Goal: Task Accomplishment & Management: Use online tool/utility

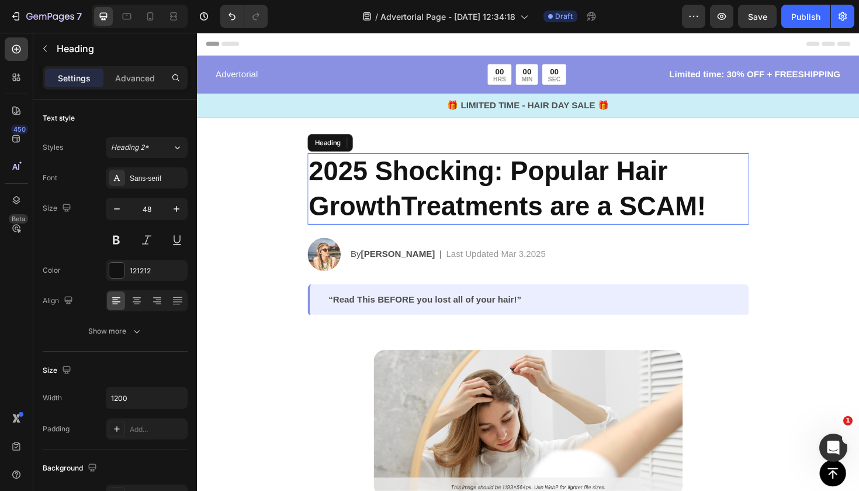
click at [486, 199] on h2 "2025 Shocking: Popular Hair GrowthTreatments are a SCAM!" at bounding box center [548, 197] width 468 height 75
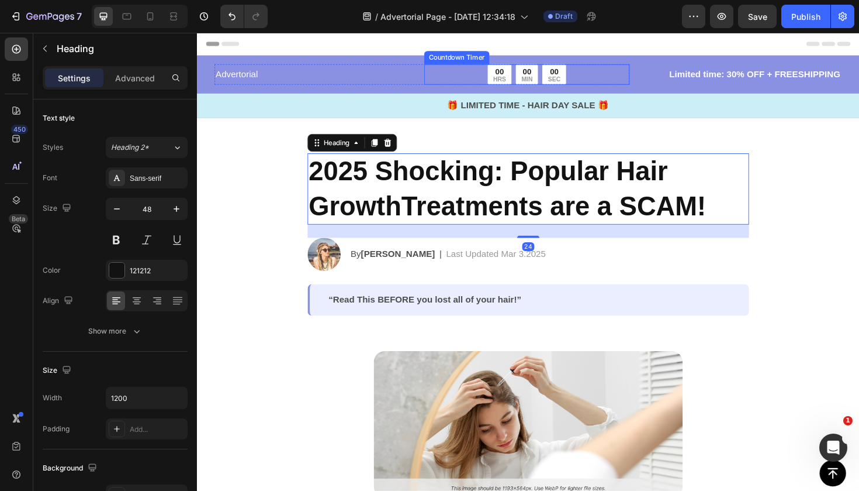
click at [506, 77] on div "00 HRS" at bounding box center [517, 77] width 25 height 22
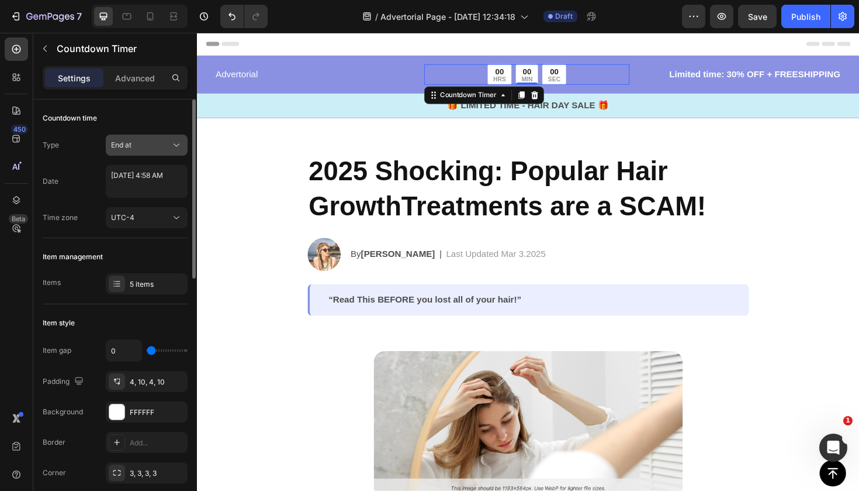
click at [156, 152] on button "End at" at bounding box center [147, 144] width 82 height 21
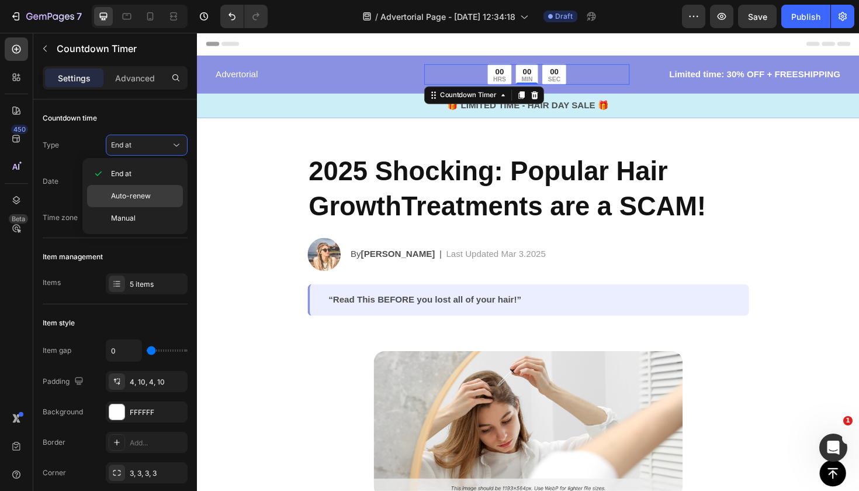
click at [147, 194] on span "Auto-renew" at bounding box center [131, 196] width 40 height 11
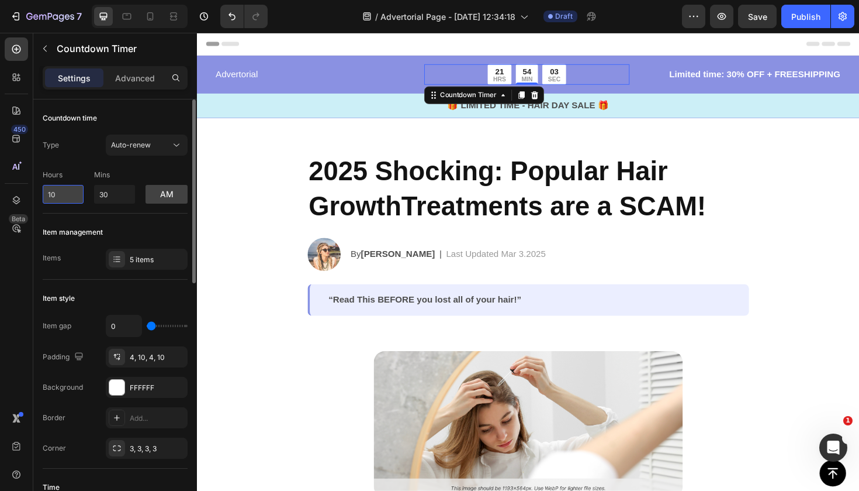
click at [73, 198] on input "10" at bounding box center [63, 194] width 41 height 19
type input "1"
type input "5"
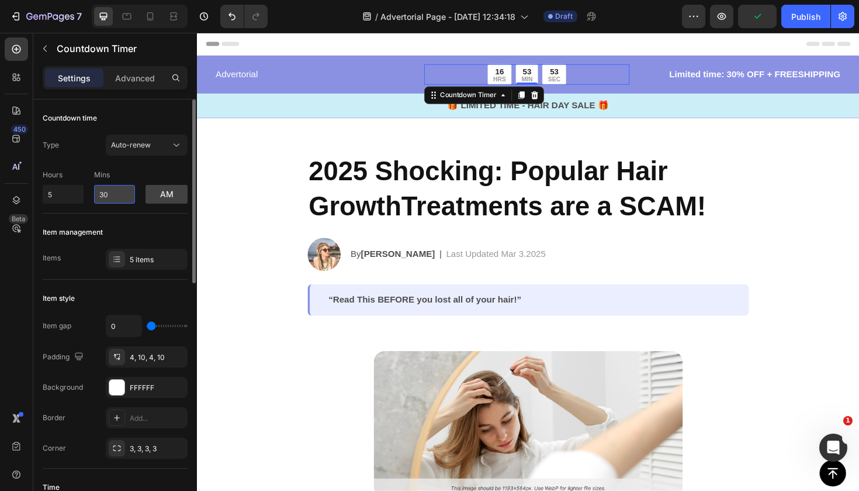
click at [118, 194] on input "30" at bounding box center [114, 194] width 41 height 19
click at [165, 195] on button "am" at bounding box center [167, 194] width 42 height 19
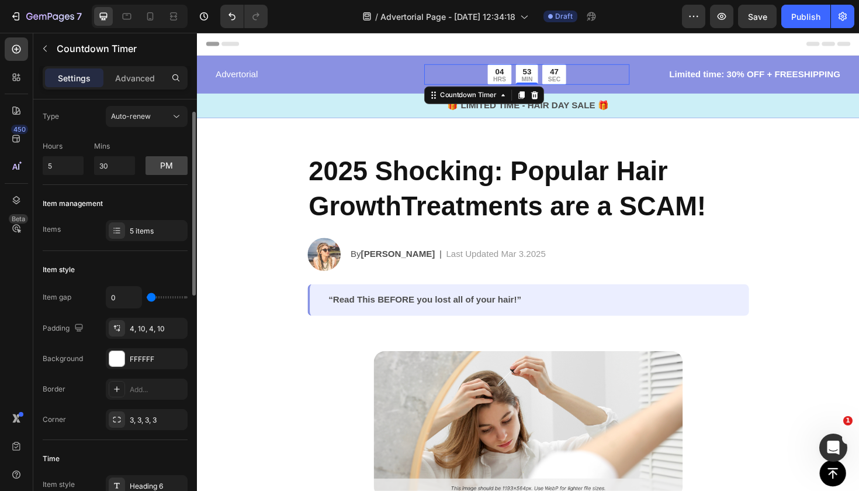
scroll to position [36, 0]
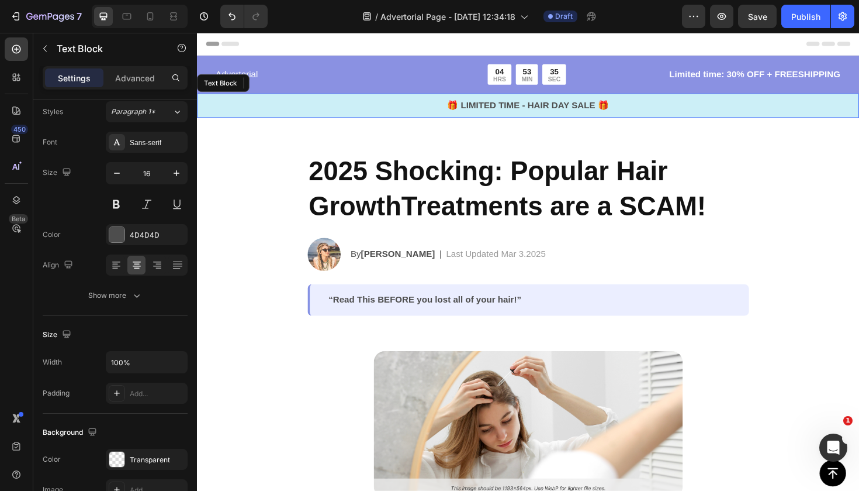
click at [605, 117] on div "🎁 LIMITED TIME - HAIR DAY SALE 🎁" at bounding box center [548, 110] width 702 height 16
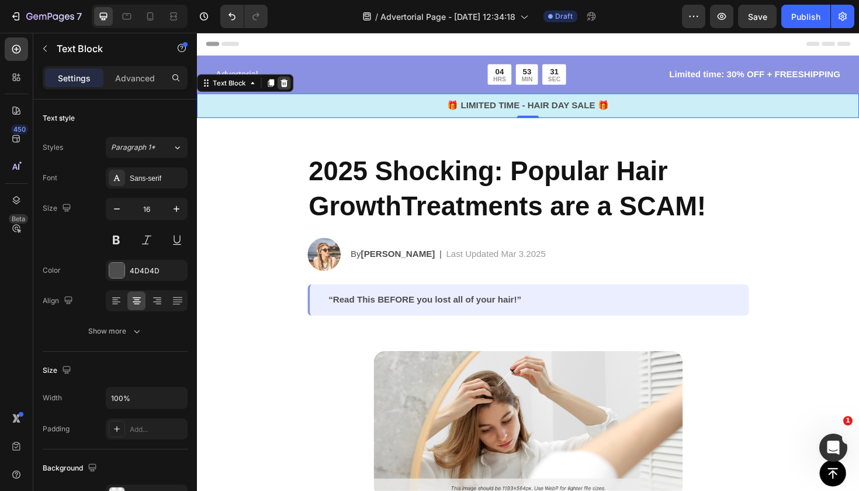
click at [290, 87] on icon at bounding box center [289, 85] width 9 height 9
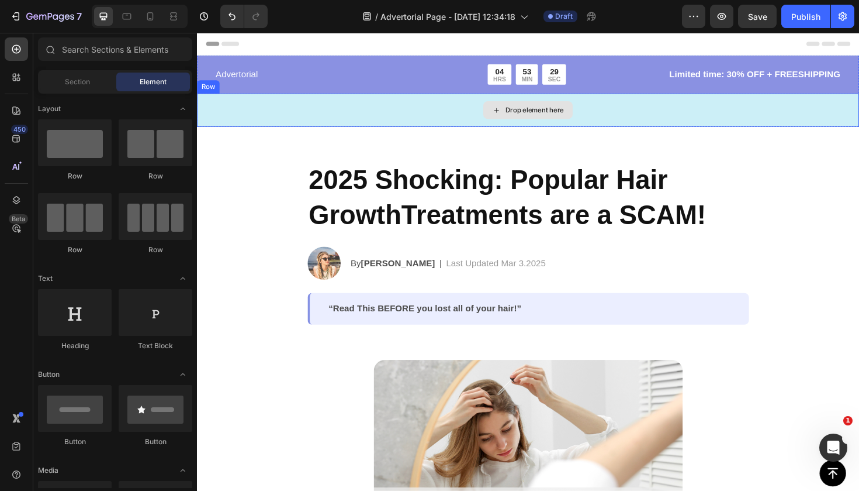
click at [308, 109] on div "Drop element here" at bounding box center [548, 114] width 702 height 35
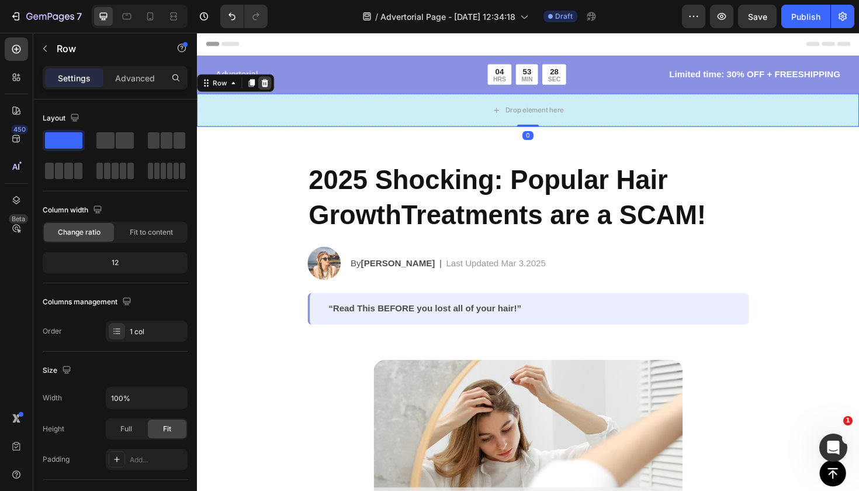
click at [271, 84] on icon at bounding box center [269, 86] width 8 height 8
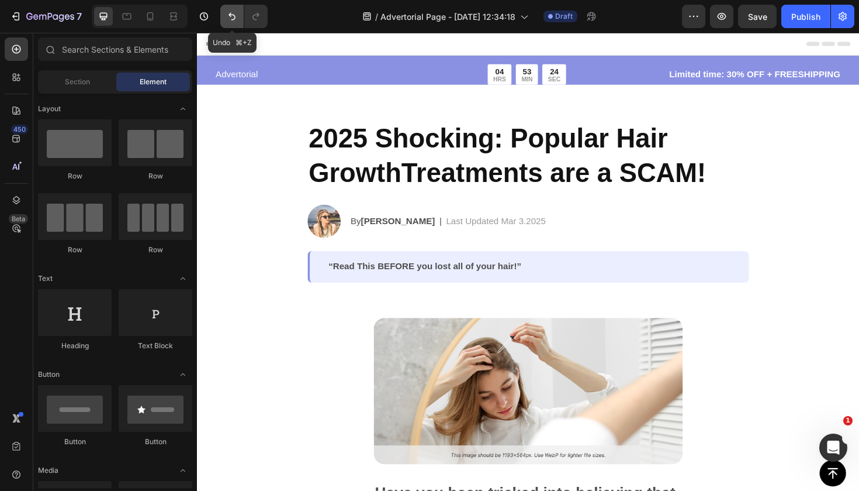
click at [227, 14] on icon "Undo/Redo" at bounding box center [232, 17] width 12 height 12
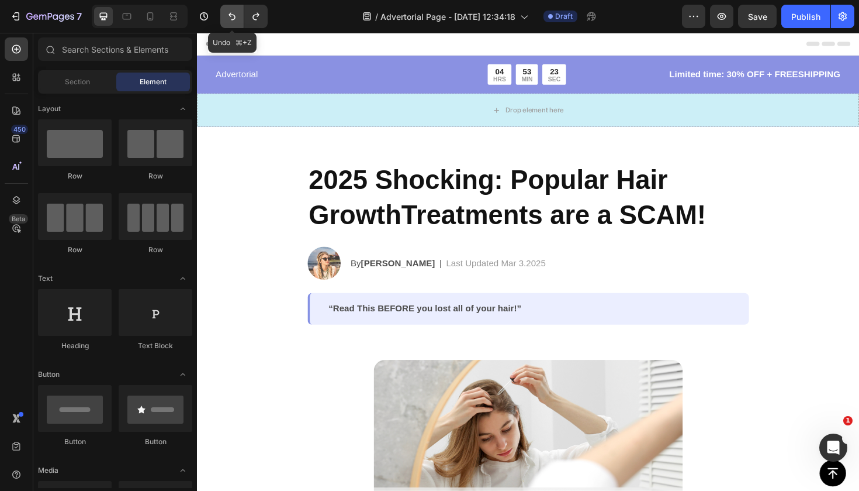
click at [227, 14] on icon "Undo/Redo" at bounding box center [232, 17] width 12 height 12
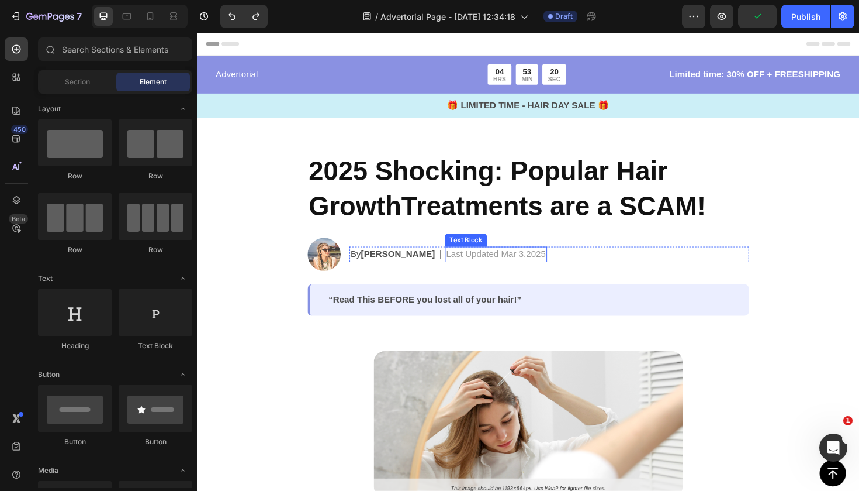
scroll to position [16, 0]
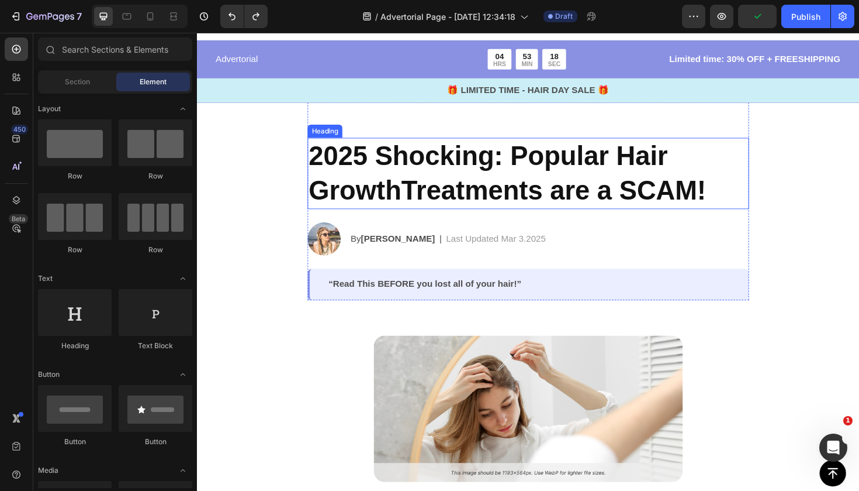
click at [467, 178] on h2 "2025 Shocking: Popular Hair GrowthTreatments are a SCAM!" at bounding box center [548, 181] width 468 height 75
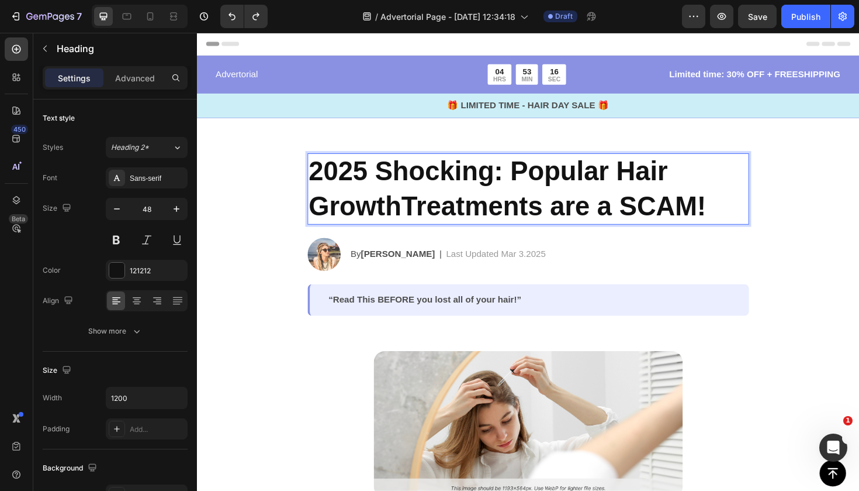
scroll to position [0, 0]
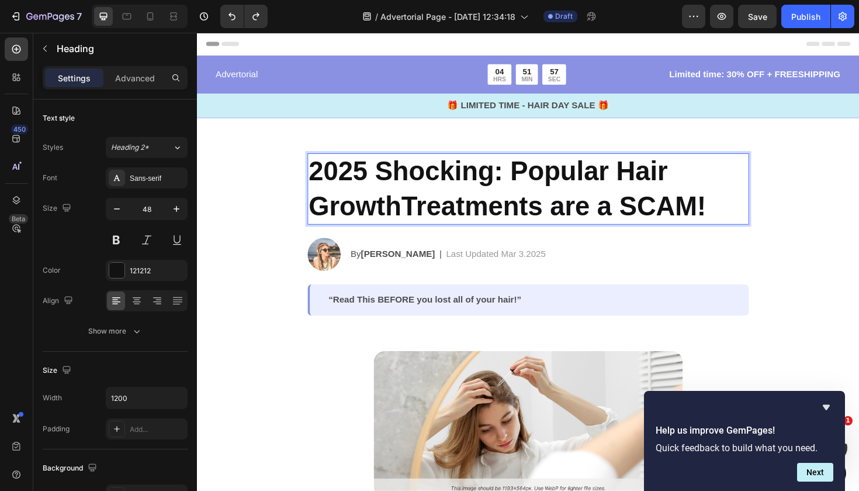
click at [423, 182] on p "2025 Shocking: Popular Hair GrowthTreatments are a SCAM!" at bounding box center [547, 197] width 465 height 73
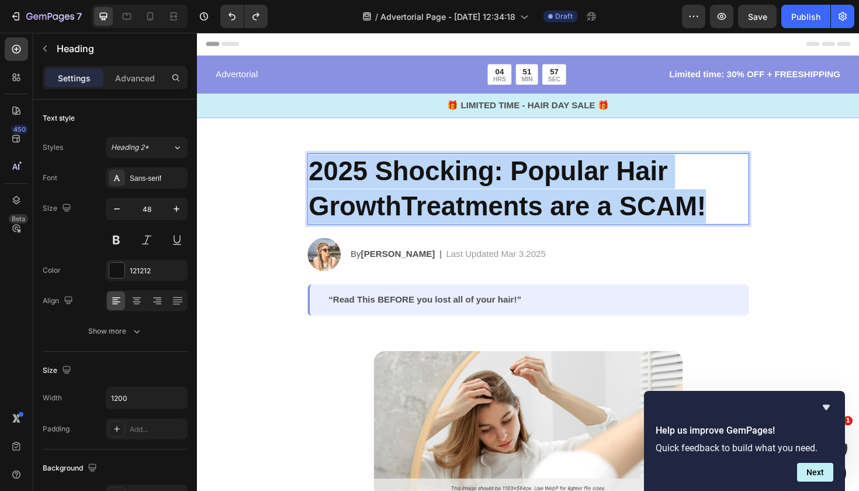
click at [423, 182] on p "2025 Shocking: Popular Hair GrowthTreatments are a SCAM!" at bounding box center [547, 197] width 465 height 73
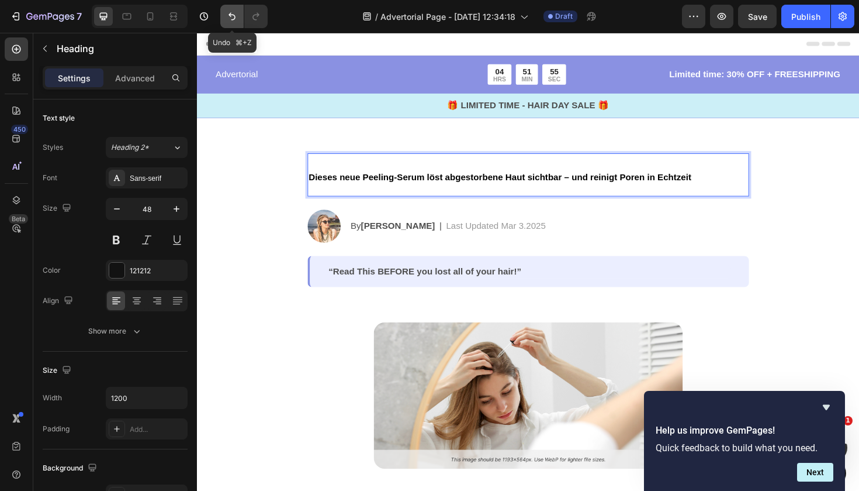
click at [233, 18] on icon "Undo/Redo" at bounding box center [232, 17] width 12 height 12
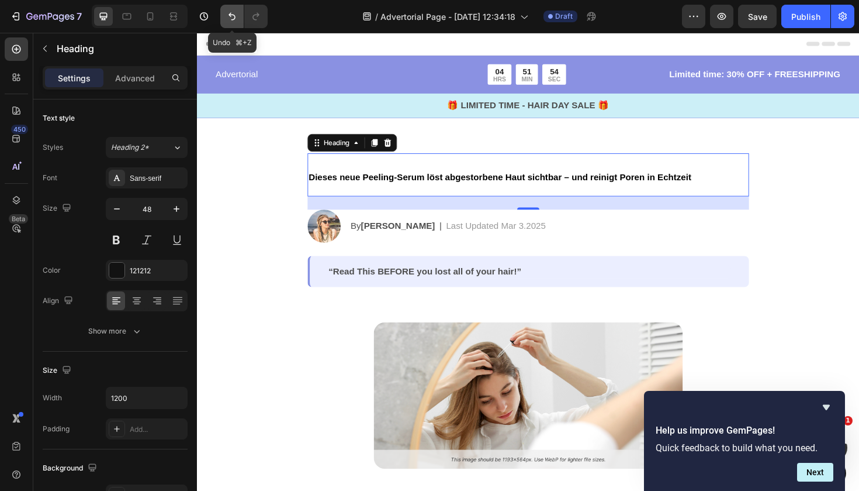
click at [234, 10] on button "Undo/Redo" at bounding box center [231, 16] width 23 height 23
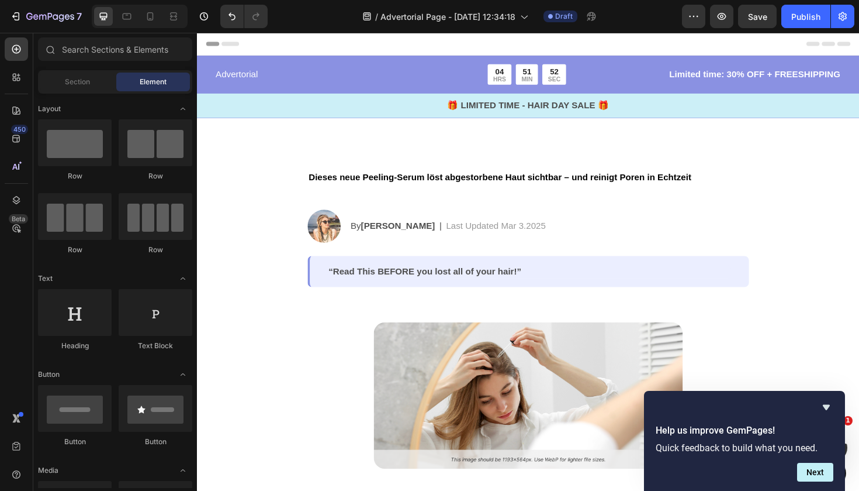
click at [227, 16] on icon "Undo/Redo" at bounding box center [232, 17] width 12 height 12
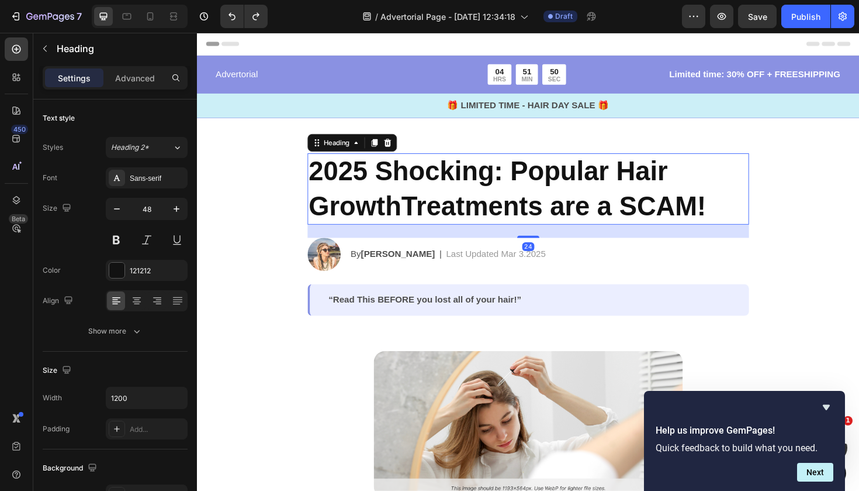
click at [388, 175] on h2 "2025 Shocking: Popular Hair GrowthTreatments are a SCAM!" at bounding box center [548, 197] width 468 height 75
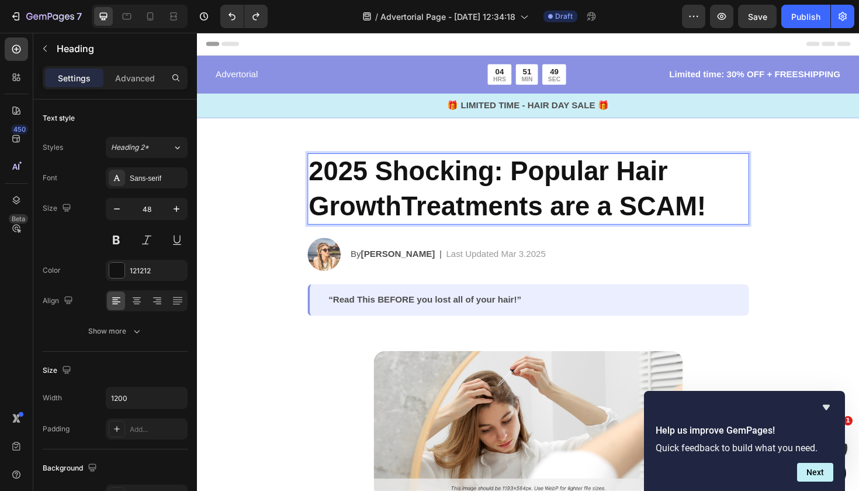
click at [350, 175] on p "2025 Shocking: Popular Hair GrowthTreatments are a SCAM!" at bounding box center [547, 197] width 465 height 73
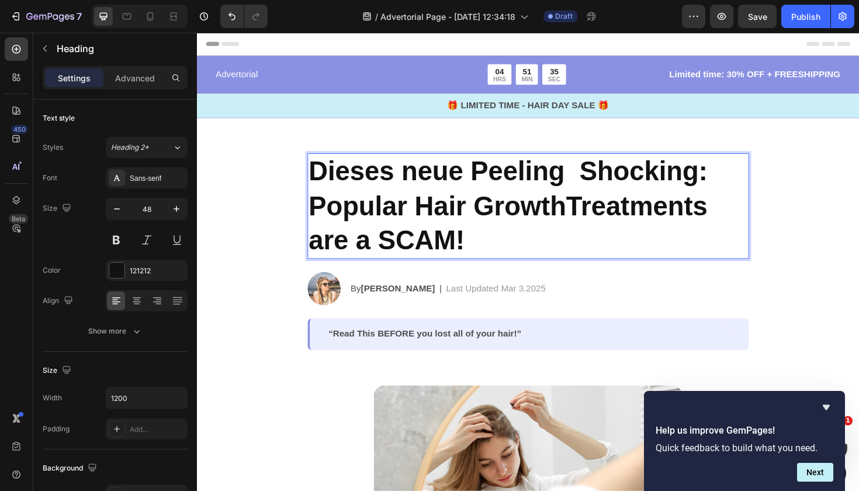
click at [667, 177] on p "Dieses neue Peeling Shocking: Popular Hair GrowthTreatments are a SCAM!" at bounding box center [547, 215] width 465 height 109
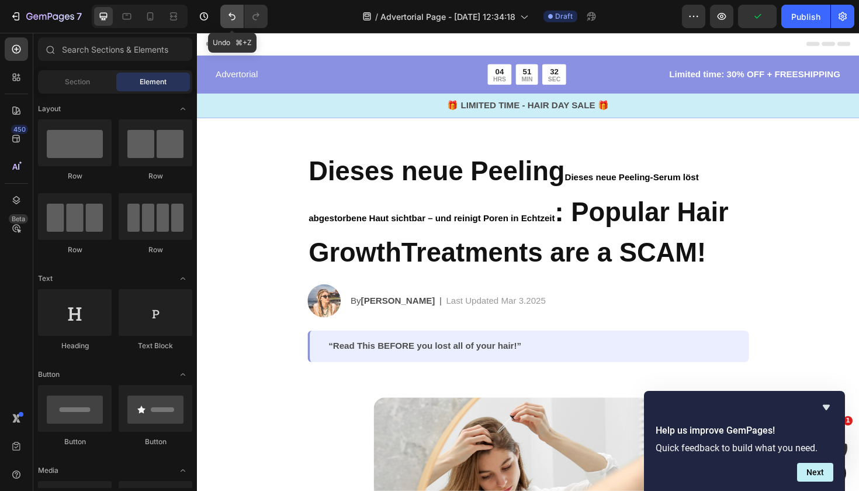
click at [227, 9] on button "Undo/Redo" at bounding box center [231, 16] width 23 height 23
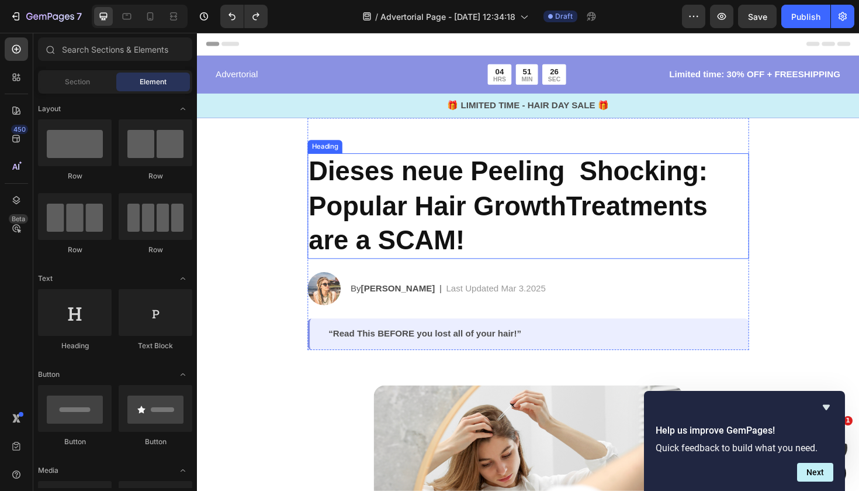
click at [621, 183] on h2 "Dieses neue Peeling Shocking: Popular Hair GrowthTreatments are a SCAM!" at bounding box center [548, 216] width 468 height 112
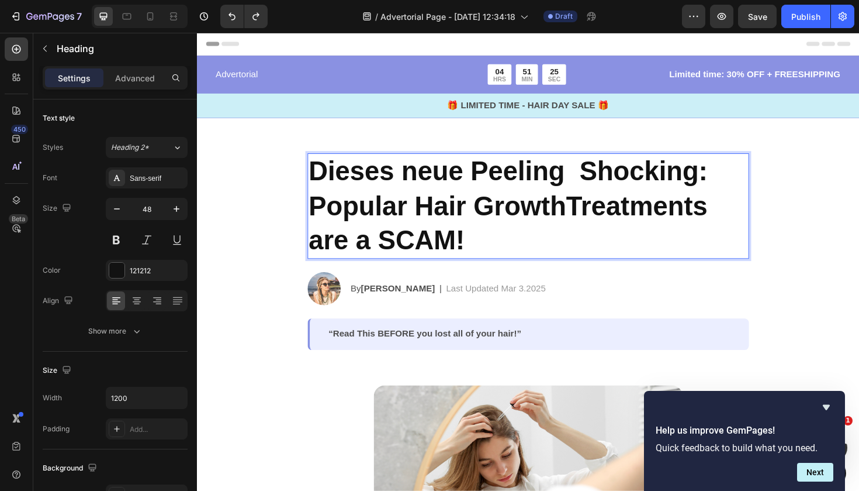
click at [629, 181] on p "Dieses neue Peeling Shocking: Popular Hair GrowthTreatments are a SCAM!" at bounding box center [547, 215] width 465 height 109
click at [599, 182] on p "Dieses neue Peeling Serum : Popular Hair GrowthTreatments are a SCAM!" at bounding box center [547, 215] width 465 height 109
click at [719, 172] on p "Dieses neue Peeling- Serum : Popular Hair GrowthTreatments are a SCAM!" at bounding box center [547, 215] width 465 height 109
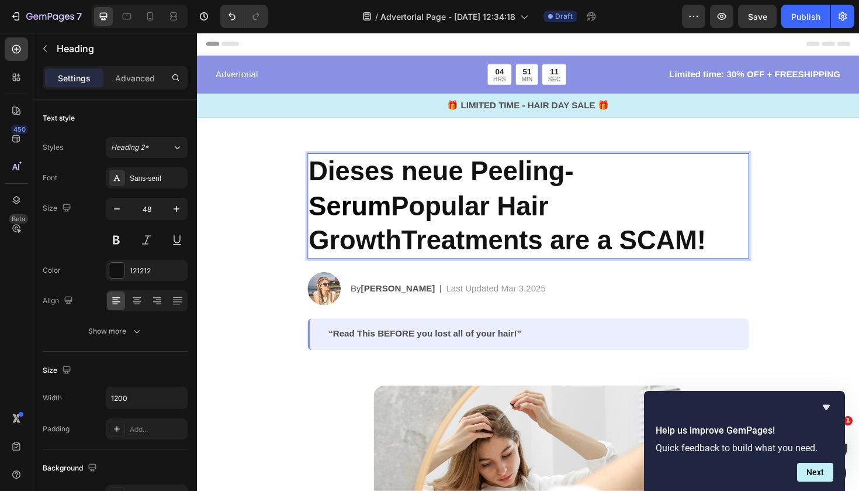
click at [358, 212] on p "Dieses neue Peeling- Serum Popular Hair GrowthTreatments are a SCAM!" at bounding box center [547, 215] width 465 height 109
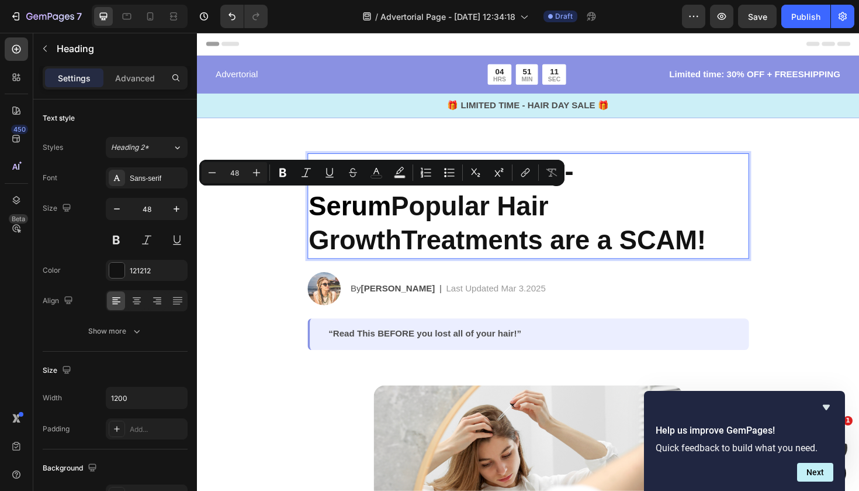
click at [481, 239] on p "Dieses neue Peeling- Serum Popular Hair GrowthTreatments are a SCAM!" at bounding box center [547, 215] width 465 height 109
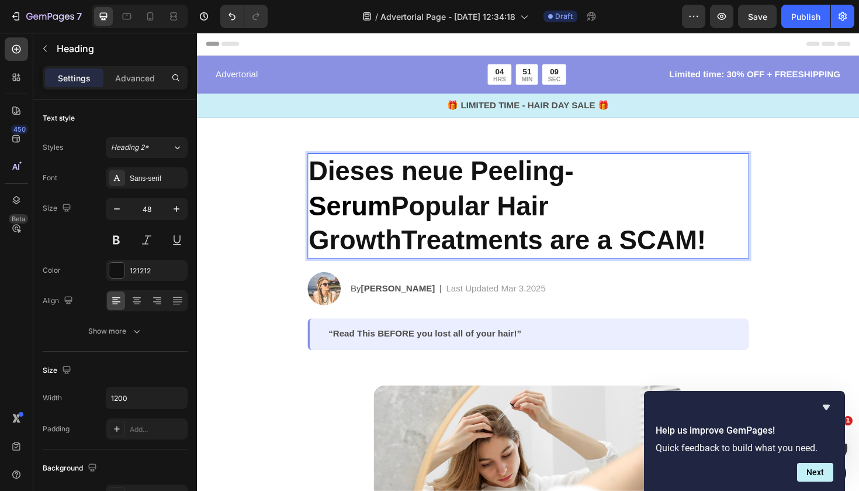
drag, startPoint x: 481, startPoint y: 239, endPoint x: 310, endPoint y: 205, distance: 173.9
click at [310, 205] on section "Dieses neue Peeling- Serum Popular Hair GrowthTreatments are a SCAM! Heading 24…" at bounding box center [548, 246] width 486 height 246
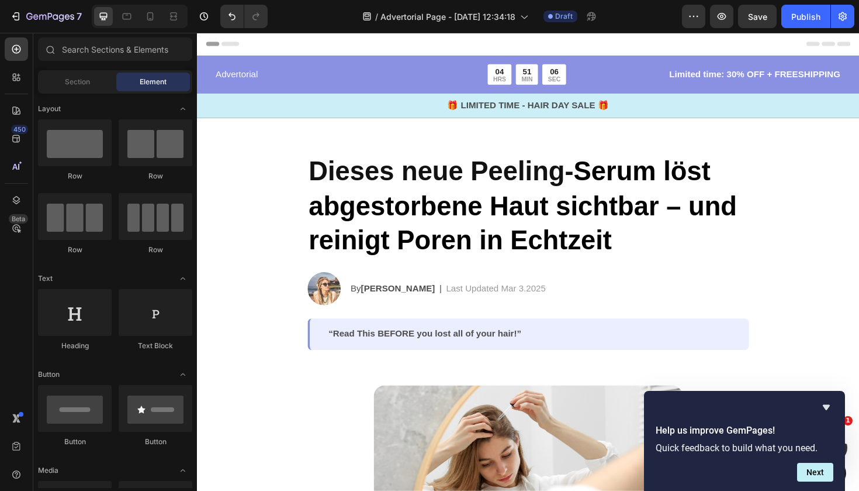
click at [385, 75] on p "Advertorial" at bounding box center [324, 77] width 215 height 14
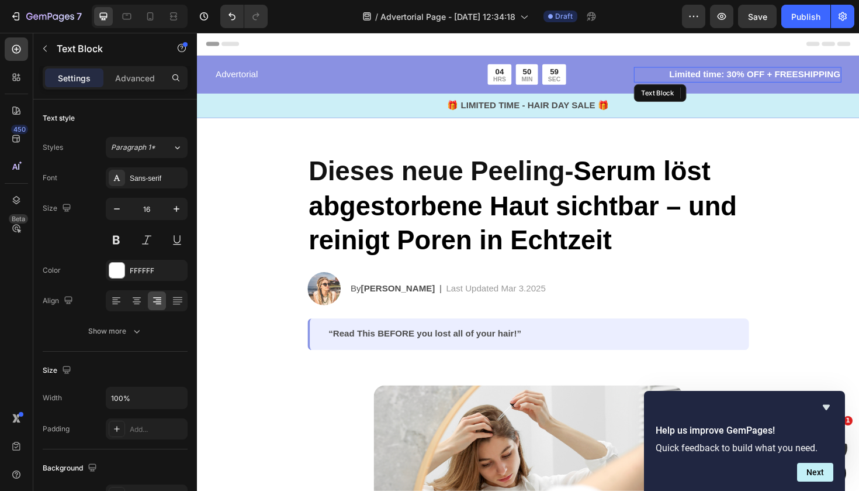
click at [720, 74] on p "Limited time: 30% OFF + FREESHIPPING" at bounding box center [769, 77] width 217 height 14
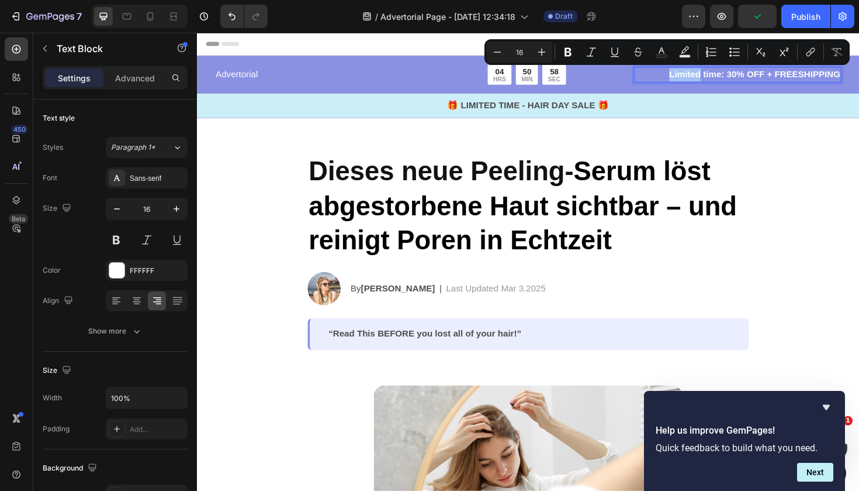
click at [720, 74] on p "Limited time: 30% OFF + FREESHIPPING" at bounding box center [769, 77] width 217 height 14
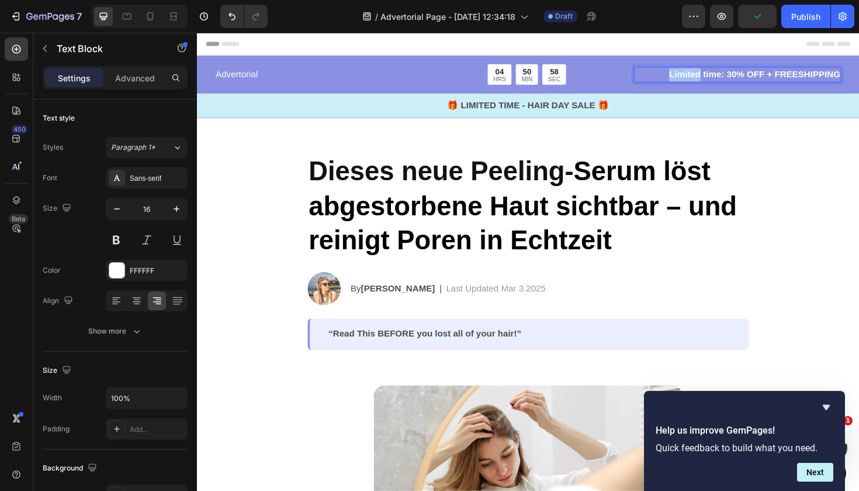
click at [720, 74] on p "Limited time: 30% OFF + FREESHIPPING" at bounding box center [769, 77] width 217 height 14
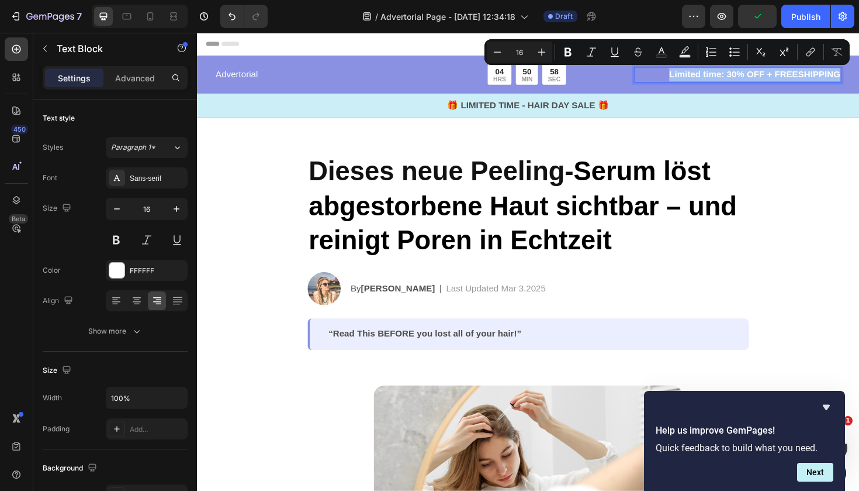
click at [720, 74] on p "Limited time: 30% OFF + FREESHIPPING" at bounding box center [769, 77] width 217 height 14
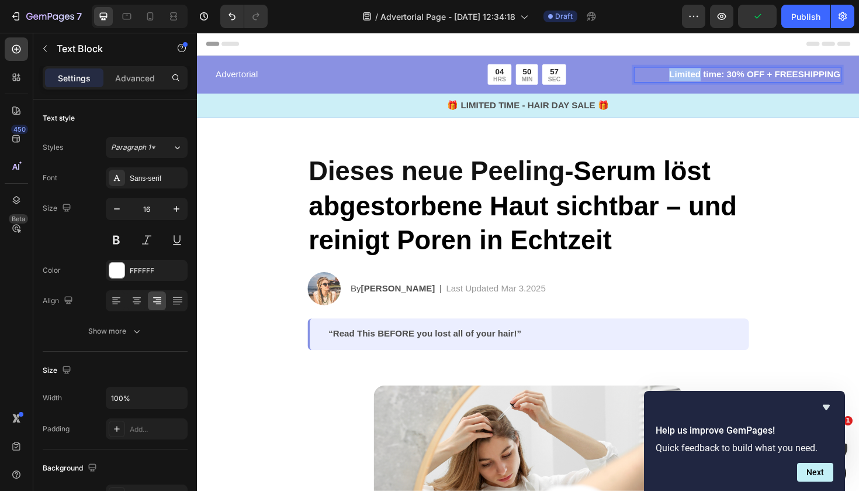
click at [720, 74] on p "Limited time: 30% OFF + FREESHIPPING" at bounding box center [769, 77] width 217 height 14
click at [235, 74] on p "Advertorial" at bounding box center [324, 77] width 215 height 14
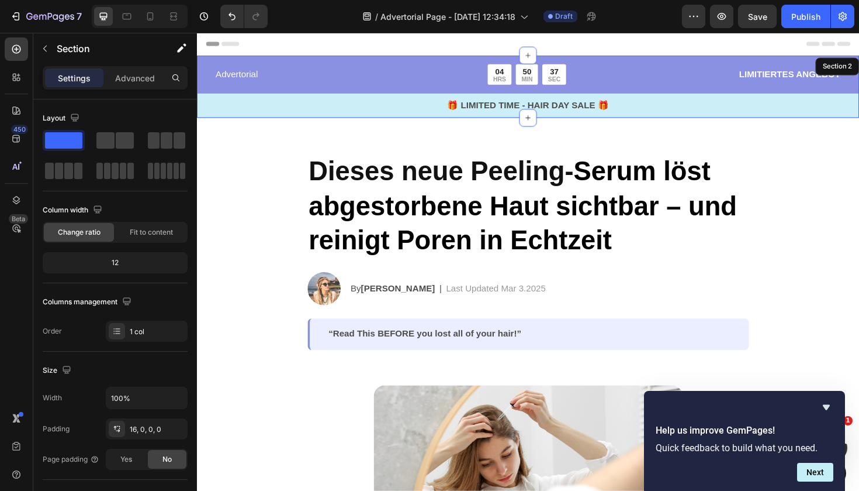
click at [395, 61] on div "Advertorial Text Block 04 HRS 50 MIN 37 SEC Countdown Timer Row LIMITIERTES ANG…" at bounding box center [548, 90] width 702 height 66
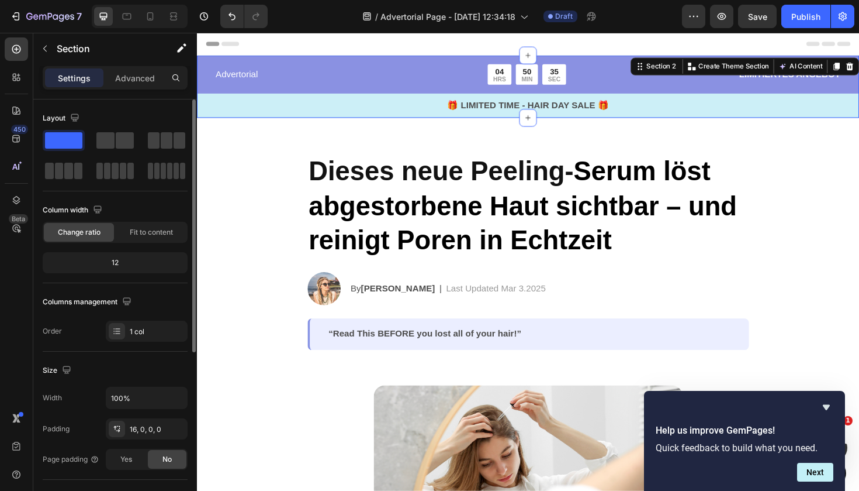
click at [58, 141] on span at bounding box center [63, 140] width 37 height 16
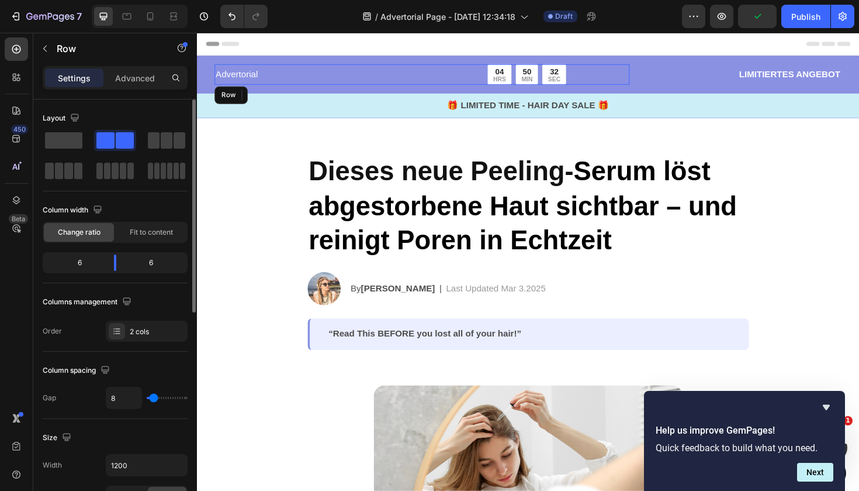
click at [339, 68] on div "Advertorial Text Block" at bounding box center [324, 77] width 217 height 22
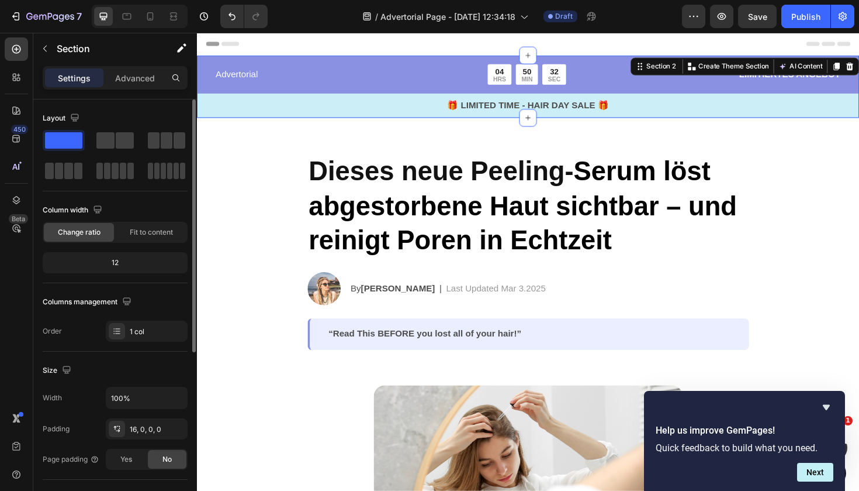
click at [347, 60] on div "Advertorial Text Block 04 HRS 50 MIN 32 SEC Countdown Timer Row LIMITIERTES ANG…" at bounding box center [548, 90] width 702 height 66
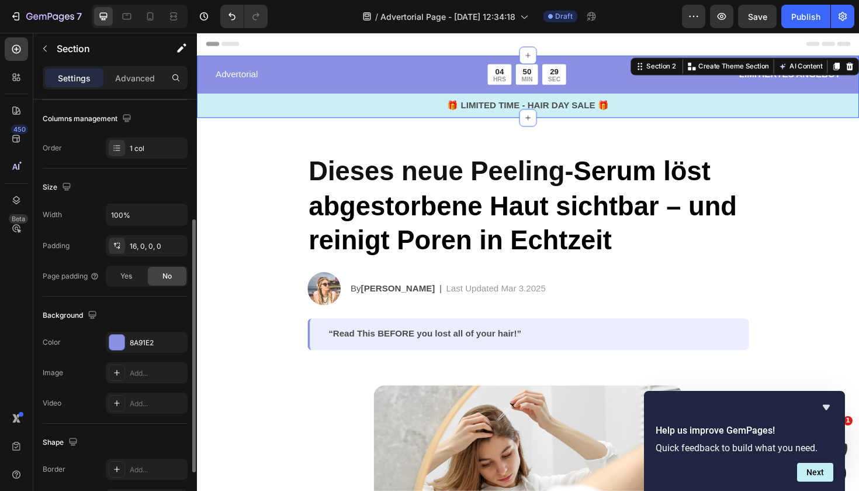
scroll to position [289, 0]
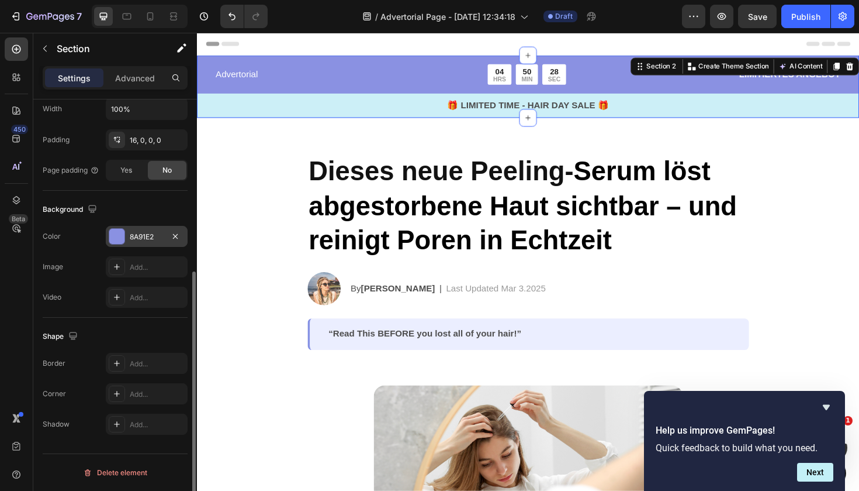
click at [112, 239] on div at bounding box center [116, 236] width 15 height 15
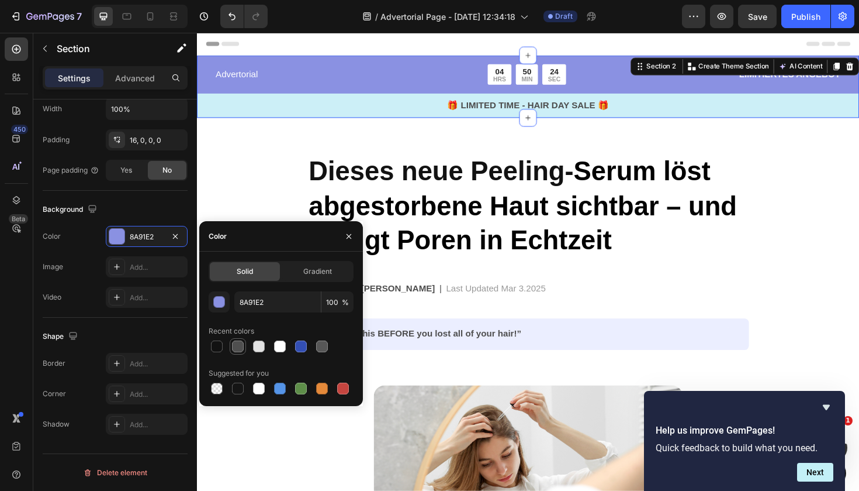
click at [237, 347] on div at bounding box center [238, 346] width 12 height 12
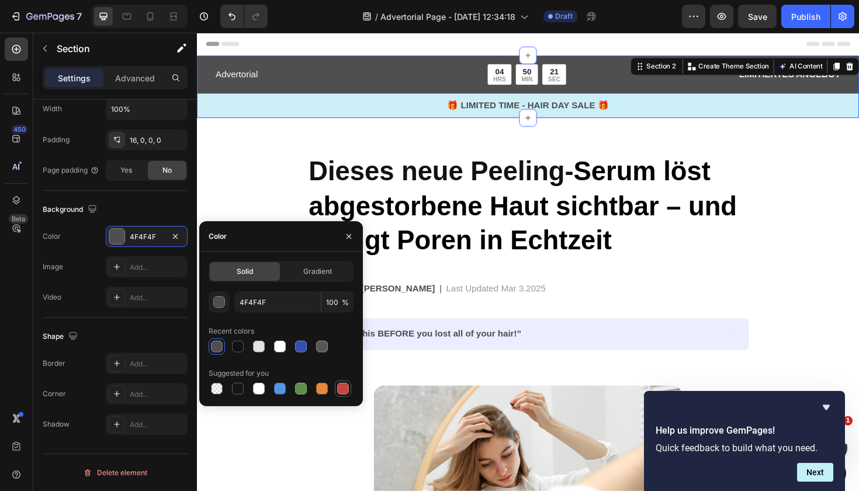
click at [346, 386] on div at bounding box center [343, 388] width 12 height 12
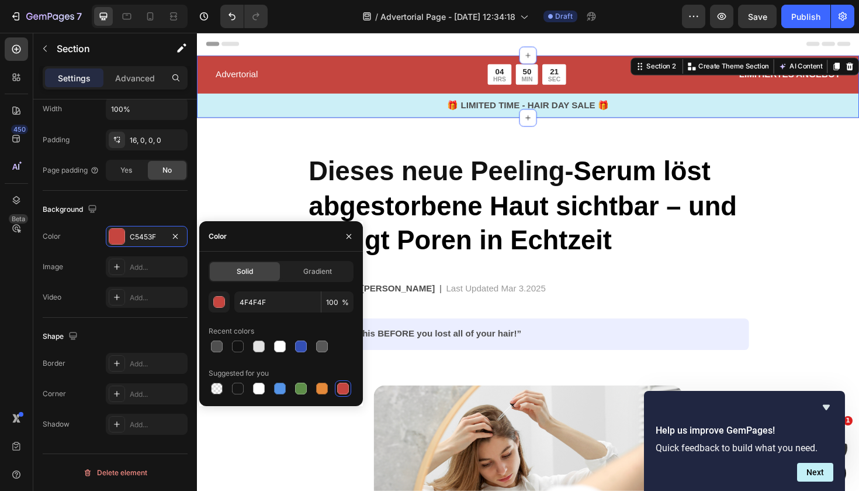
type input "C5453F"
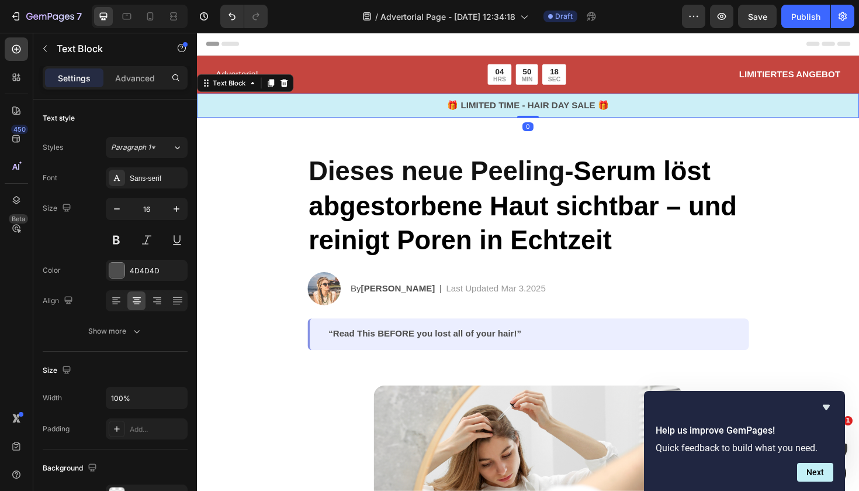
click at [301, 110] on p "🎁 LIMITED TIME - HAIR DAY SALE 🎁" at bounding box center [547, 110] width 699 height 14
click at [291, 83] on icon at bounding box center [290, 86] width 8 height 8
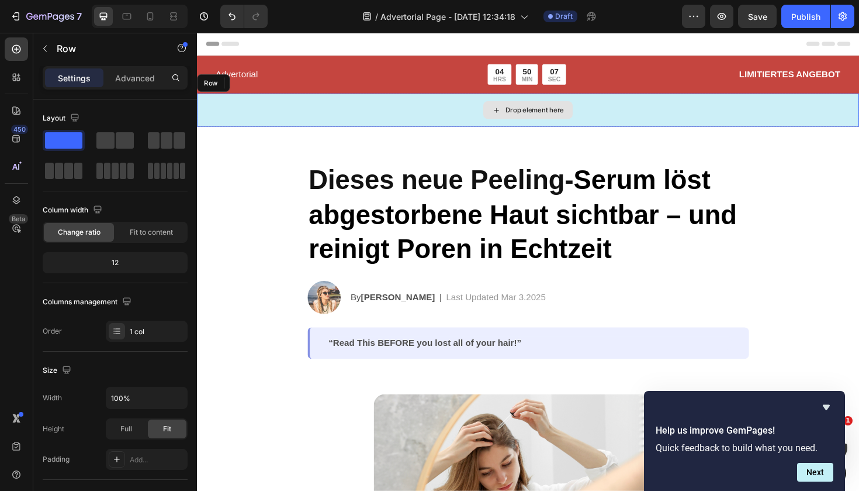
click at [302, 119] on div "Drop element here" at bounding box center [548, 114] width 702 height 35
click at [272, 85] on icon at bounding box center [268, 85] width 9 height 9
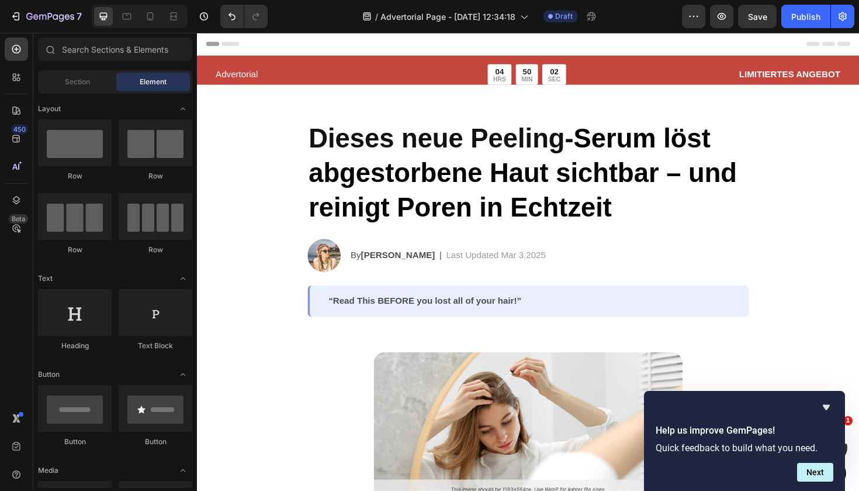
scroll to position [0, 0]
click at [718, 18] on icon "button" at bounding box center [722, 17] width 12 height 12
click at [233, 15] on icon "Undo/Redo" at bounding box center [232, 17] width 7 height 8
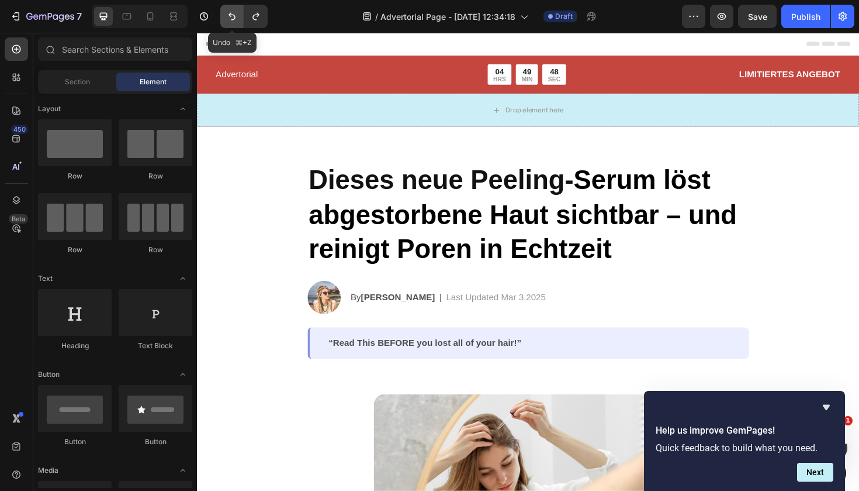
click at [233, 15] on icon "Undo/Redo" at bounding box center [232, 17] width 7 height 8
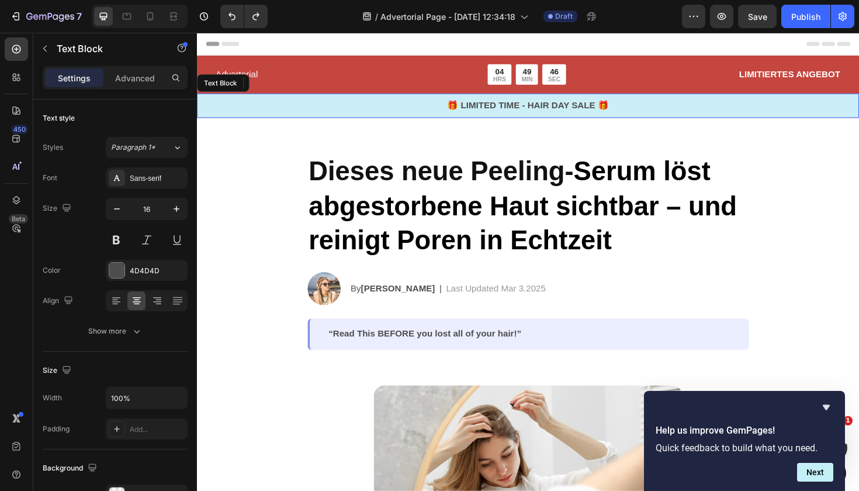
click at [555, 113] on p "🎁 LIMITED TIME - HAIR DAY SALE 🎁" at bounding box center [547, 110] width 699 height 14
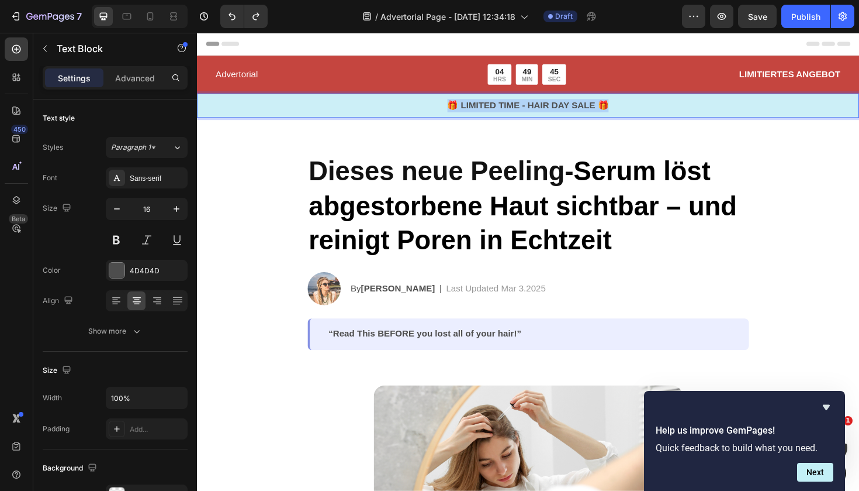
click at [555, 113] on p "🎁 LIMITED TIME - HAIR DAY SALE 🎁" at bounding box center [547, 110] width 699 height 14
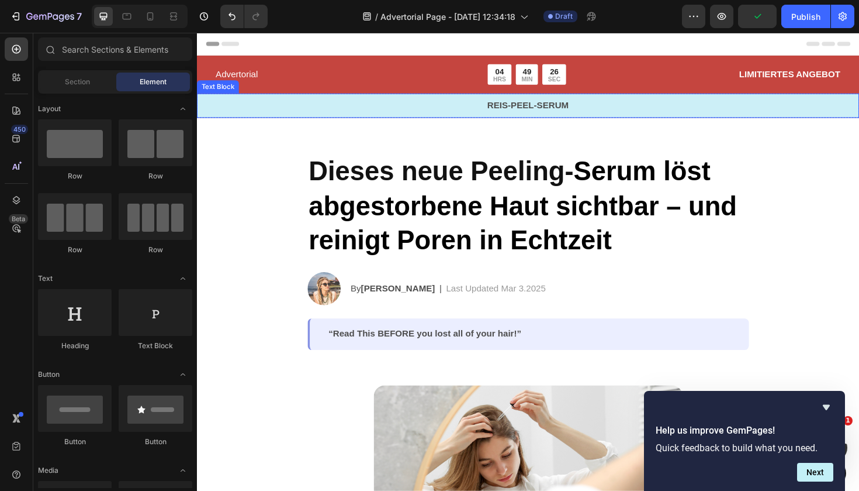
click at [256, 107] on p "REIS-PEEL-SERUM" at bounding box center [547, 110] width 699 height 14
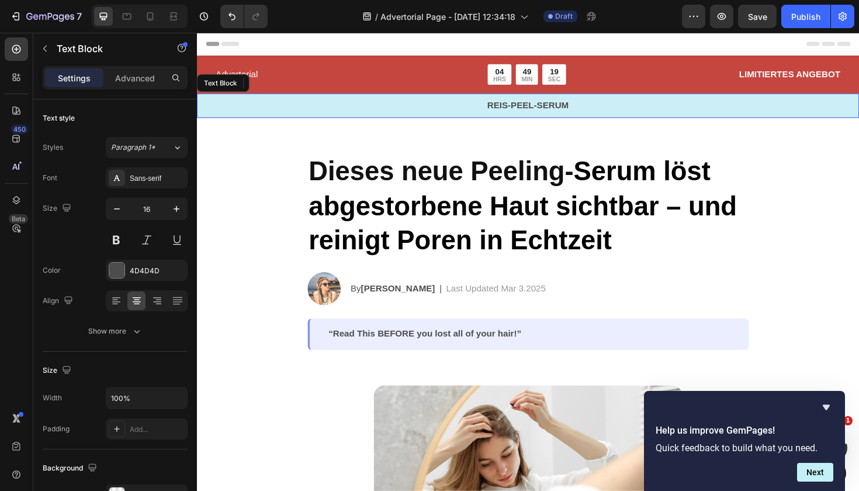
click at [257, 108] on p "REIS-PEEL-SERUM" at bounding box center [547, 110] width 699 height 14
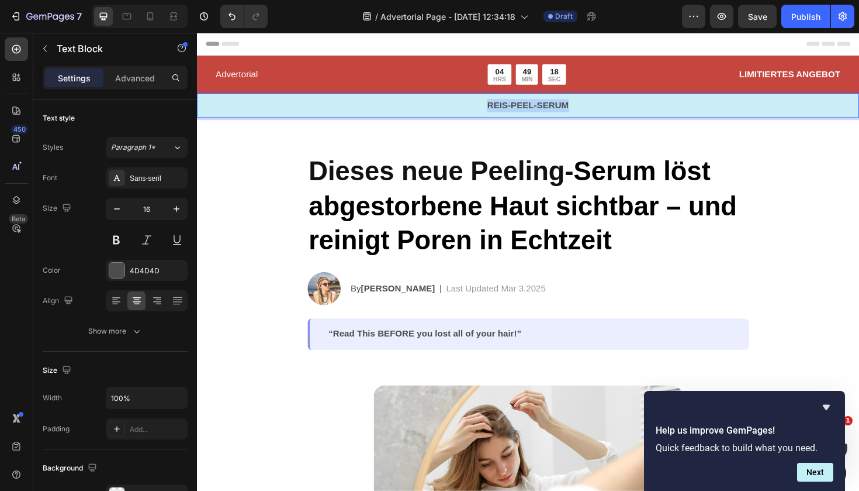
click at [257, 108] on p "REIS-PEEL-SERUM" at bounding box center [547, 110] width 699 height 14
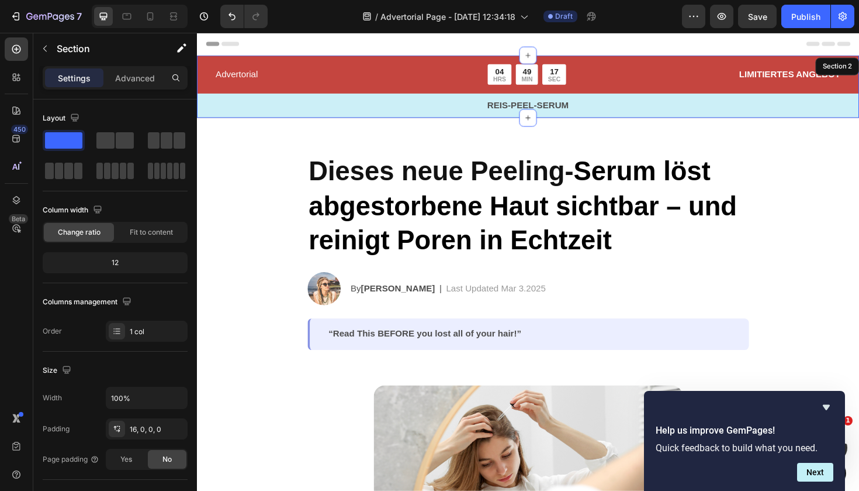
click at [251, 92] on div "Advertorial Text Block 04 HRS 49 MIN 17 SEC Countdown Timer Row LIMITIERTES ANG…" at bounding box center [548, 94] width 702 height 57
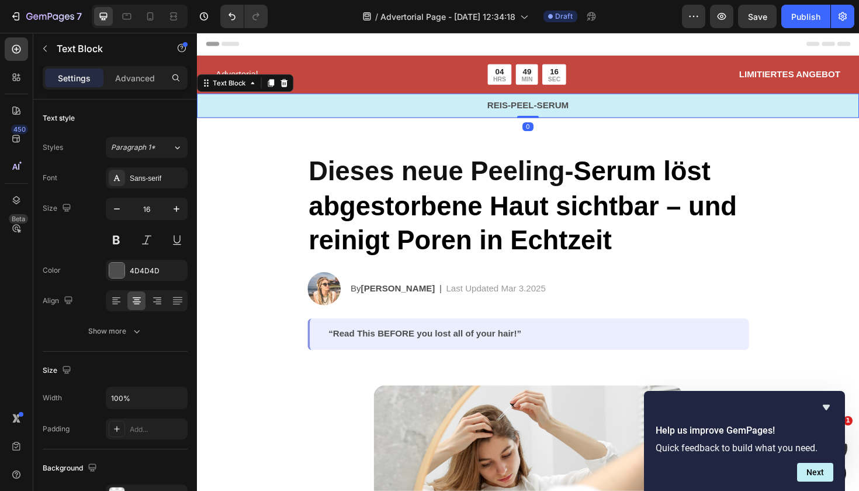
click at [246, 115] on p "REIS-PEEL-SERUM" at bounding box center [547, 110] width 699 height 14
click at [757, 112] on p "REIS-PEEL-SERUM" at bounding box center [547, 110] width 699 height 14
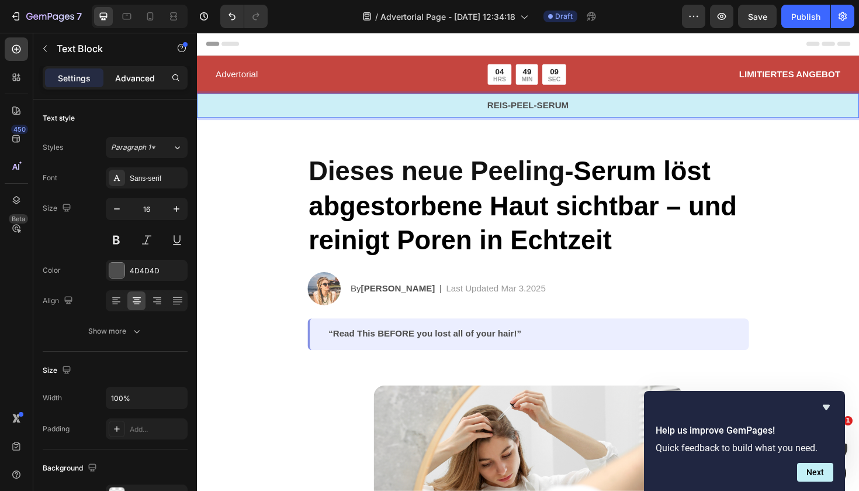
click at [135, 80] on p "Advanced" at bounding box center [135, 78] width 40 height 12
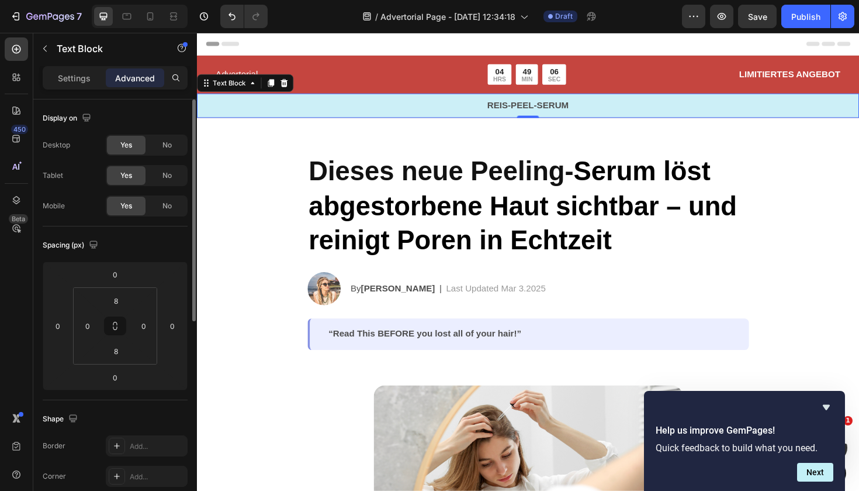
click at [68, 87] on div "Settings Advanced" at bounding box center [115, 77] width 145 height 23
click at [66, 80] on p "Settings" at bounding box center [74, 78] width 33 height 12
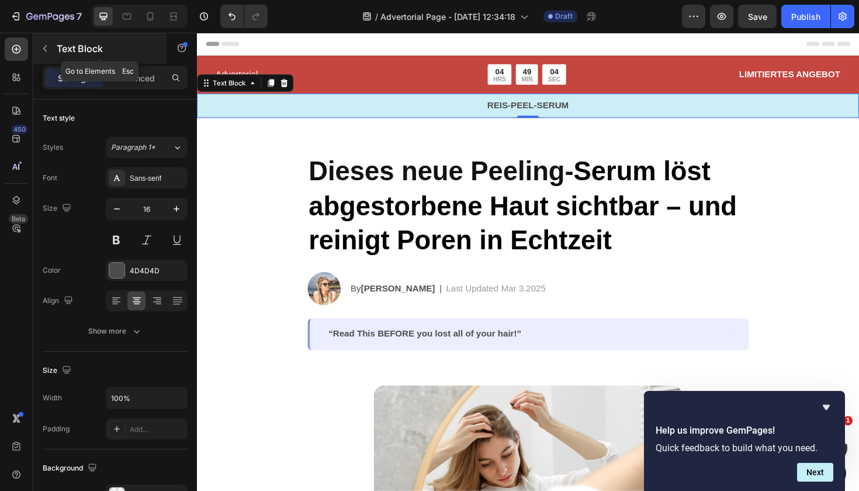
click at [45, 47] on icon "button" at bounding box center [45, 49] width 4 height 6
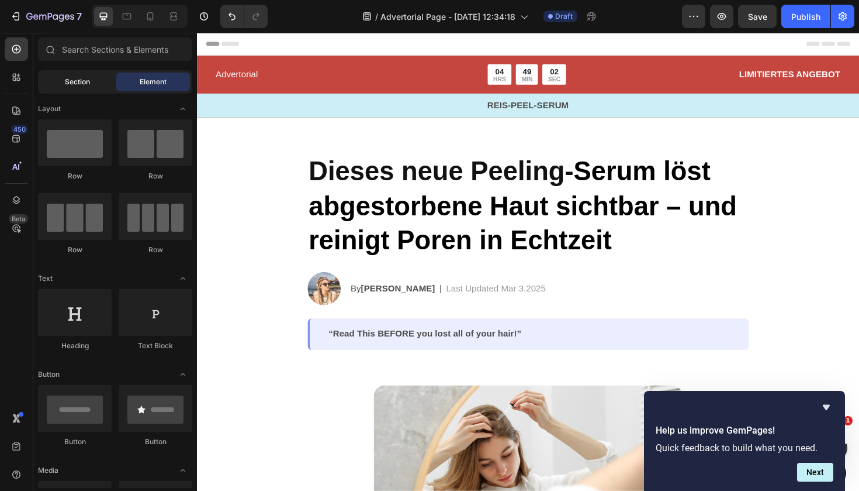
click at [87, 83] on span "Section" at bounding box center [77, 82] width 25 height 11
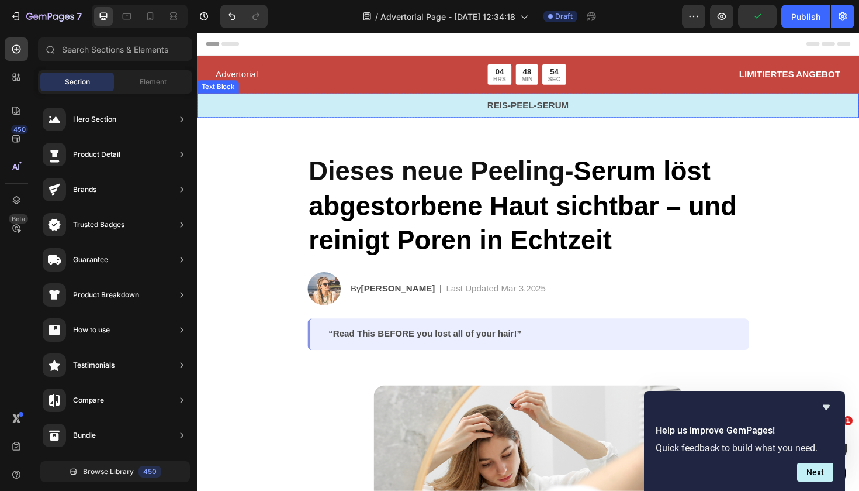
click at [272, 106] on p "REIS-PEEL-SERUM" at bounding box center [547, 110] width 699 height 14
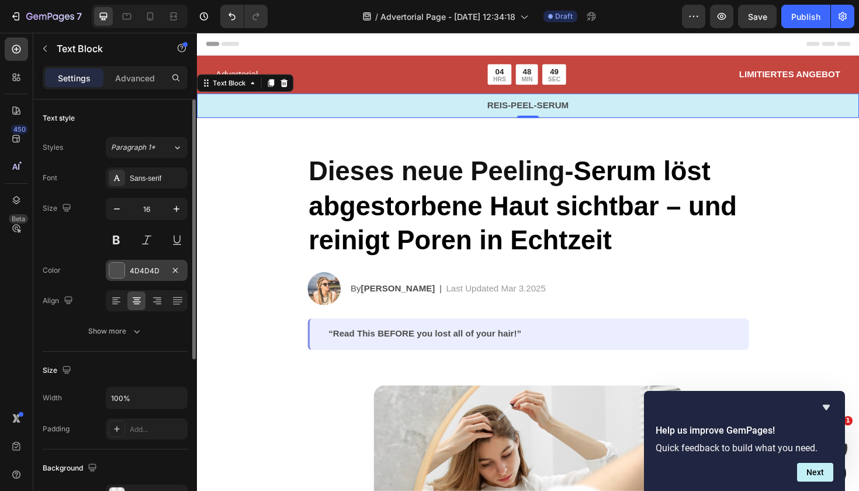
click at [125, 271] on div "4D4D4D" at bounding box center [147, 270] width 82 height 21
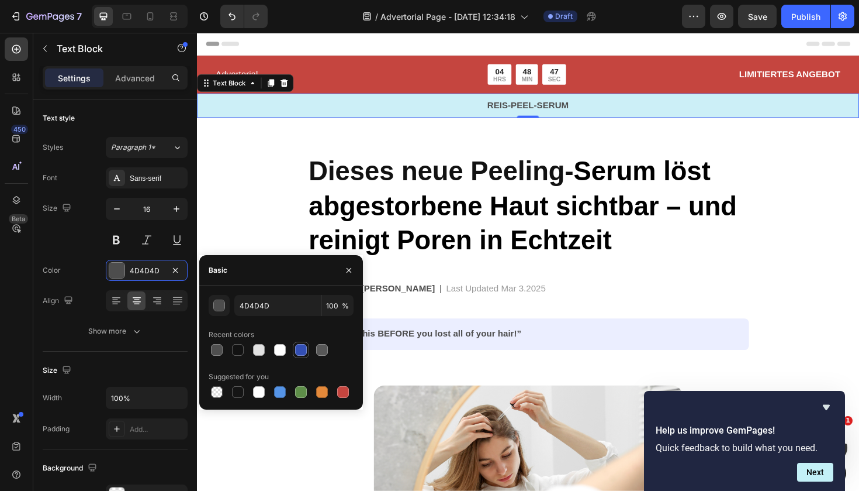
click at [304, 351] on div at bounding box center [301, 350] width 12 height 12
click at [257, 390] on div at bounding box center [259, 392] width 12 height 12
type input "FFFFFF"
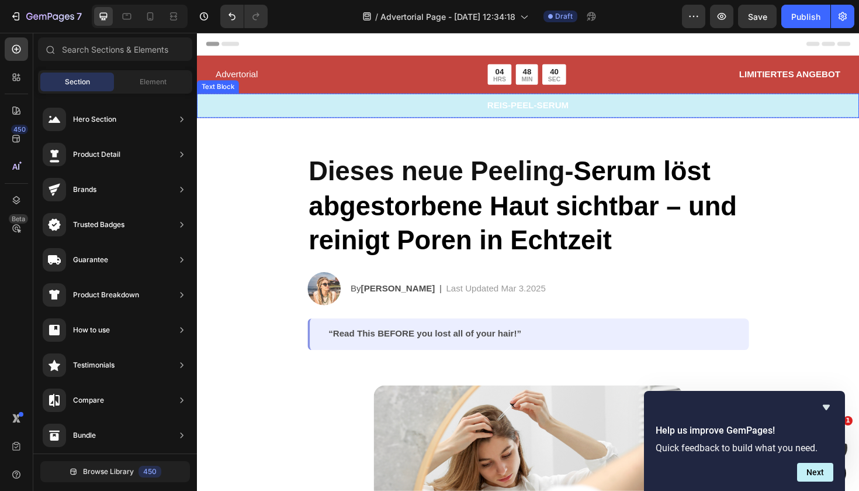
click at [254, 113] on p "REIS-PEEL-SERUM" at bounding box center [547, 110] width 699 height 14
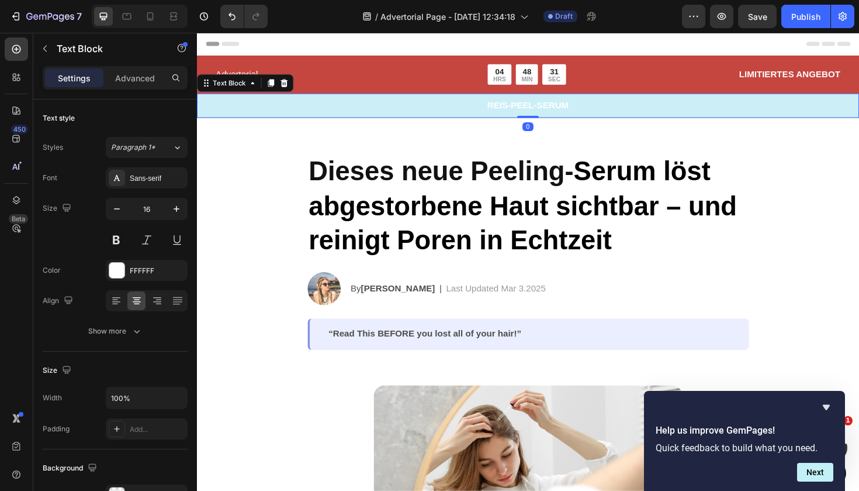
click at [838, 105] on p "REIS-PEEL-SERUM" at bounding box center [547, 110] width 699 height 14
click at [859, 102] on div "REIS-PEEL-SERUM" at bounding box center [548, 110] width 702 height 16
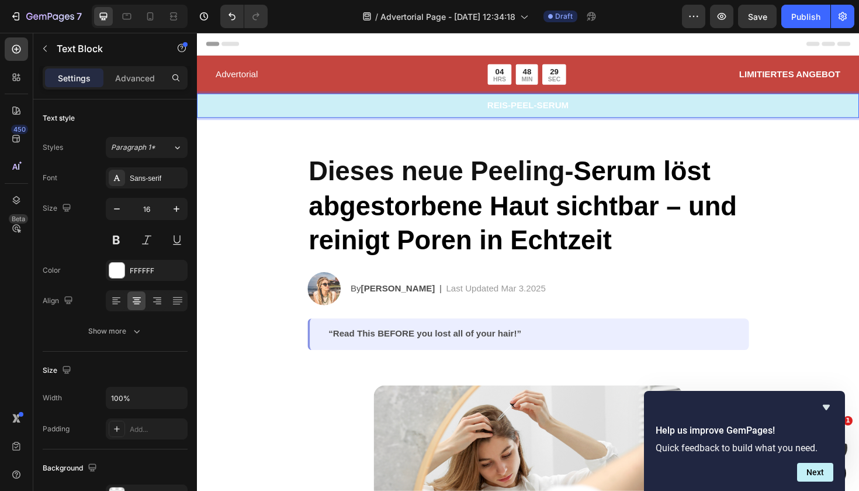
click at [576, 104] on p "REIS-PEEL-SERUM" at bounding box center [547, 110] width 699 height 14
copy p "REIS-PEEL-SERUM"
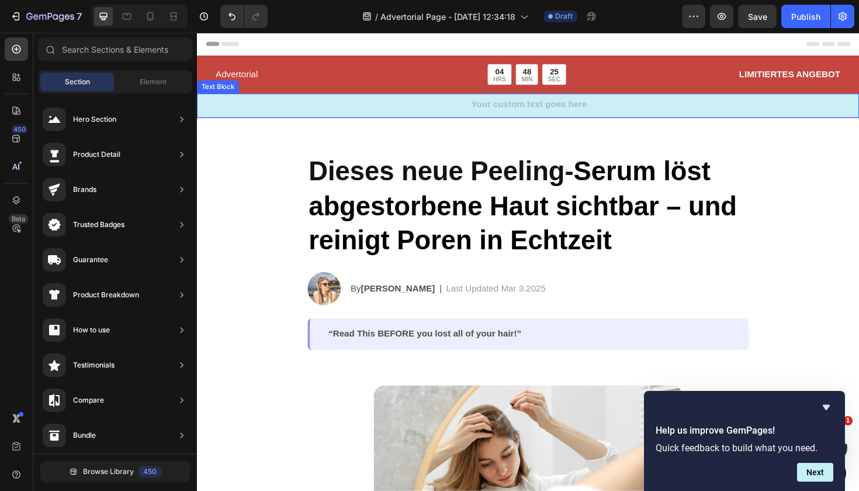
click at [427, 109] on div "Rich Text Editor. Editing area: main" at bounding box center [548, 110] width 702 height 16
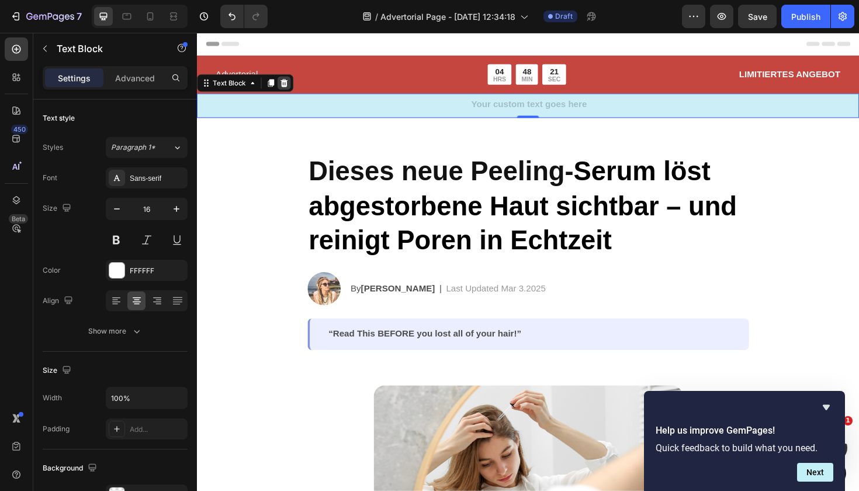
click at [288, 82] on icon at bounding box center [289, 85] width 9 height 9
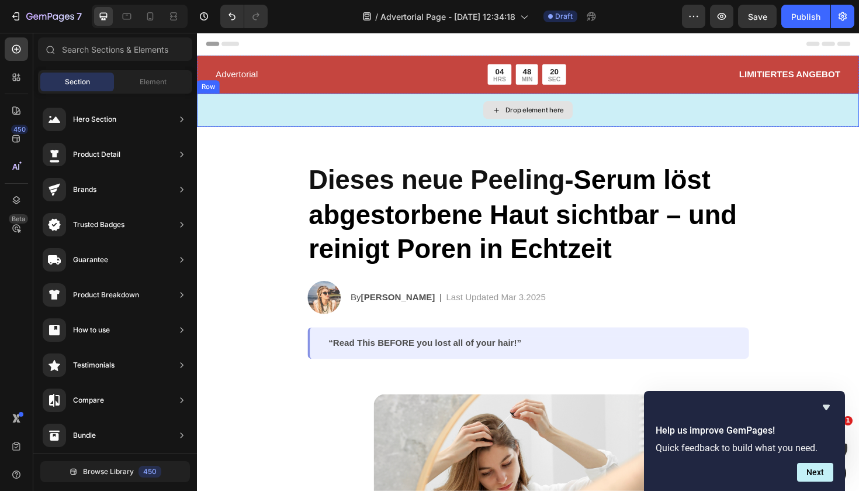
click at [313, 120] on div "Drop element here" at bounding box center [548, 114] width 702 height 35
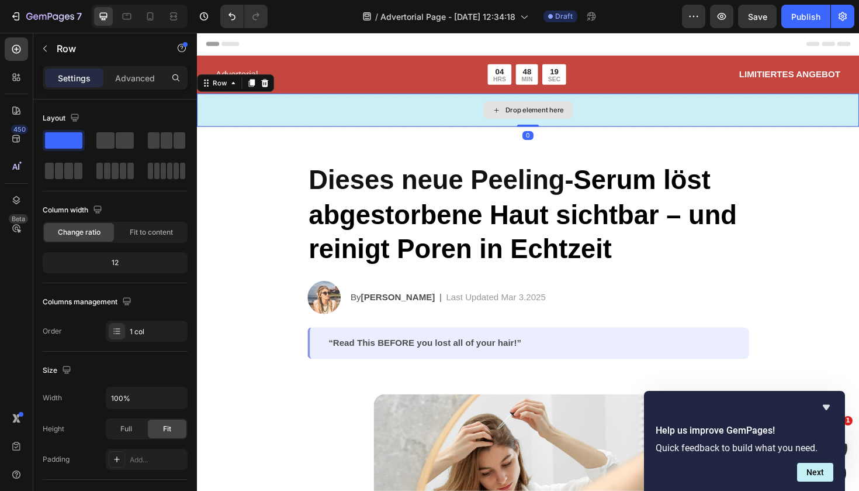
click at [284, 108] on div "Drop element here" at bounding box center [548, 114] width 702 height 35
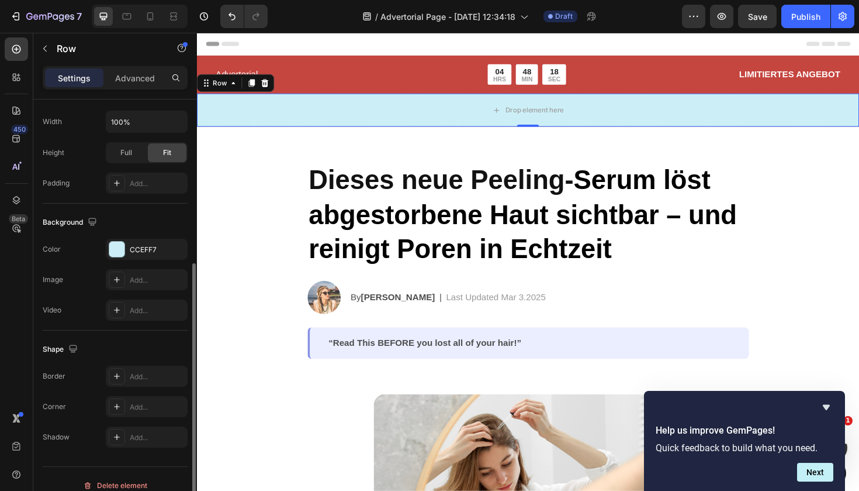
scroll to position [289, 0]
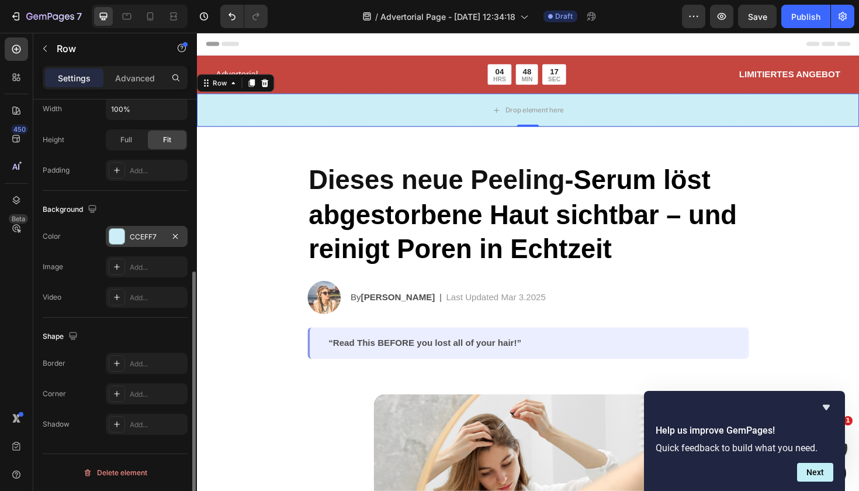
click at [118, 239] on div at bounding box center [116, 236] width 15 height 15
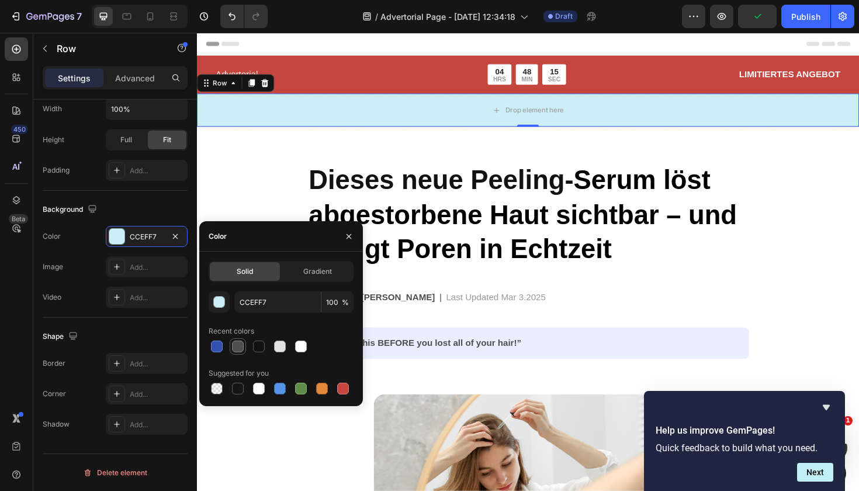
click at [236, 349] on div at bounding box center [238, 346] width 12 height 12
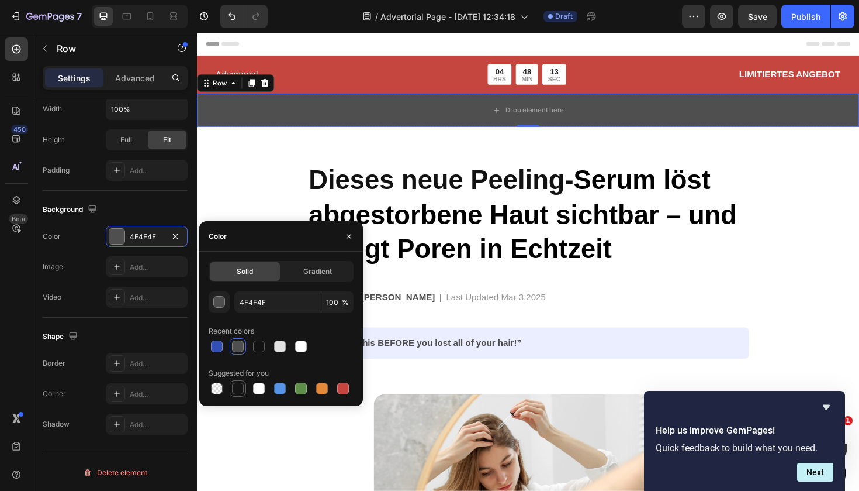
click at [238, 391] on div at bounding box center [238, 388] width 12 height 12
type input "151515"
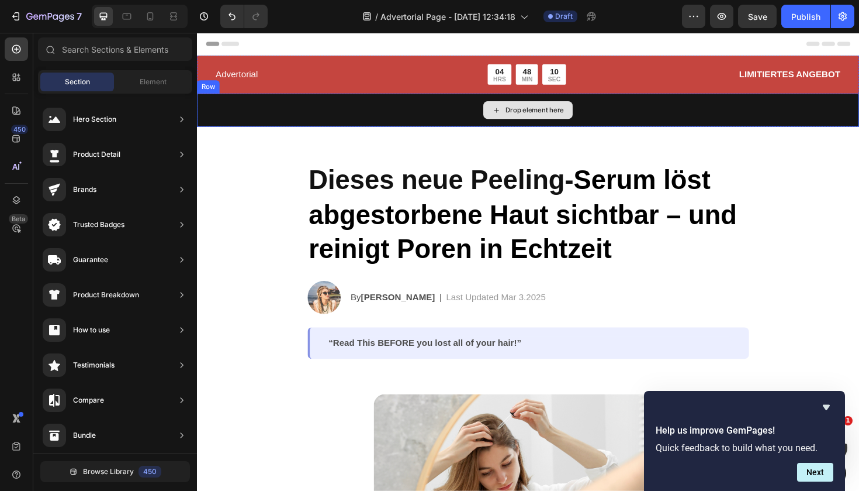
click at [546, 111] on div "Drop element here" at bounding box center [555, 114] width 62 height 9
click at [540, 115] on div "Drop element here" at bounding box center [555, 114] width 62 height 9
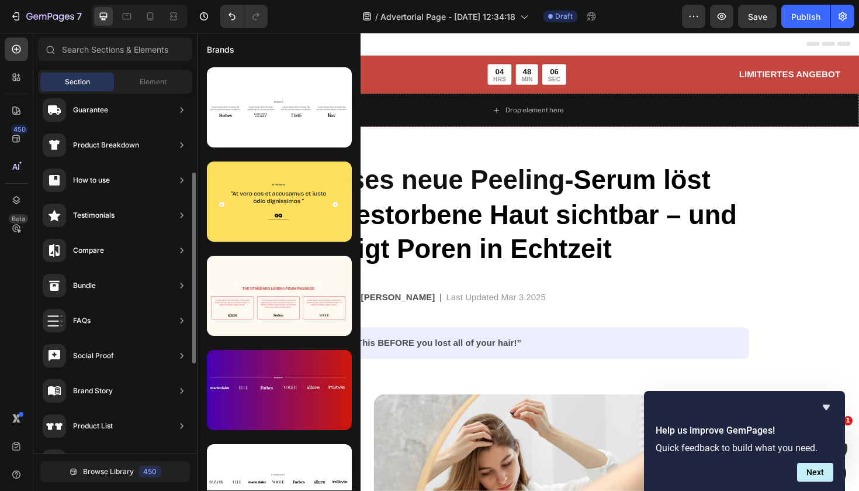
scroll to position [319, 0]
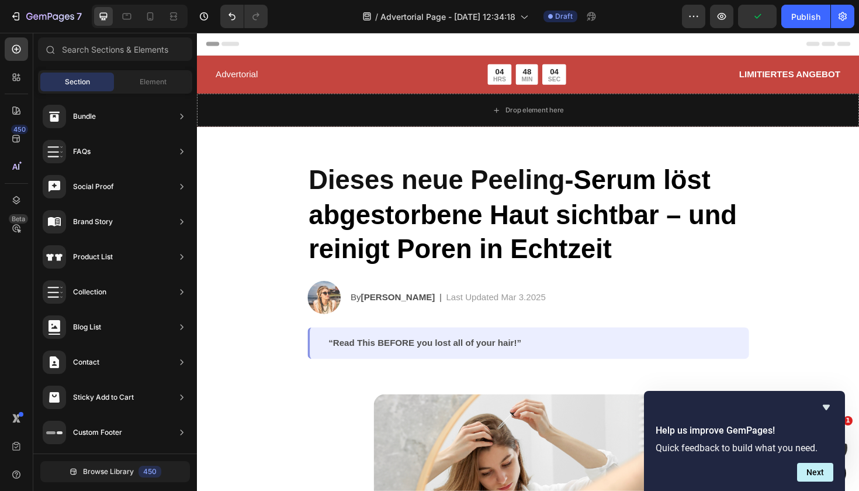
click at [108, 32] on div "7 / Advertorial Page - [DATE] 12:34:18 Draft Preview Publish" at bounding box center [429, 16] width 859 height 33
click at [105, 49] on input "text" at bounding box center [115, 48] width 154 height 23
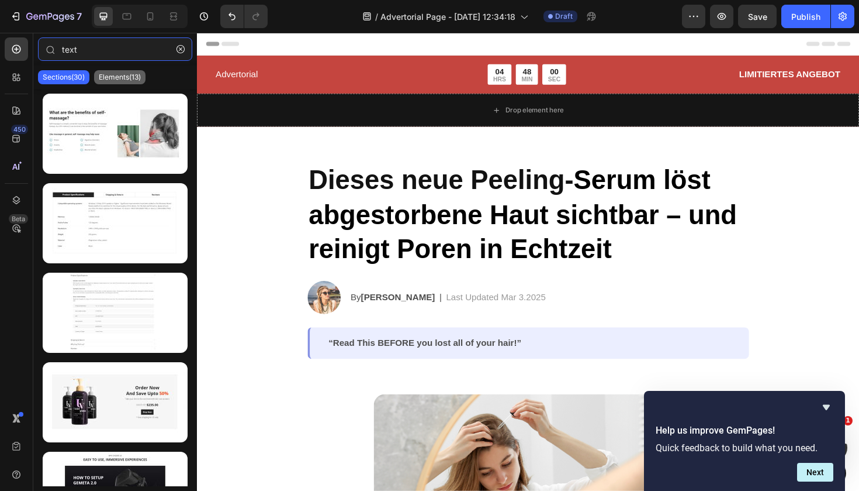
type input "text"
click at [130, 75] on p "Elements(13)" at bounding box center [120, 76] width 42 height 9
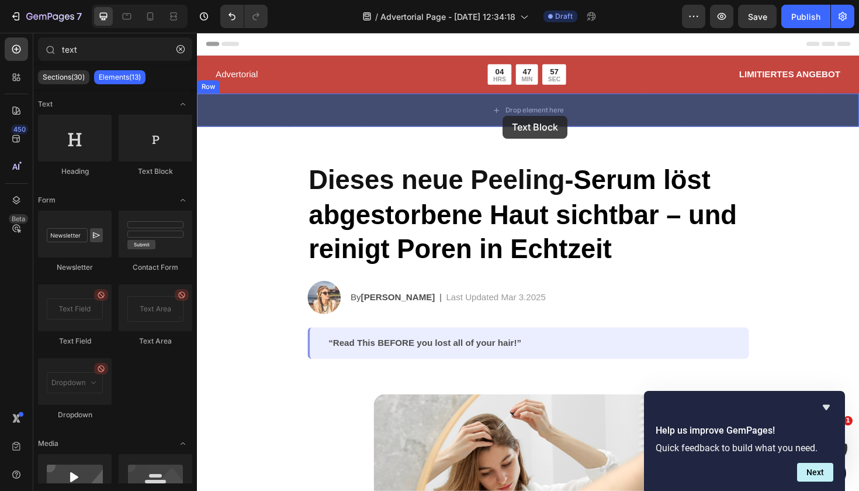
drag, startPoint x: 333, startPoint y: 179, endPoint x: 521, endPoint y: 120, distance: 196.6
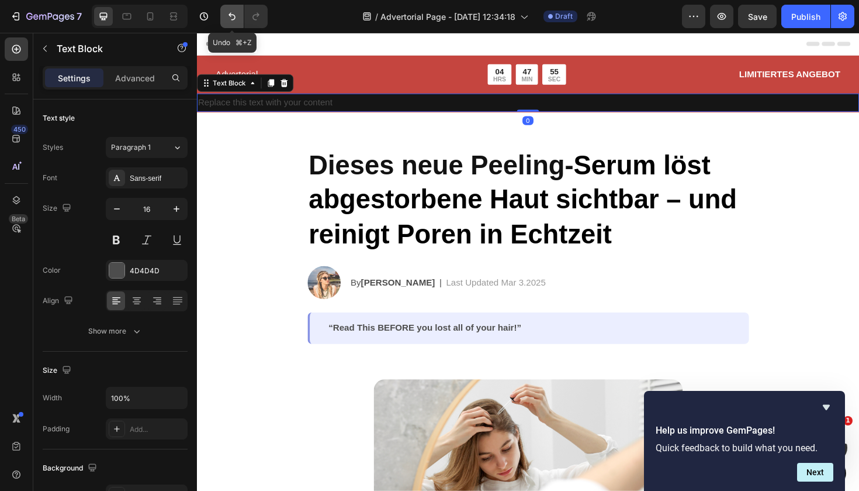
click at [229, 14] on icon "Undo/Redo" at bounding box center [232, 17] width 12 height 12
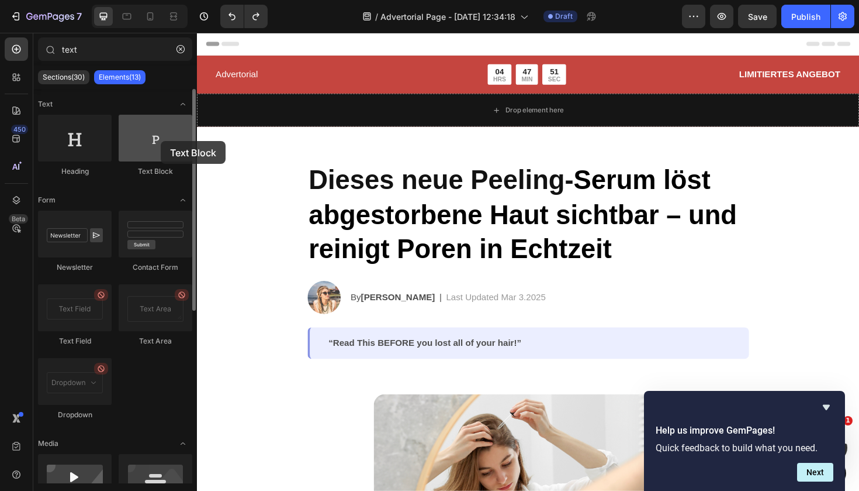
drag, startPoint x: 156, startPoint y: 153, endPoint x: 159, endPoint y: 140, distance: 13.3
click at [159, 140] on div at bounding box center [156, 138] width 74 height 47
drag, startPoint x: 150, startPoint y: 138, endPoint x: 130, endPoint y: 149, distance: 22.8
click at [130, 149] on div at bounding box center [156, 138] width 74 height 47
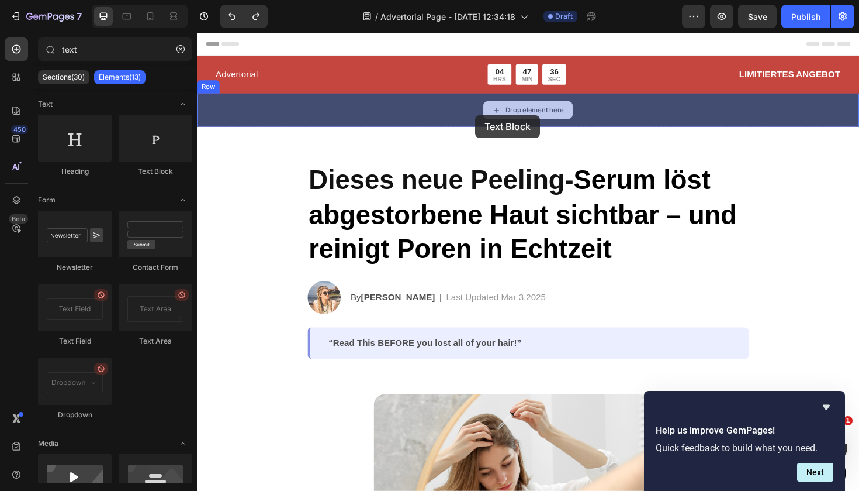
drag, startPoint x: 327, startPoint y: 182, endPoint x: 491, endPoint y: 120, distance: 175.6
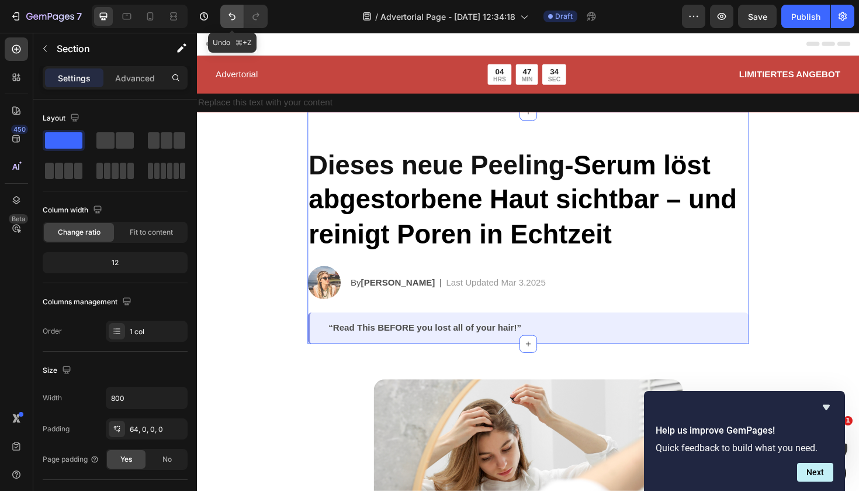
click at [232, 18] on icon "Undo/Redo" at bounding box center [232, 17] width 12 height 12
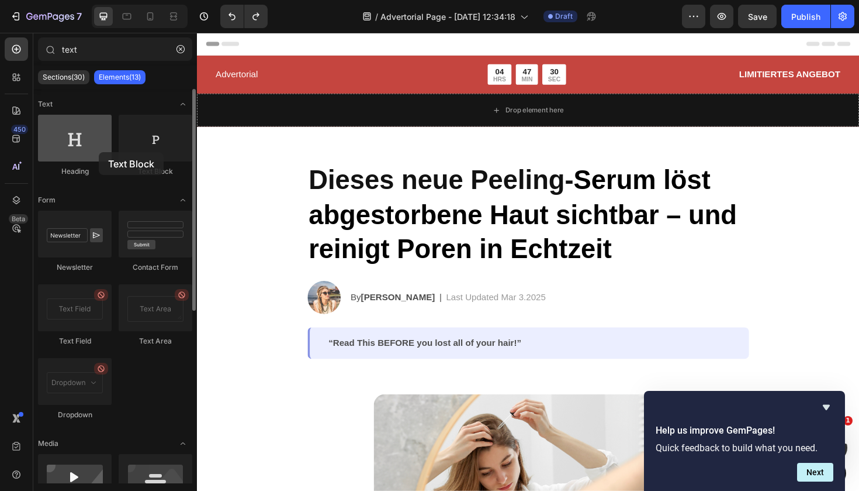
drag, startPoint x: 154, startPoint y: 142, endPoint x: 110, endPoint y: 151, distance: 44.7
click at [108, 151] on div "Heading Text Block" at bounding box center [115, 151] width 154 height 72
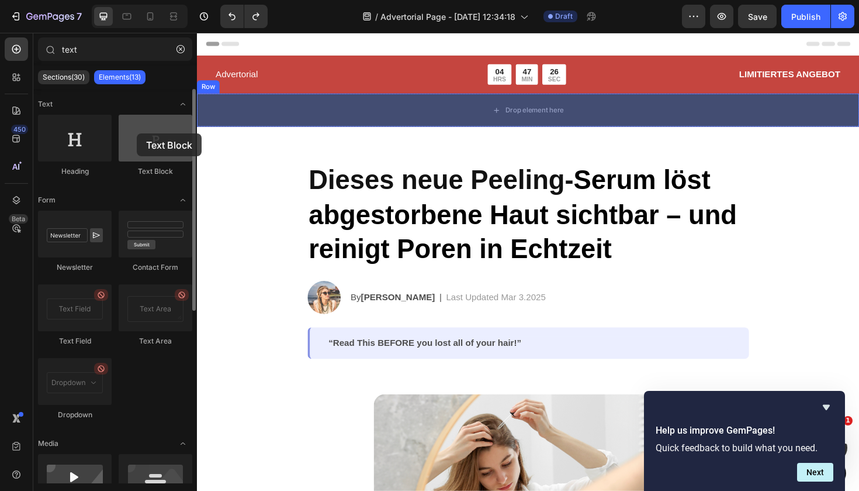
drag, startPoint x: 127, startPoint y: 151, endPoint x: 137, endPoint y: 133, distance: 20.2
click at [137, 133] on div at bounding box center [156, 138] width 74 height 47
drag, startPoint x: 161, startPoint y: 150, endPoint x: 134, endPoint y: 142, distance: 27.6
click at [134, 141] on div at bounding box center [156, 138] width 74 height 47
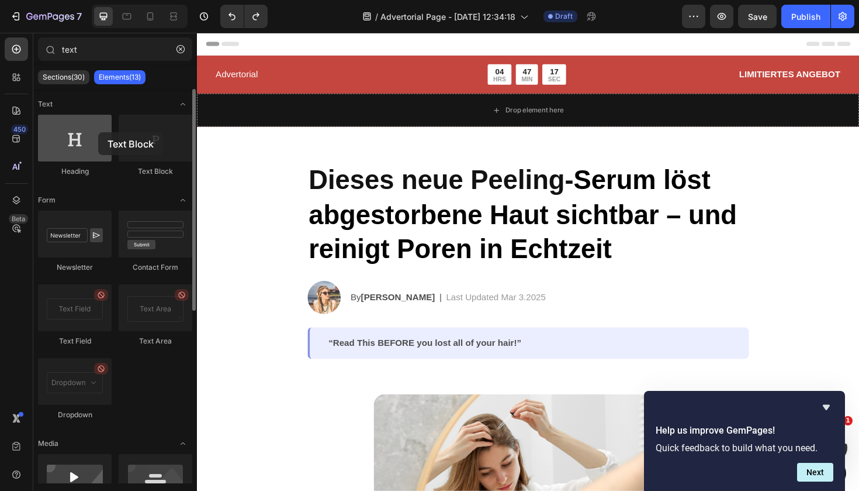
drag, startPoint x: 163, startPoint y: 147, endPoint x: 98, endPoint y: 132, distance: 66.0
click at [98, 132] on div "Heading Text Block" at bounding box center [115, 151] width 154 height 72
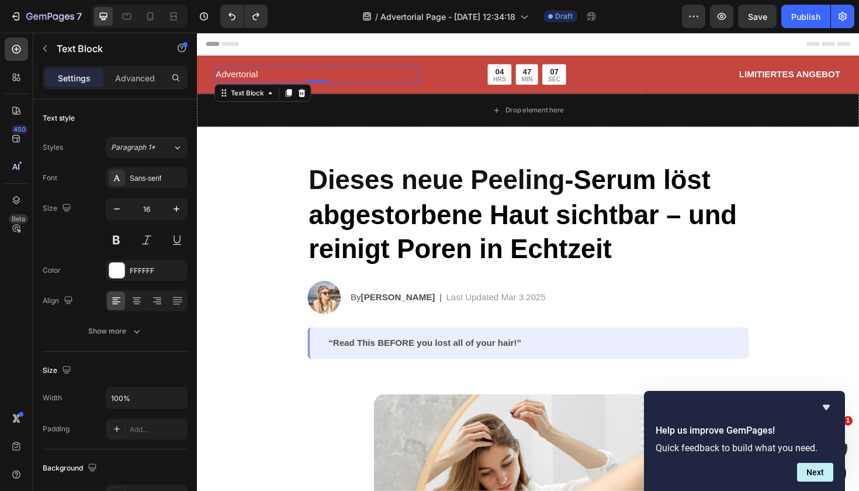
click at [392, 69] on div "Advertorial" at bounding box center [324, 77] width 217 height 16
click at [313, 99] on div at bounding box center [308, 96] width 14 height 14
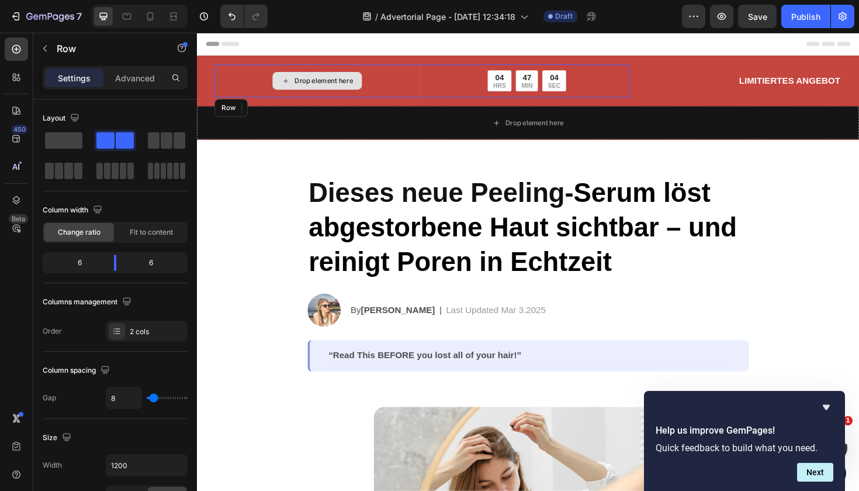
click at [419, 87] on div "Drop element here" at bounding box center [324, 83] width 217 height 35
click at [292, 113] on icon at bounding box center [287, 112] width 9 height 9
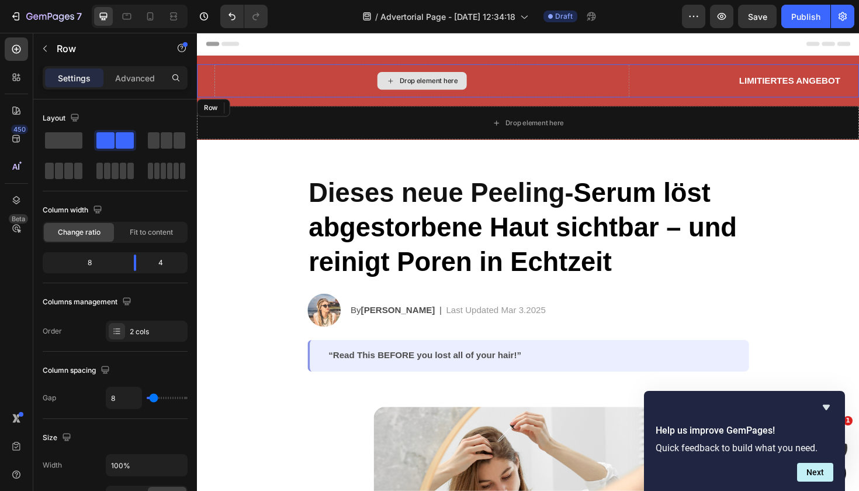
click at [316, 69] on div "Drop element here" at bounding box center [436, 83] width 440 height 35
click at [270, 110] on icon at bounding box center [269, 112] width 8 height 8
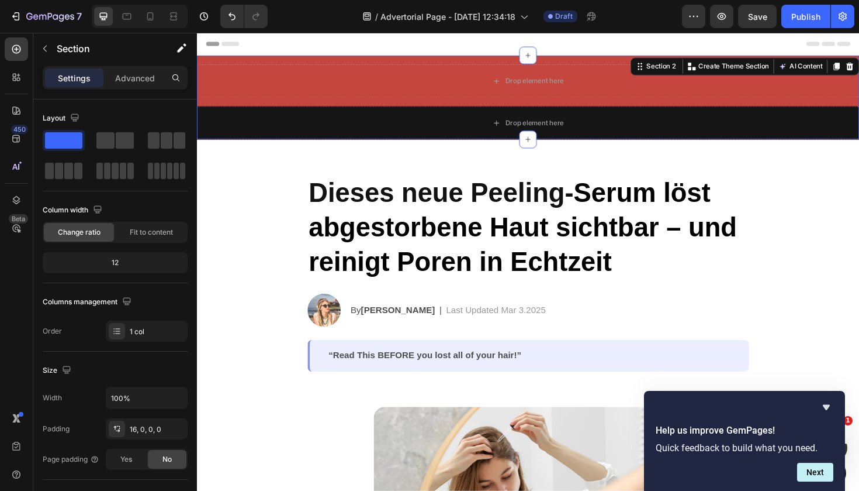
click at [330, 63] on div "Drop element here Row Drop element here Row Section 2 You can create reusable s…" at bounding box center [548, 101] width 702 height 89
click at [327, 60] on div "Drop element here Row Drop element here Row Section 2 You can create reusable s…" at bounding box center [548, 101] width 702 height 89
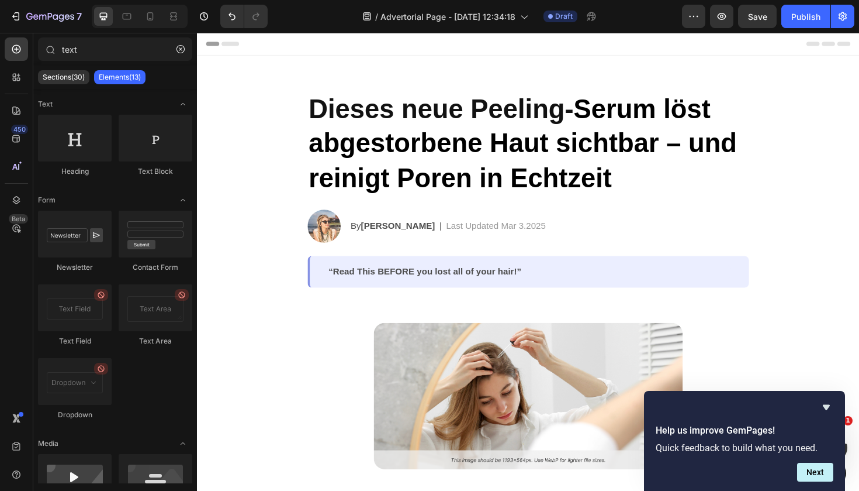
click at [798, 47] on div "Header" at bounding box center [547, 44] width 683 height 23
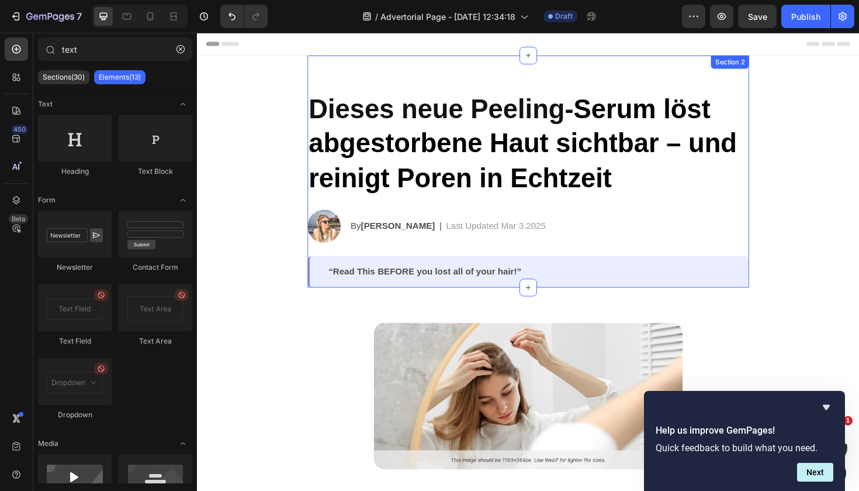
scroll to position [0, 0]
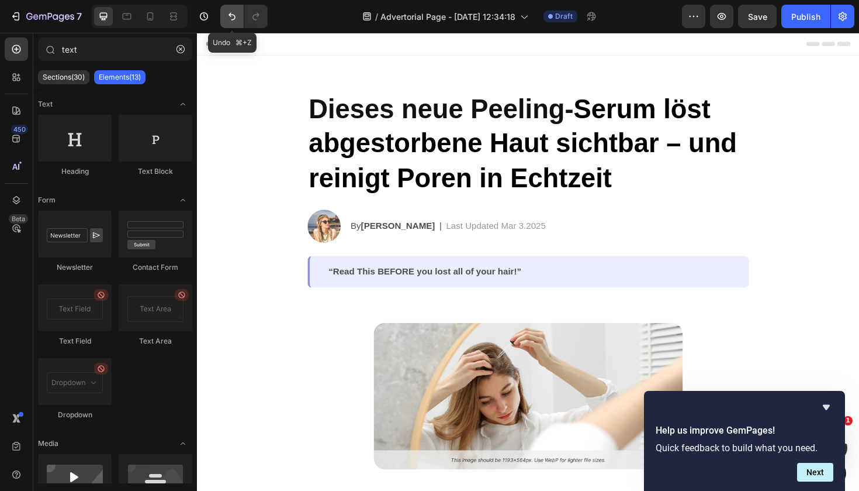
click at [222, 13] on button "Undo/Redo" at bounding box center [231, 16] width 23 height 23
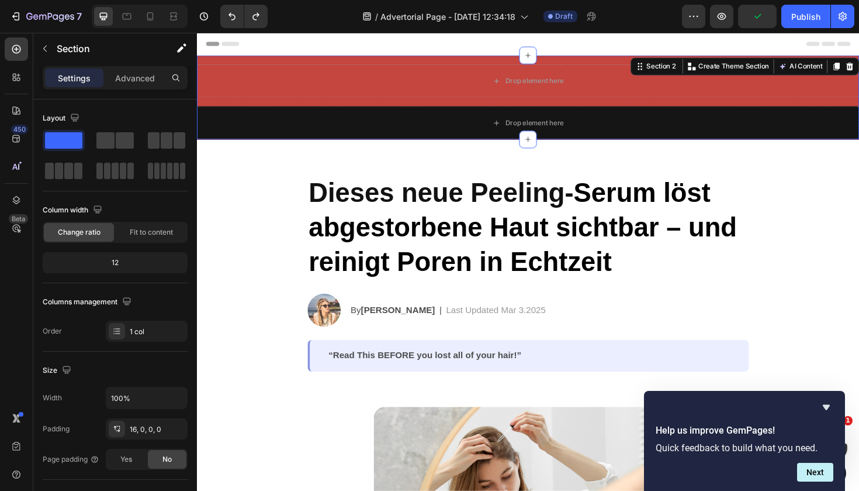
click at [457, 60] on div "Drop element here Row Drop element here Row Section 2 You can create reusable s…" at bounding box center [548, 101] width 702 height 89
click at [264, 13] on button "Undo/Redo" at bounding box center [255, 16] width 23 height 23
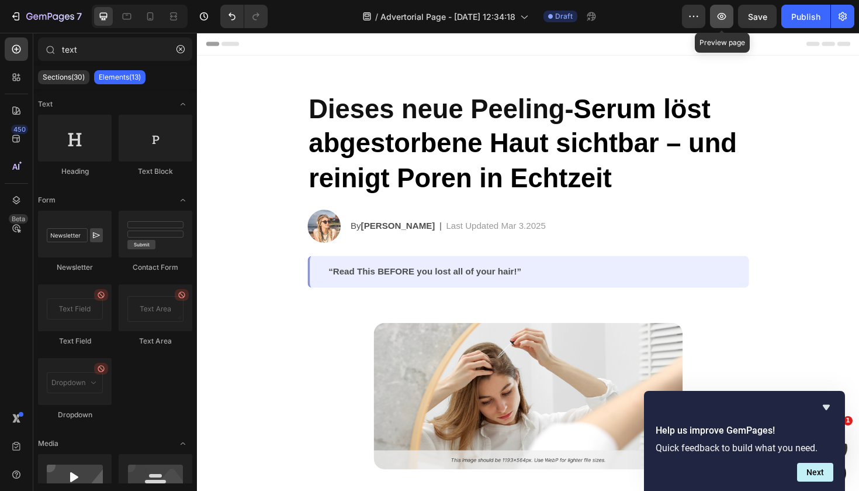
click at [727, 13] on icon "button" at bounding box center [722, 17] width 12 height 12
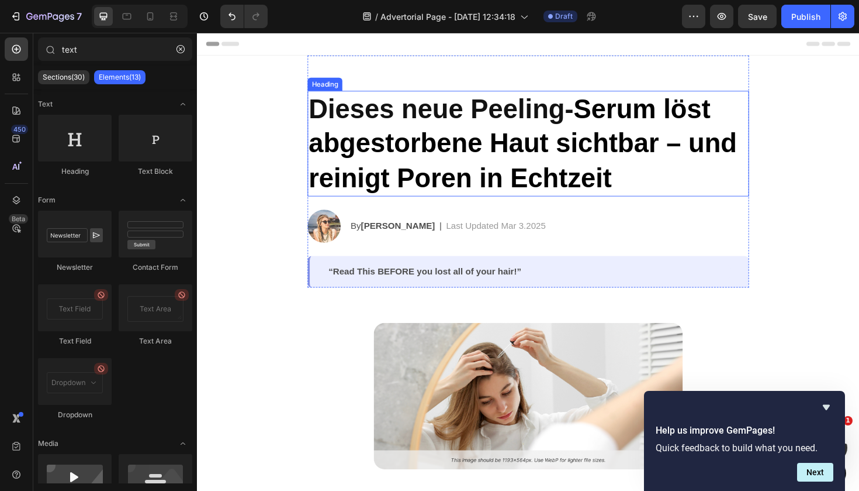
scroll to position [18, 0]
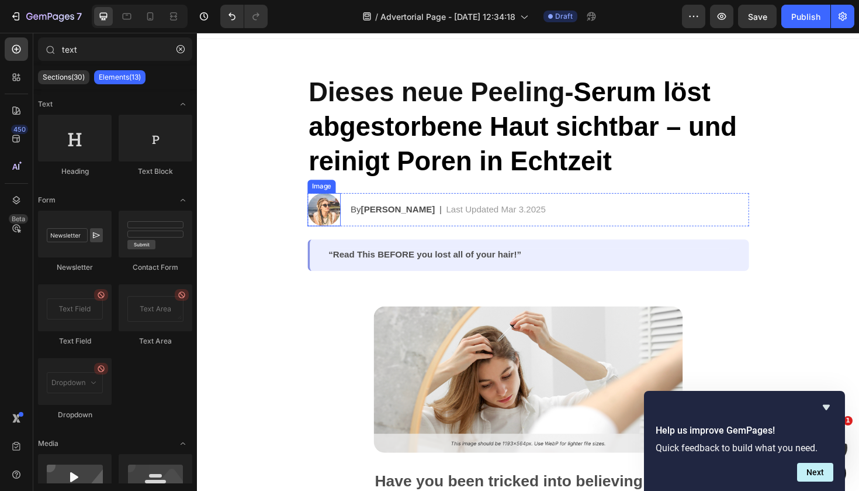
click at [335, 222] on img at bounding box center [331, 219] width 35 height 35
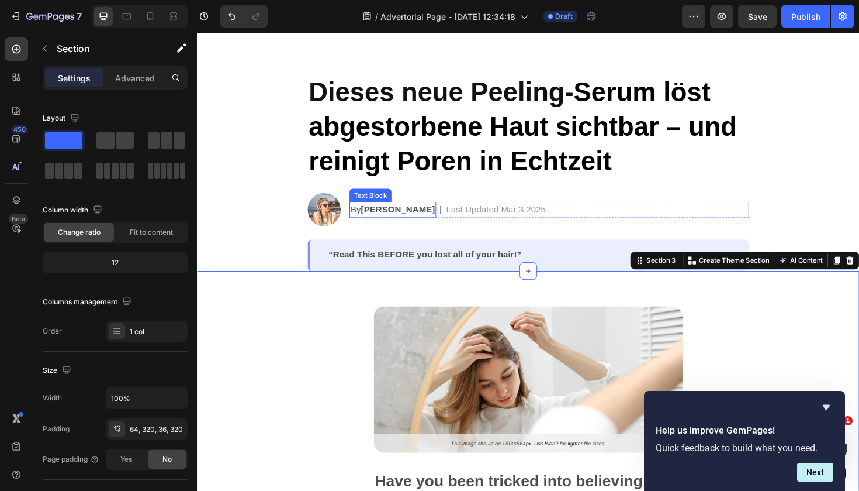
click at [379, 217] on strong "[PERSON_NAME]" at bounding box center [410, 220] width 78 height 10
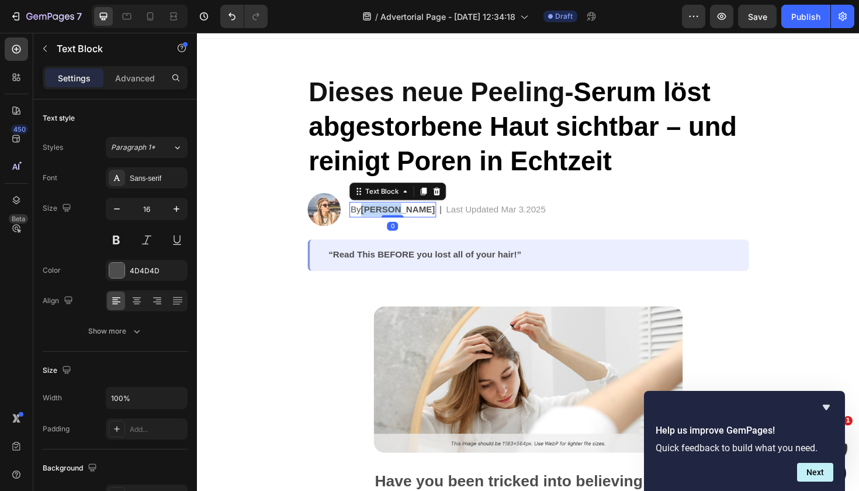
click at [379, 217] on strong "[PERSON_NAME]" at bounding box center [410, 220] width 78 height 10
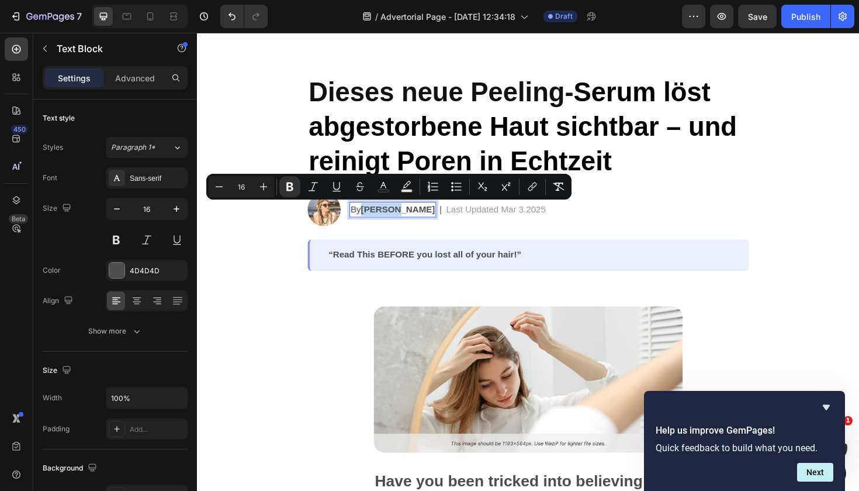
click at [385, 219] on strong "[PERSON_NAME]" at bounding box center [410, 220] width 78 height 10
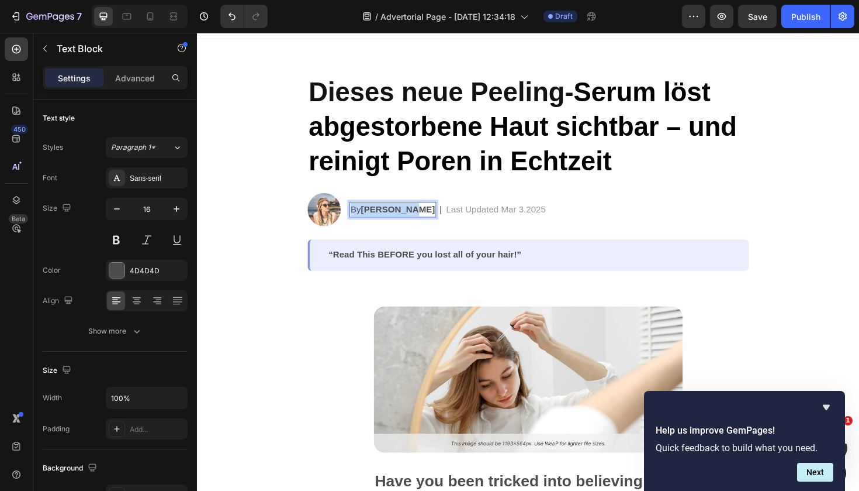
click at [385, 219] on strong "[PERSON_NAME]" at bounding box center [410, 220] width 78 height 10
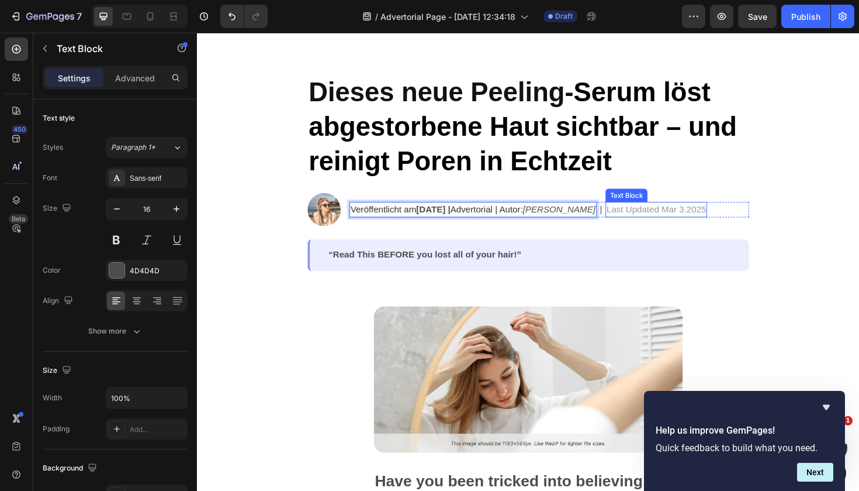
click at [693, 222] on p "Last Updated Mar 3.2025" at bounding box center [684, 220] width 106 height 14
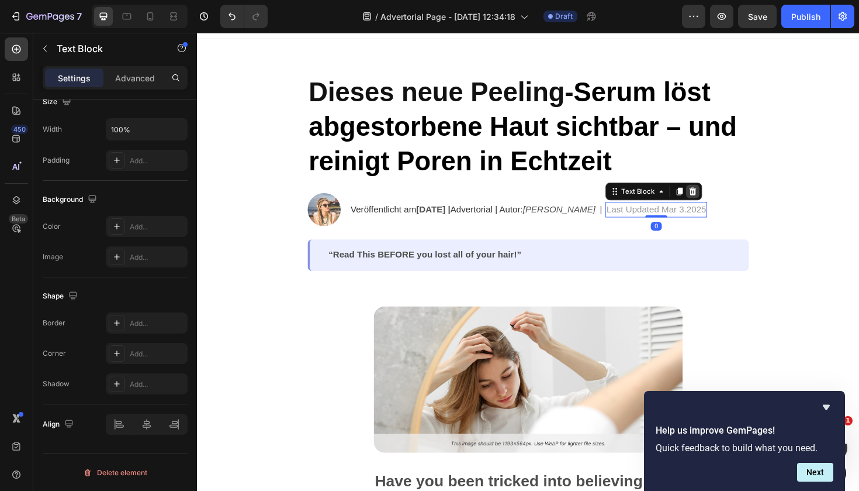
click at [726, 204] on icon at bounding box center [722, 200] width 8 height 8
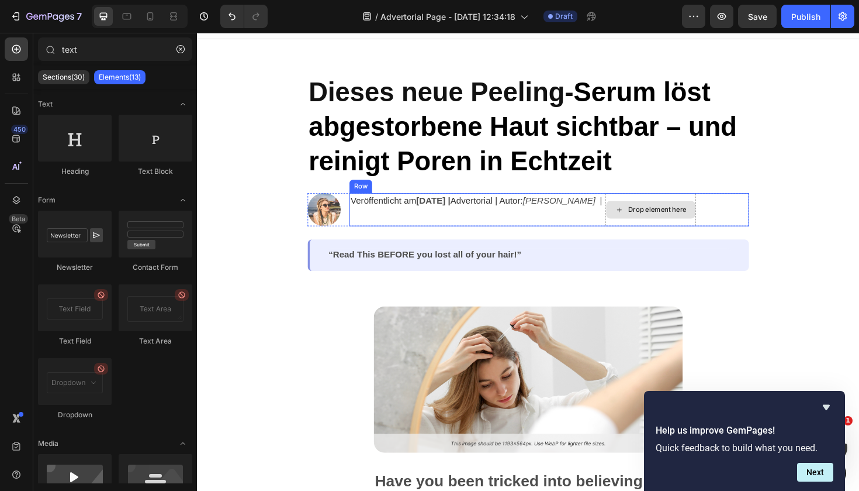
click at [701, 206] on div "Drop element here" at bounding box center [678, 219] width 96 height 35
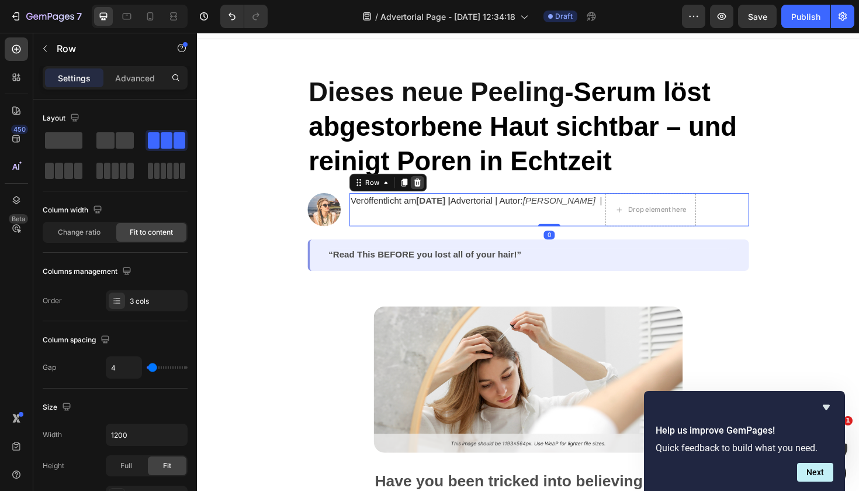
click at [426, 188] on icon at bounding box center [430, 191] width 9 height 9
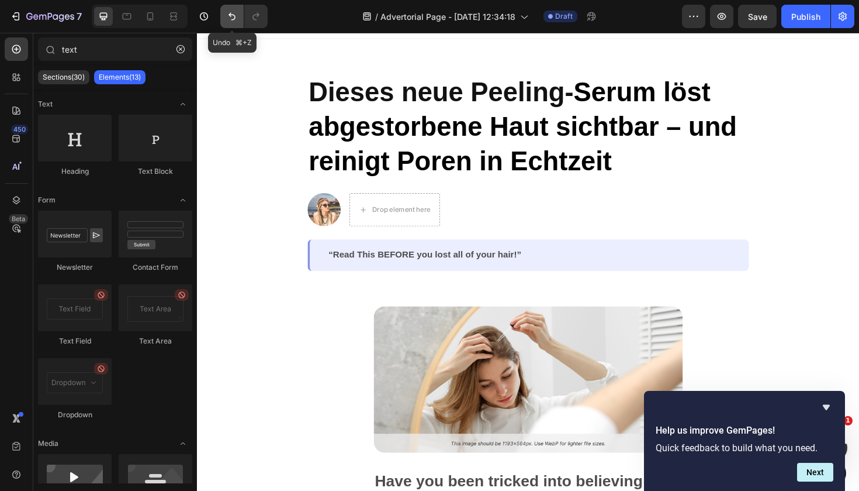
click at [234, 13] on icon "Undo/Redo" at bounding box center [232, 17] width 12 height 12
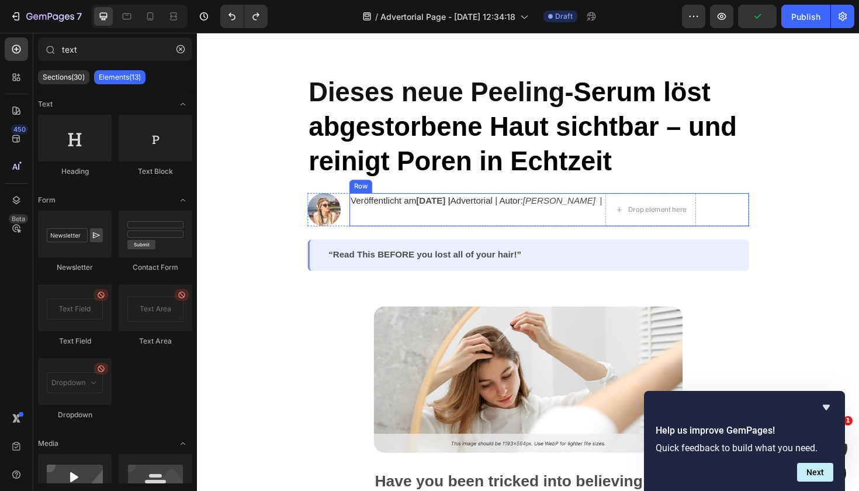
click at [578, 223] on div "Veröffentlicht am [DATE] | Advertorial | Autor: [PERSON_NAME] Text Block" at bounding box center [489, 219] width 262 height 35
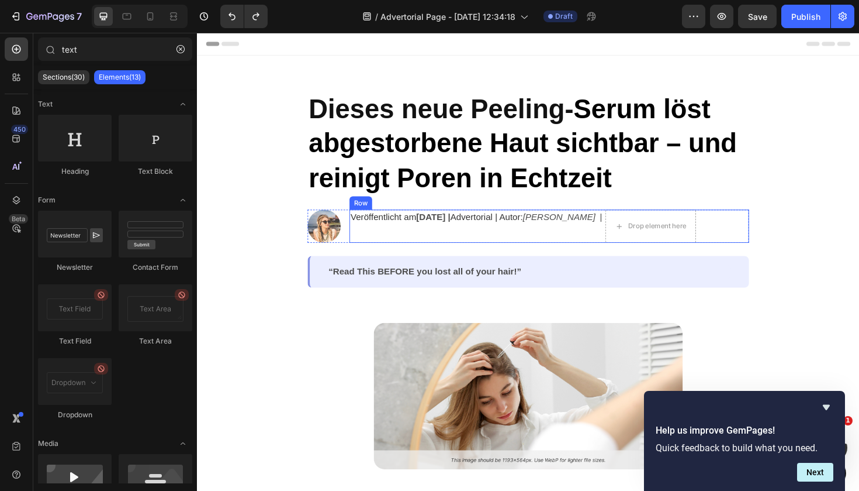
scroll to position [0, 0]
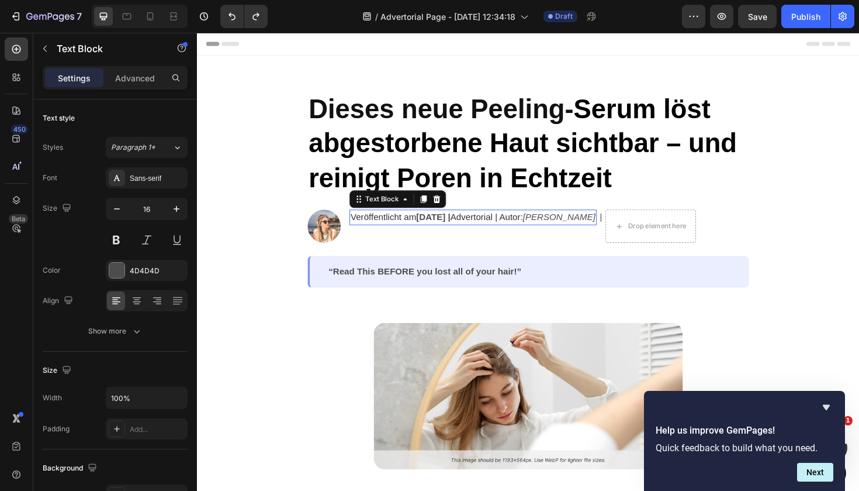
click at [619, 229] on icon "[PERSON_NAME]" at bounding box center [580, 228] width 77 height 10
click at [627, 226] on div "|" at bounding box center [625, 228] width 5 height 16
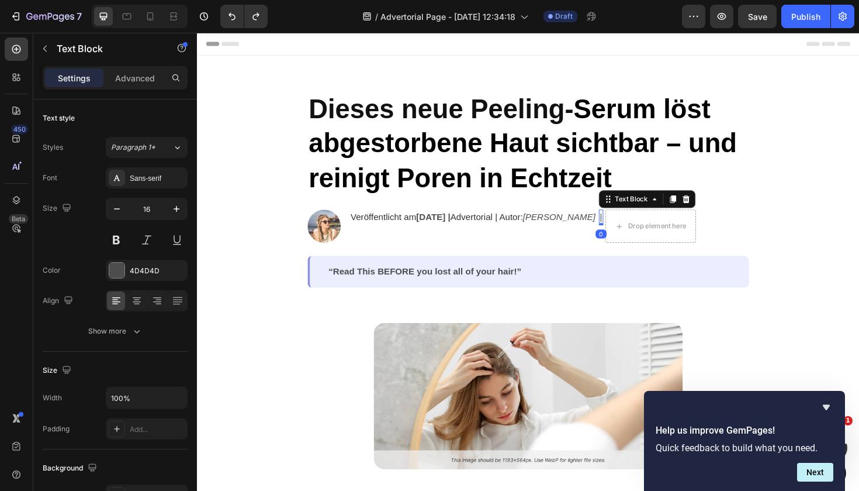
scroll to position [268, 0]
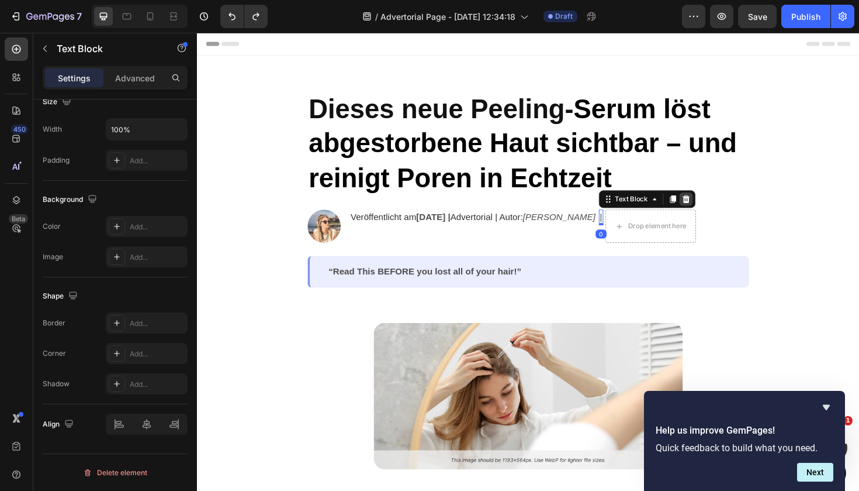
click at [719, 209] on icon at bounding box center [715, 209] width 8 height 8
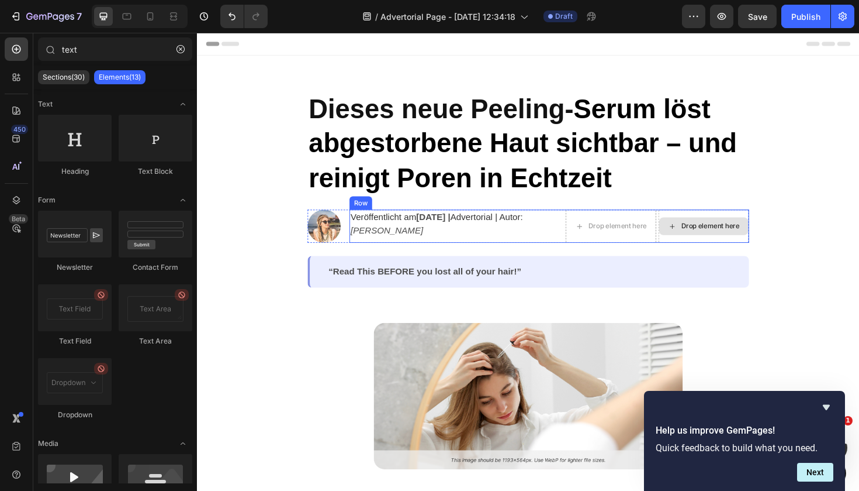
click at [767, 222] on div "Drop element here" at bounding box center [734, 237] width 96 height 35
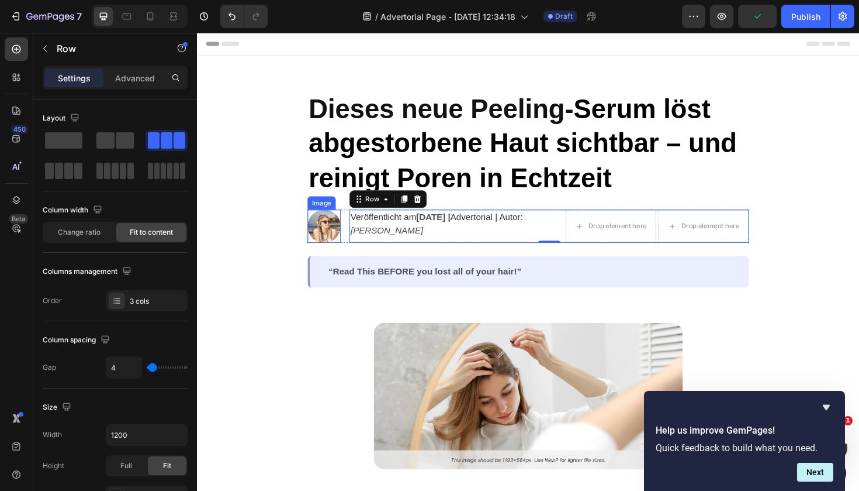
click at [334, 241] on img at bounding box center [331, 237] width 35 height 35
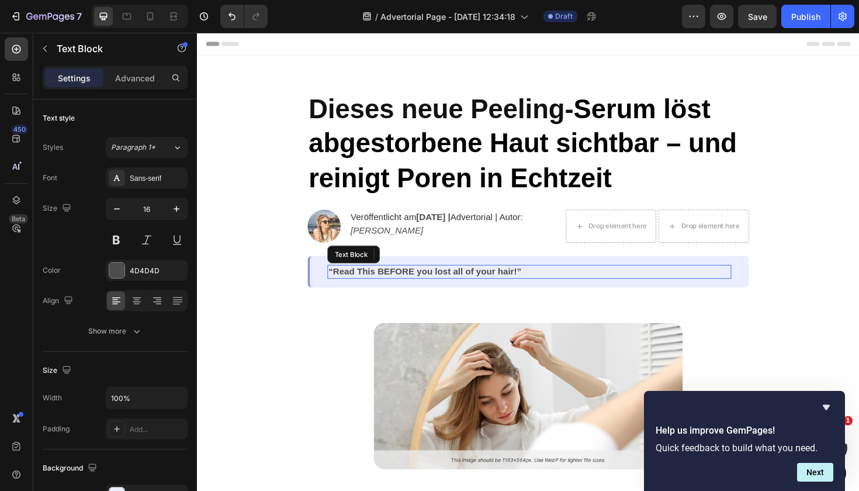
click at [399, 288] on p "“Read This BEFORE you lost all of your hair!”" at bounding box center [549, 285] width 426 height 12
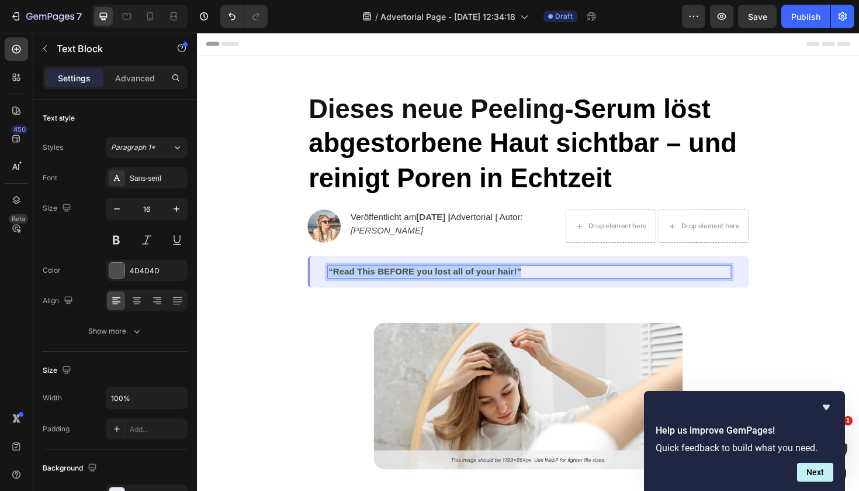
click at [399, 288] on p "“Read This BEFORE you lost all of your hair!”" at bounding box center [549, 285] width 426 height 12
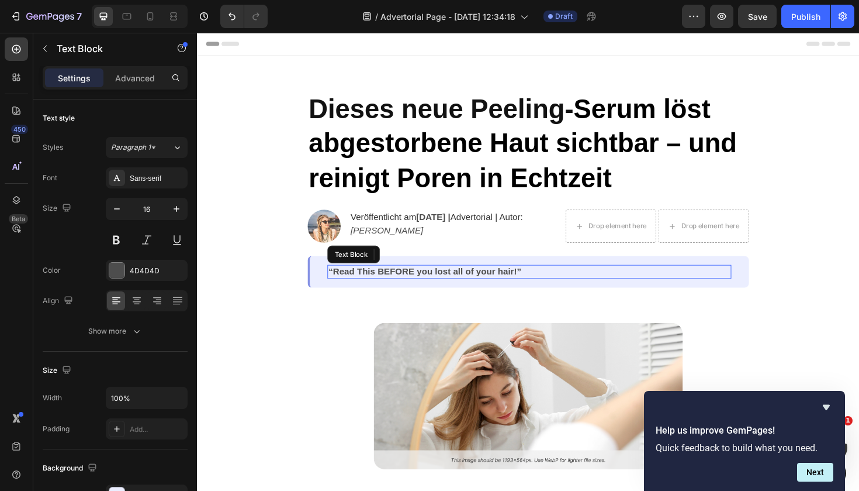
click at [620, 283] on p "“Read This BEFORE you lost all of your hair!”" at bounding box center [549, 285] width 426 height 12
click at [434, 284] on p "“Read This BEFORE you lost all of your hair!”" at bounding box center [549, 285] width 426 height 12
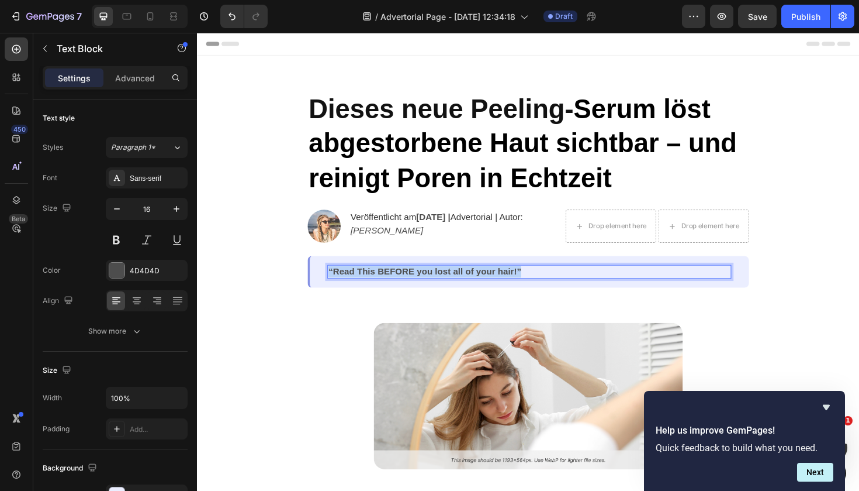
click at [434, 284] on p "“Read This BEFORE you lost all of your hair!”" at bounding box center [549, 285] width 426 height 12
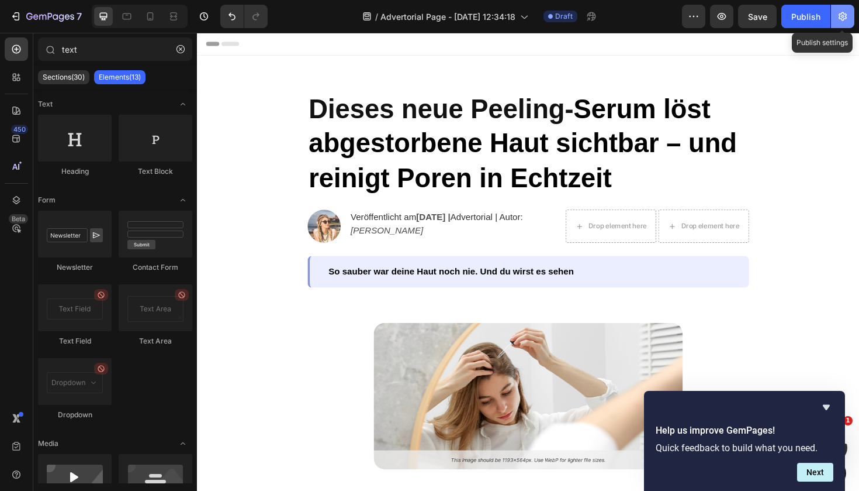
click at [849, 19] on icon "button" at bounding box center [843, 17] width 12 height 12
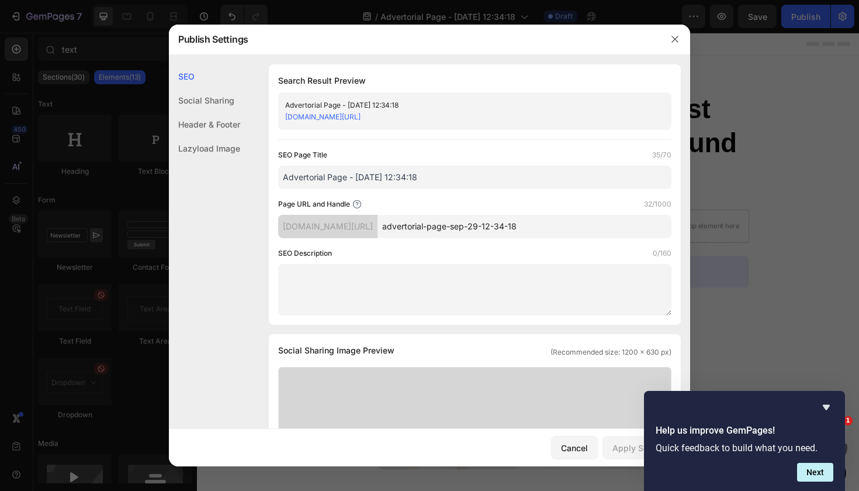
click at [801, 101] on div at bounding box center [429, 245] width 859 height 491
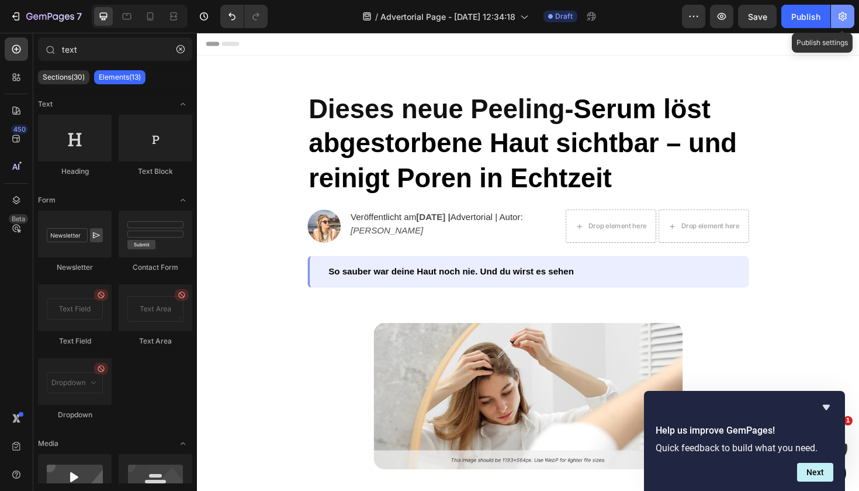
click at [848, 9] on button "button" at bounding box center [842, 16] width 23 height 23
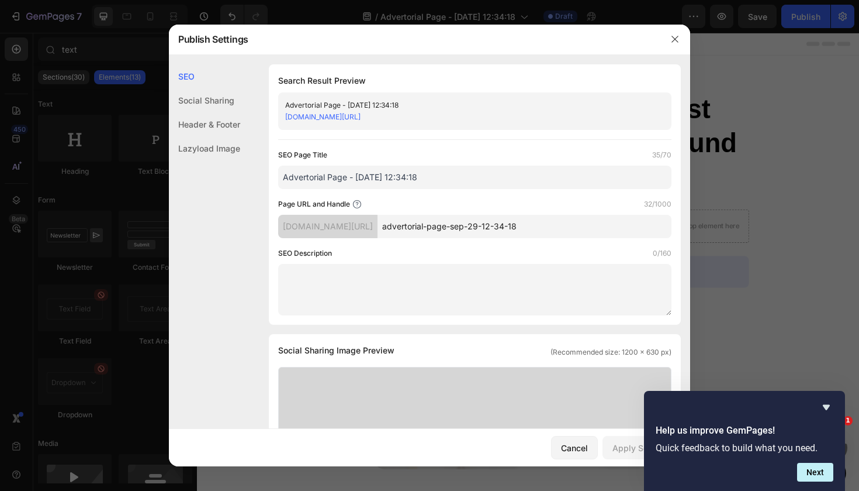
click at [360, 228] on div "[DOMAIN_NAME][URL]" at bounding box center [327, 226] width 99 height 23
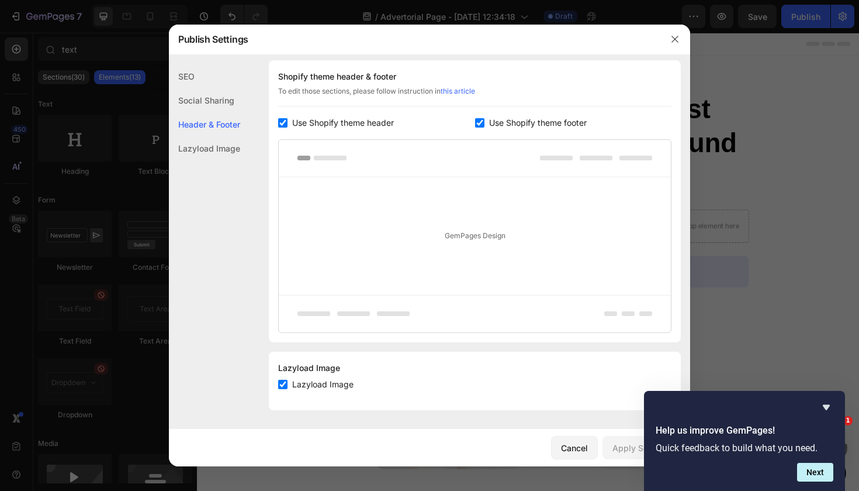
scroll to position [554, 0]
click at [676, 36] on icon "button" at bounding box center [675, 38] width 9 height 9
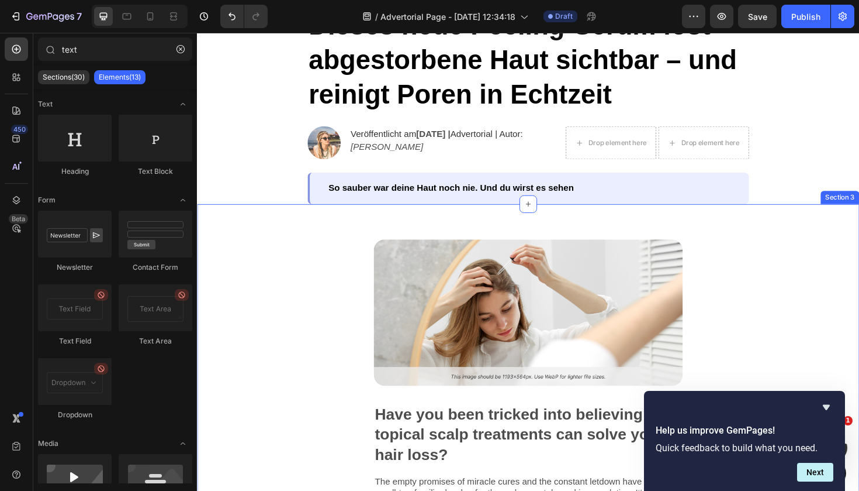
scroll to position [127, 0]
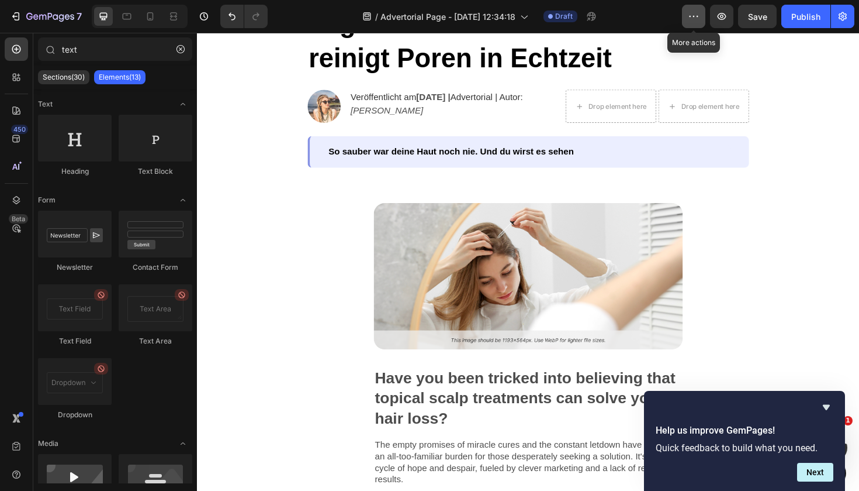
click at [695, 17] on icon "button" at bounding box center [694, 16] width 2 height 1
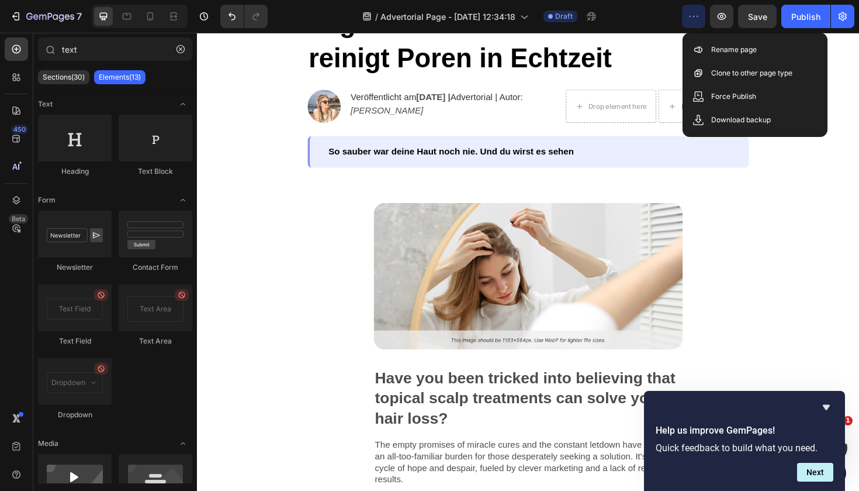
click at [695, 17] on icon "button" at bounding box center [694, 16] width 2 height 1
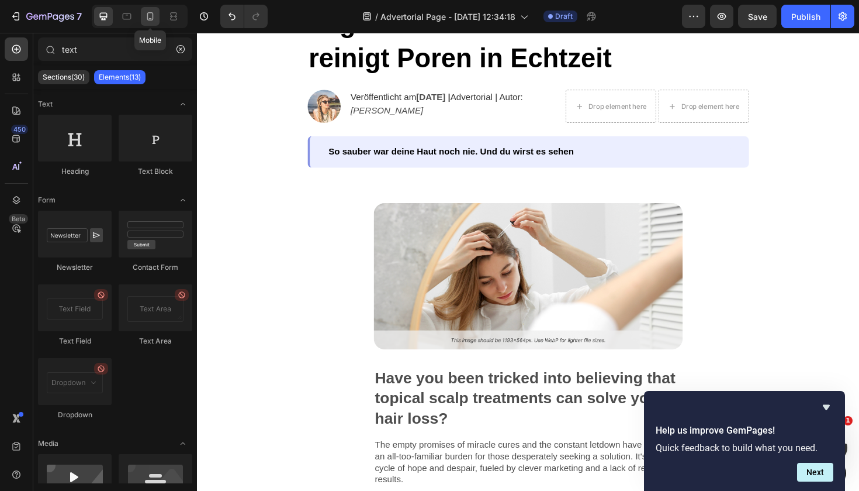
click at [154, 15] on icon at bounding box center [150, 17] width 12 height 12
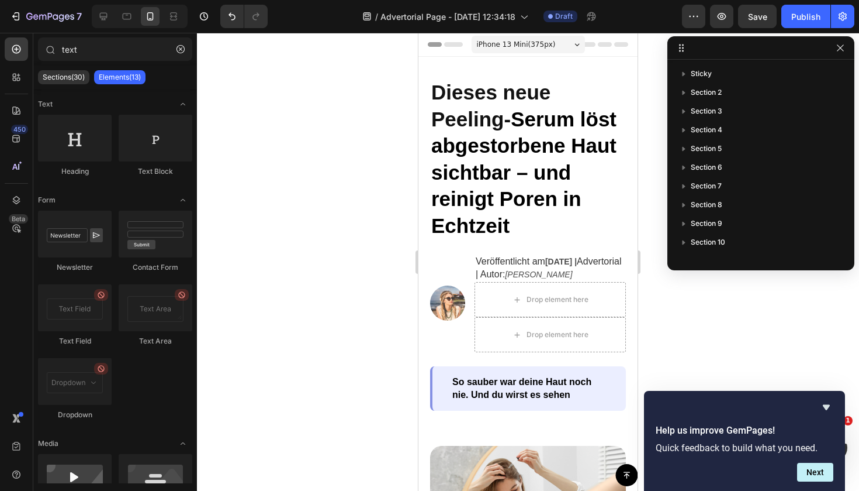
click at [824, 348] on div at bounding box center [528, 262] width 662 height 458
click at [838, 44] on icon "button" at bounding box center [840, 47] width 9 height 9
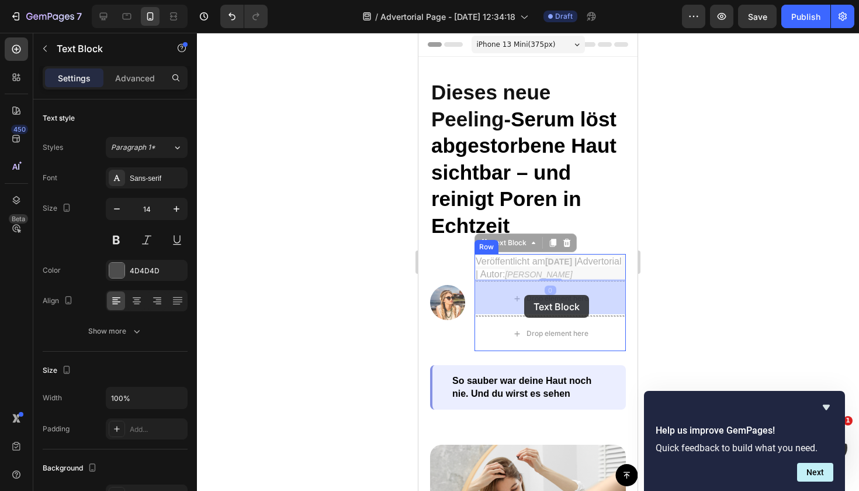
drag, startPoint x: 520, startPoint y: 267, endPoint x: 524, endPoint y: 293, distance: 26.5
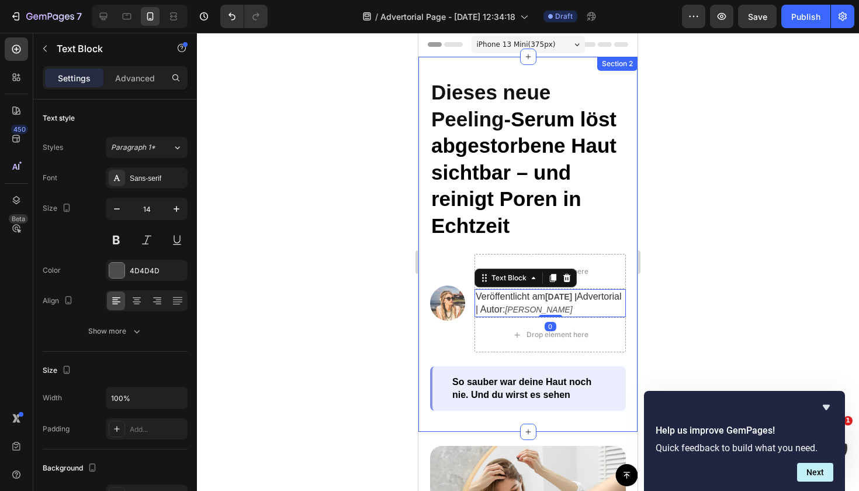
click at [661, 239] on div at bounding box center [528, 262] width 662 height 458
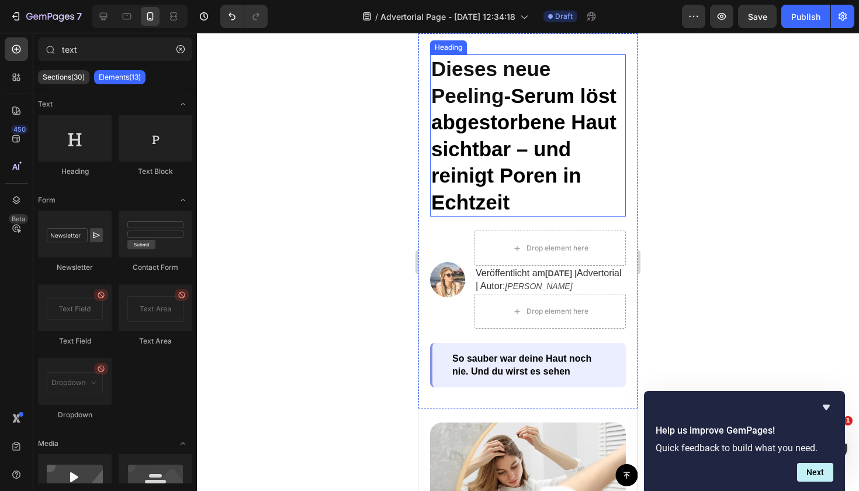
scroll to position [27, 0]
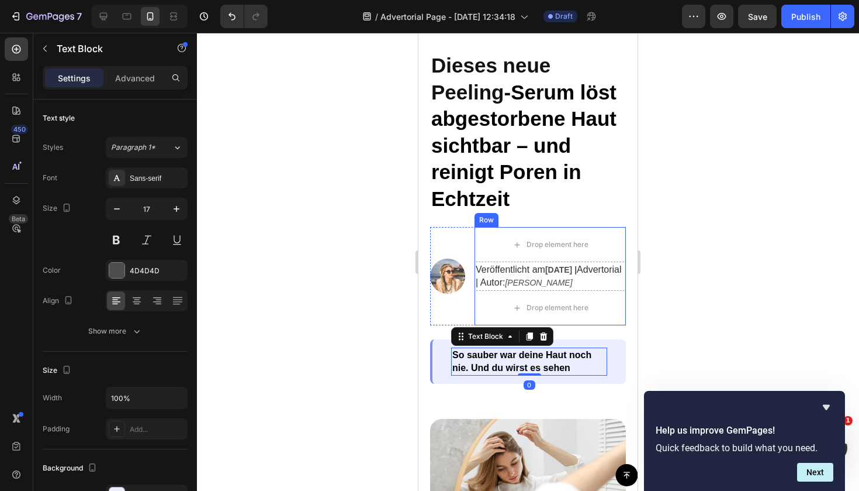
click at [670, 271] on div at bounding box center [528, 262] width 662 height 458
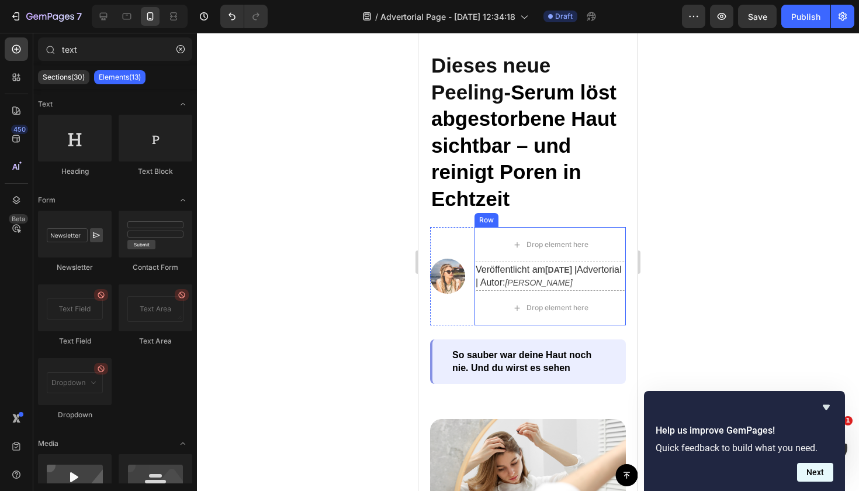
click at [820, 465] on button "Next" at bounding box center [815, 471] width 36 height 19
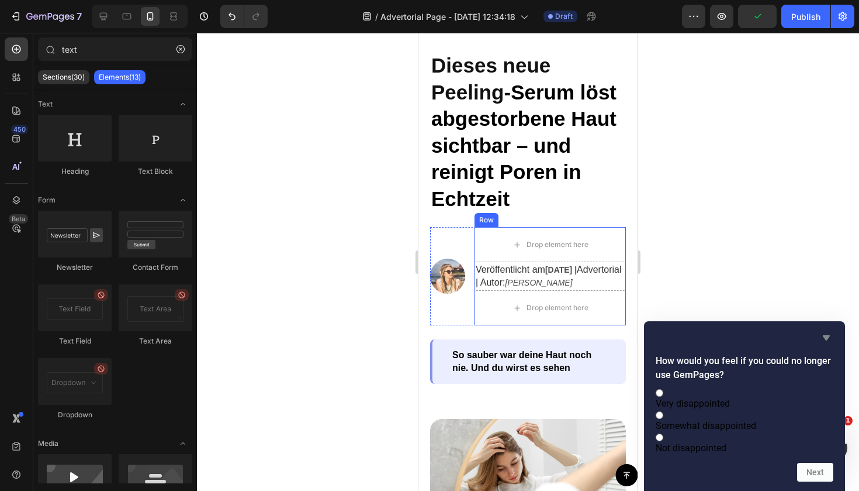
click at [826, 330] on icon "Hide survey" at bounding box center [827, 337] width 14 height 14
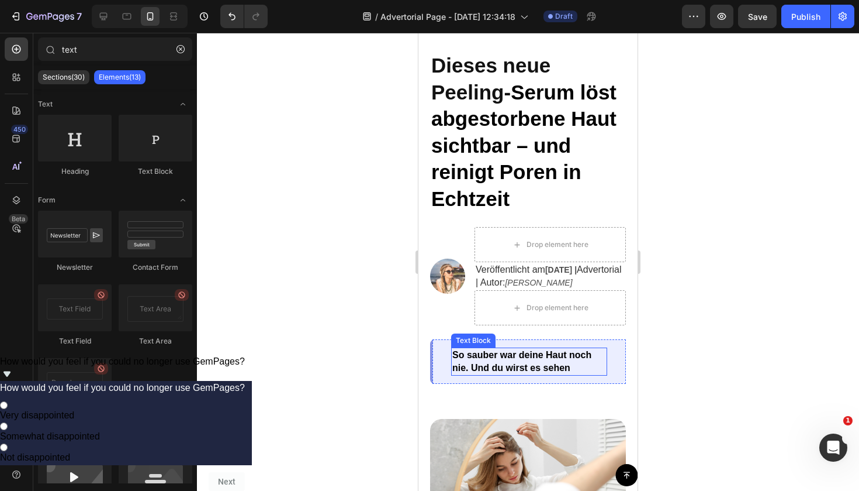
scroll to position [212, 0]
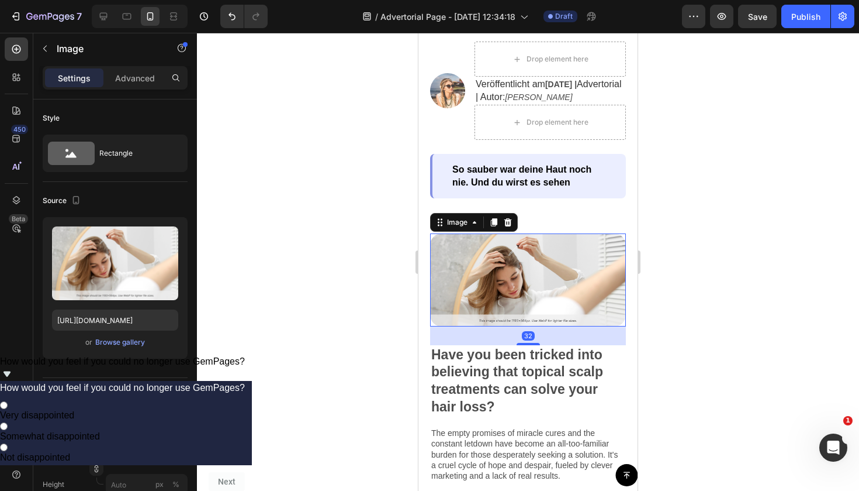
click at [565, 263] on img at bounding box center [528, 279] width 196 height 92
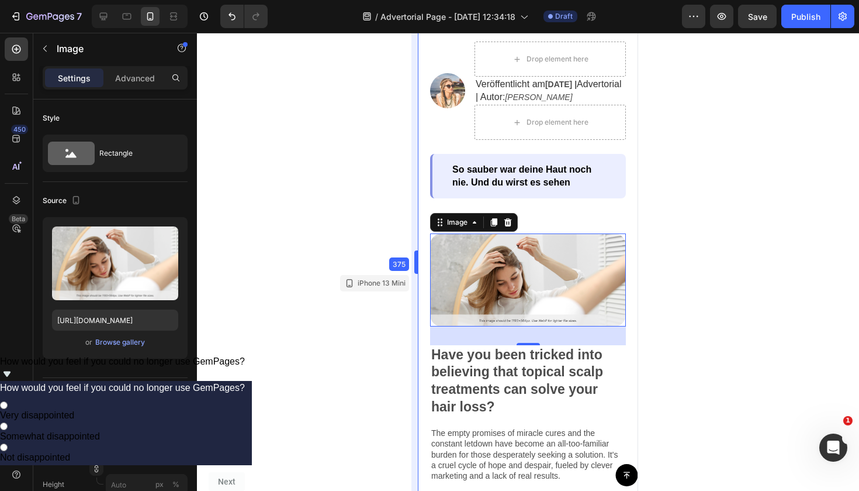
drag, startPoint x: 416, startPoint y: 253, endPoint x: 416, endPoint y: 247, distance: 6.4
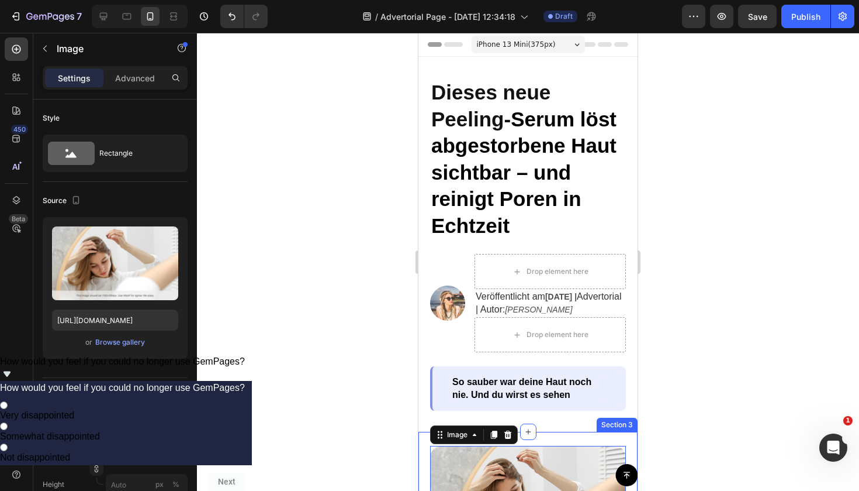
scroll to position [0, 0]
click at [537, 48] on span "iPhone 13 Mini ( 375 px)" at bounding box center [516, 45] width 79 height 12
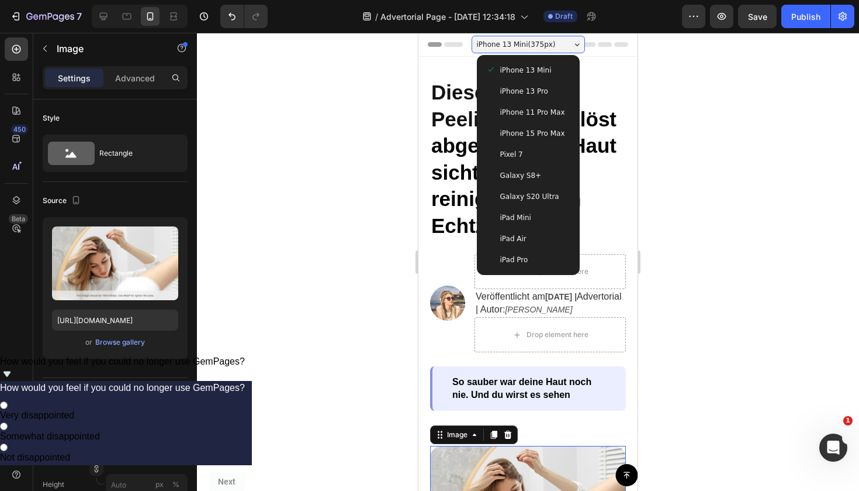
click at [538, 87] on span "iPhone 13 Pro" at bounding box center [524, 91] width 48 height 12
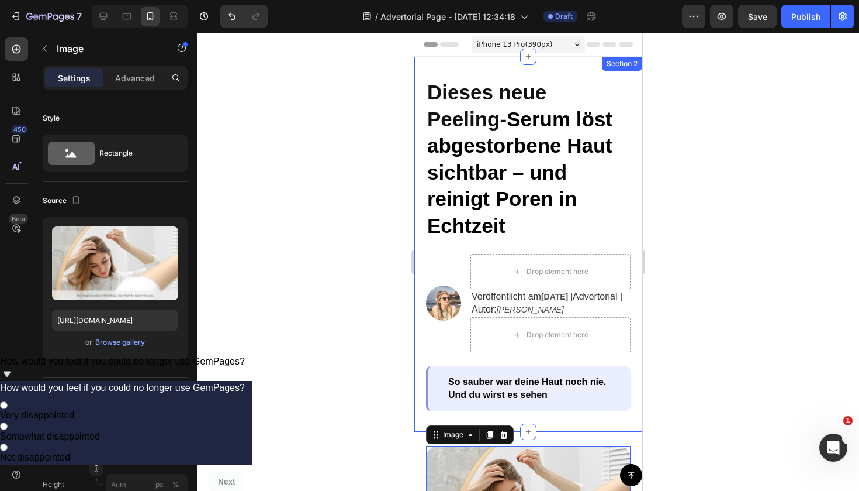
click at [527, 45] on span "iPhone 13 Pro ( 390 px)" at bounding box center [513, 45] width 75 height 12
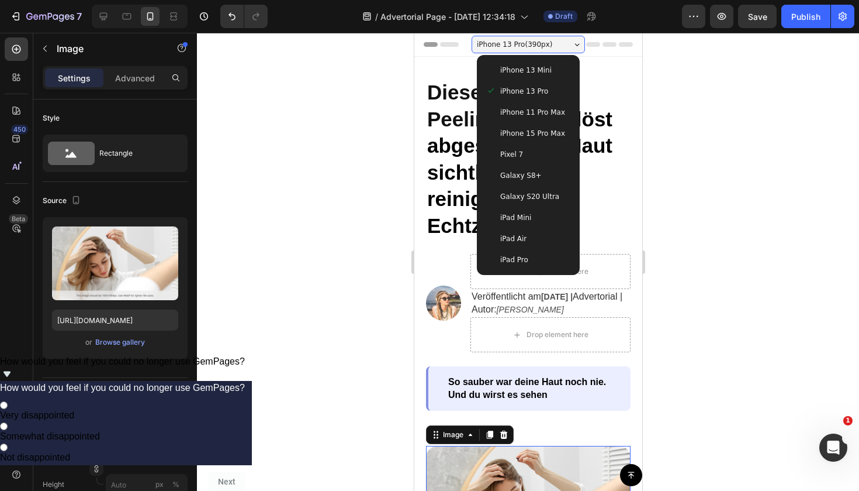
click at [546, 134] on span "iPhone 15 Pro Max" at bounding box center [532, 133] width 65 height 12
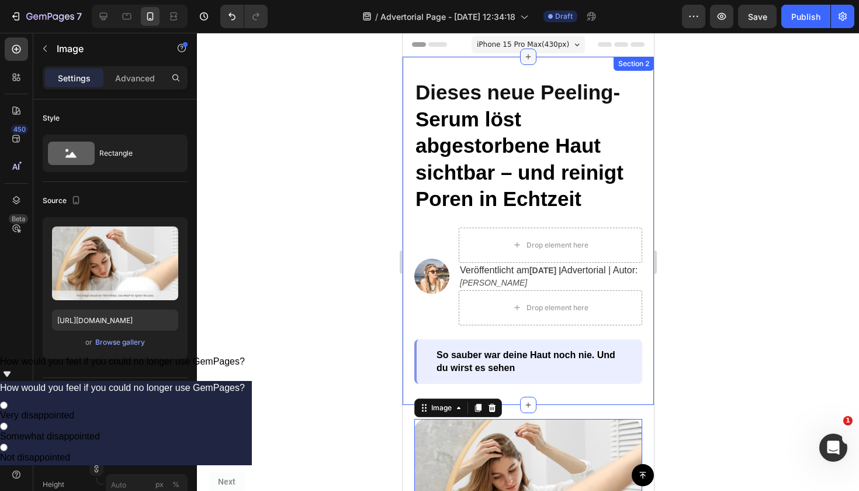
click at [526, 50] on div at bounding box center [528, 57] width 16 height 16
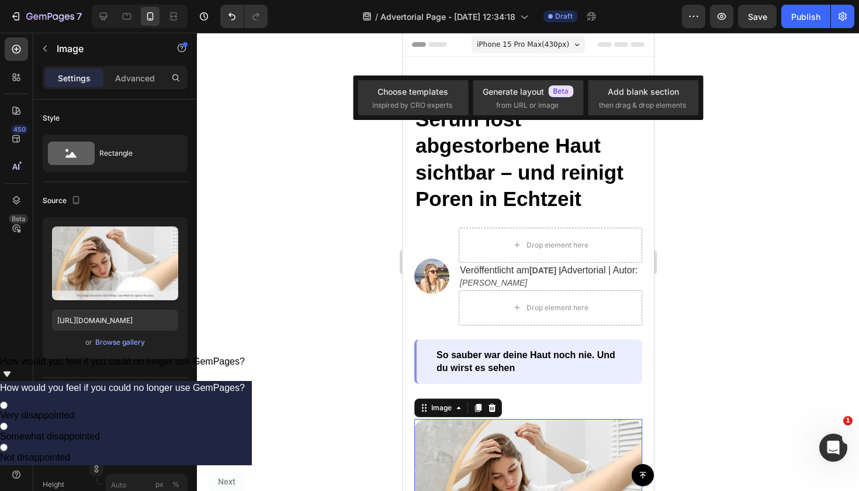
click at [534, 43] on span "iPhone 15 Pro Max ( 430 px)" at bounding box center [522, 45] width 92 height 12
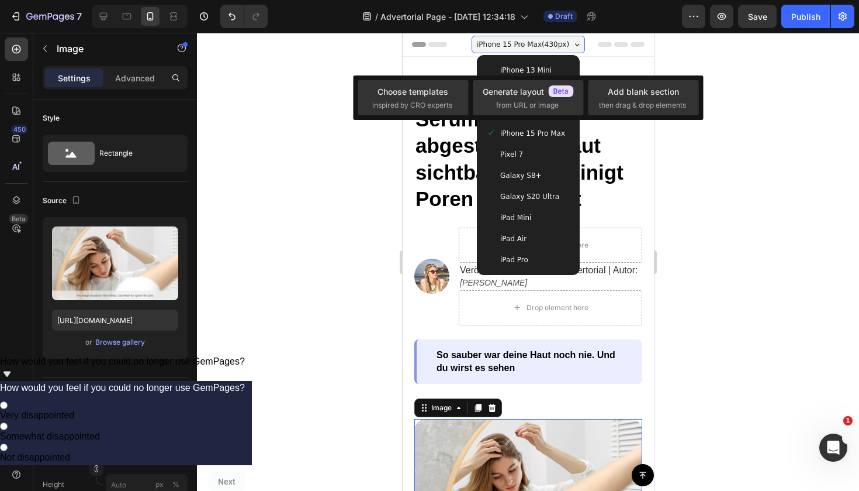
click at [744, 74] on div at bounding box center [528, 262] width 662 height 458
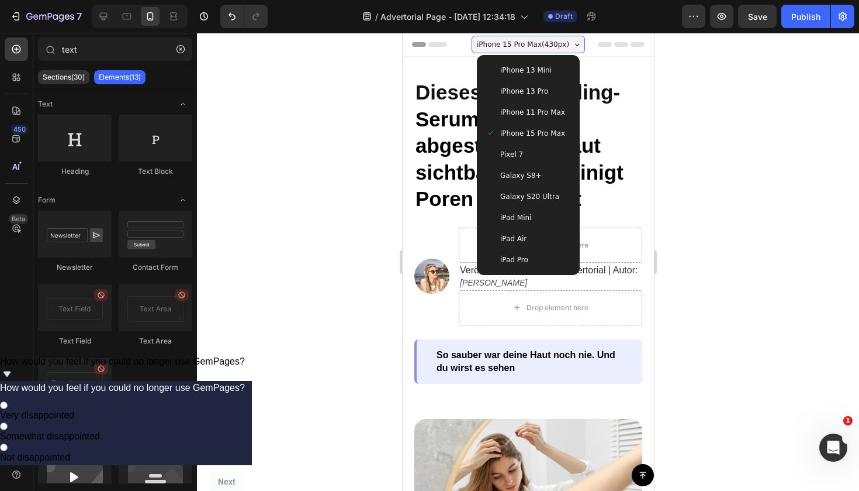
click at [744, 74] on div at bounding box center [528, 262] width 662 height 458
click at [580, 47] on div "iPhone 15 Pro Max ( 430 px)" at bounding box center [527, 45] width 113 height 18
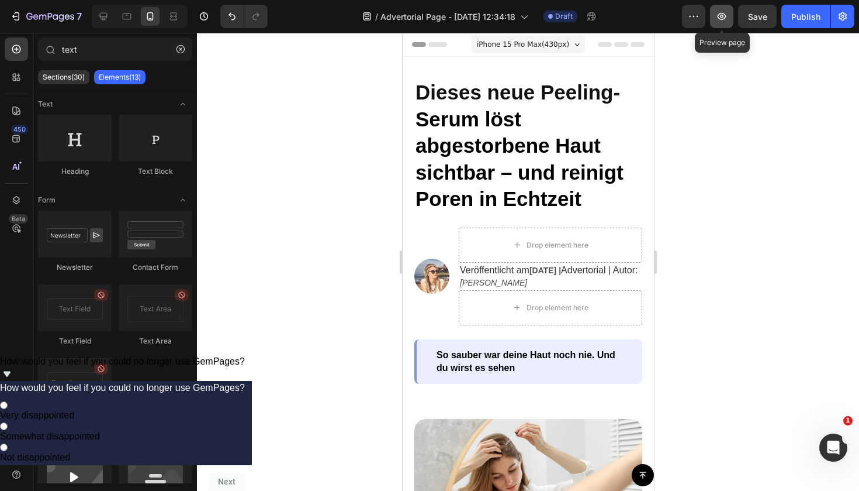
click at [720, 12] on icon "button" at bounding box center [722, 17] width 12 height 12
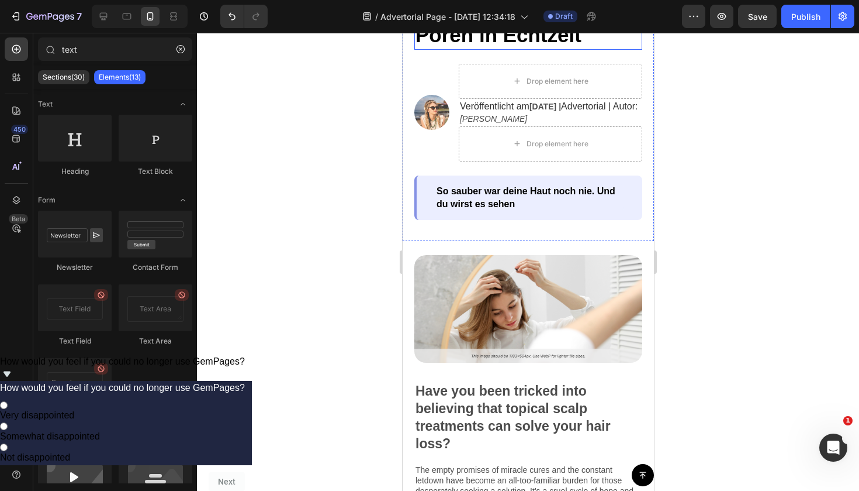
scroll to position [293, 0]
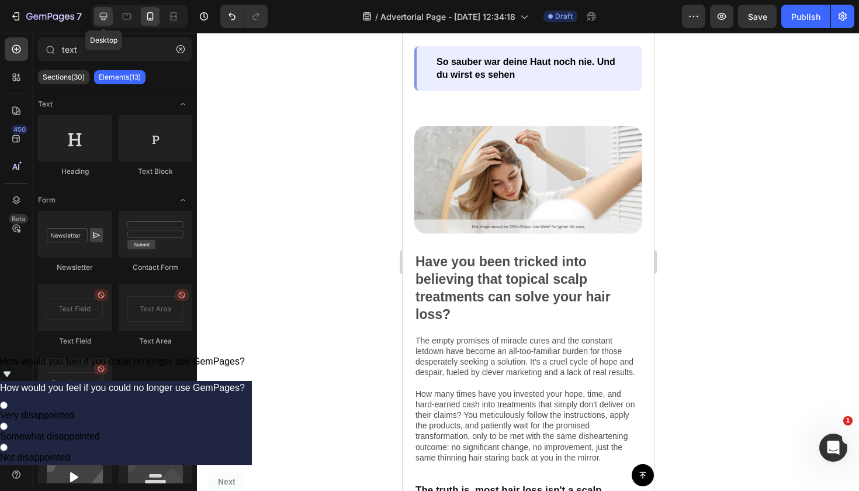
click at [104, 15] on icon at bounding box center [104, 17] width 12 height 12
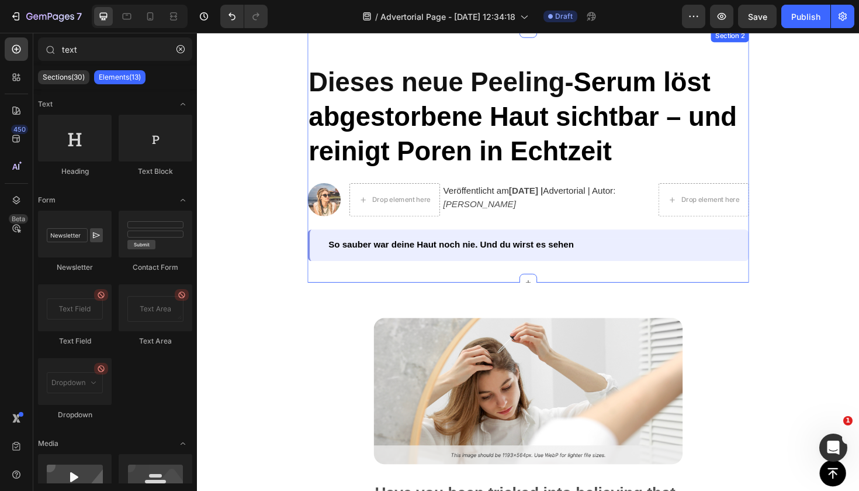
scroll to position [31, 0]
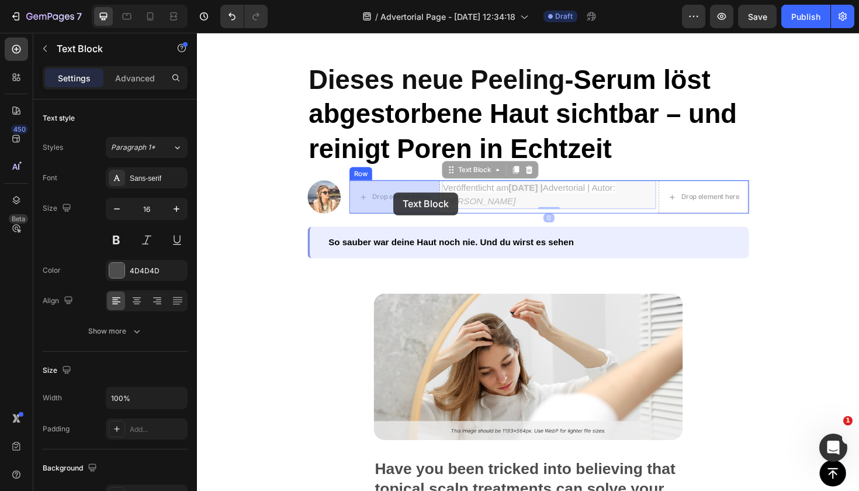
drag, startPoint x: 560, startPoint y: 200, endPoint x: 405, endPoint y: 201, distance: 154.9
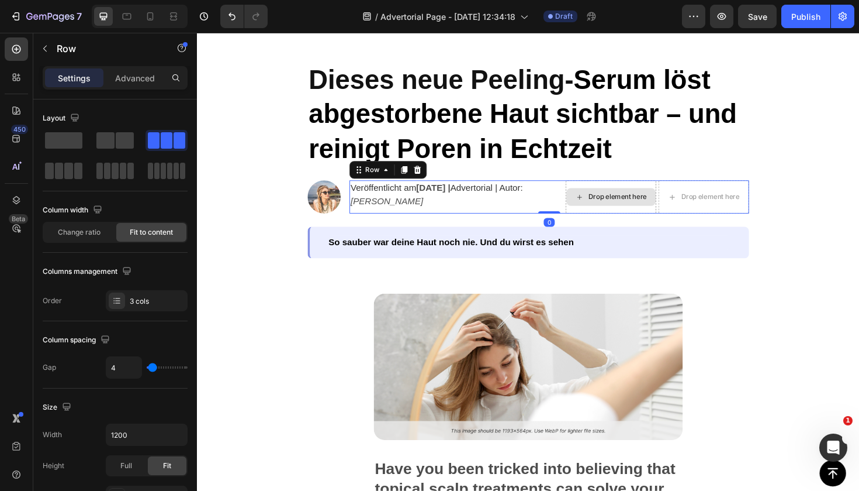
click at [603, 220] on div "Drop element here" at bounding box center [636, 206] width 96 height 35
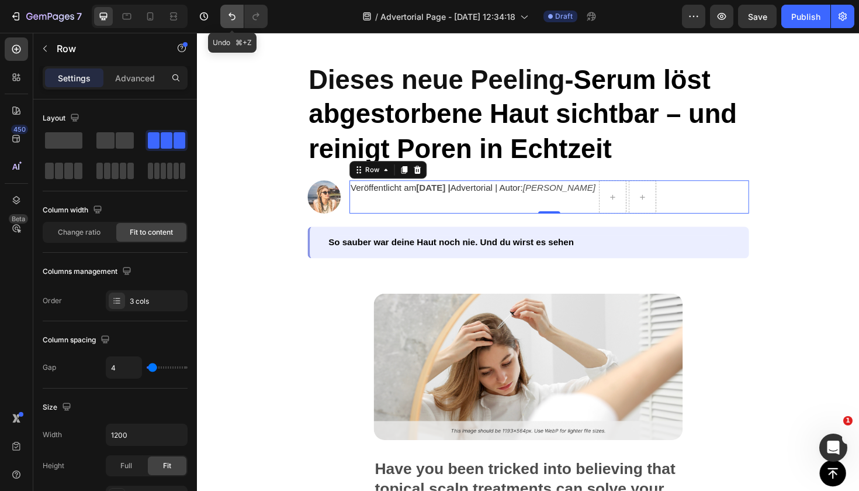
click at [230, 18] on icon "Undo/Redo" at bounding box center [232, 17] width 12 height 12
click at [233, 17] on icon "Undo/Redo" at bounding box center [232, 17] width 12 height 12
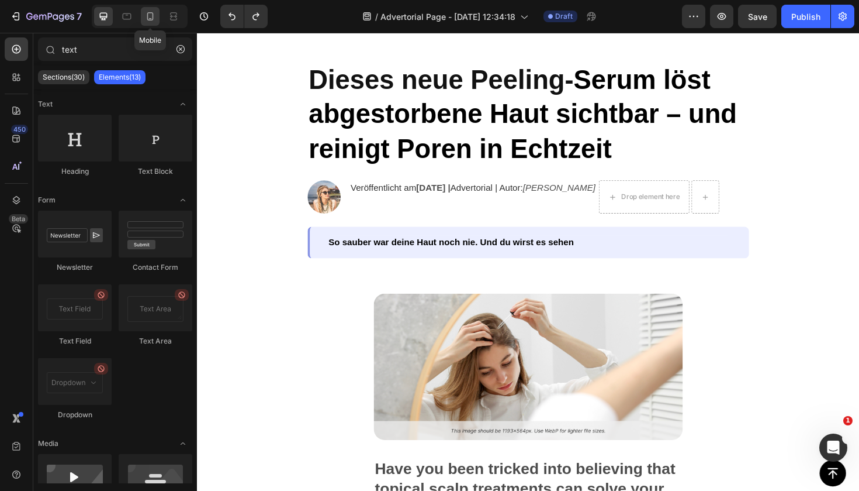
click at [158, 15] on div at bounding box center [150, 16] width 19 height 19
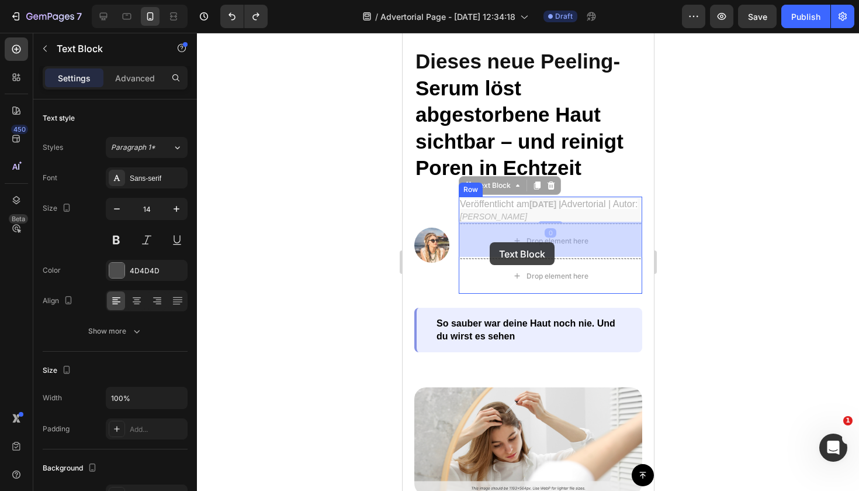
drag, startPoint x: 514, startPoint y: 206, endPoint x: 489, endPoint y: 242, distance: 44.1
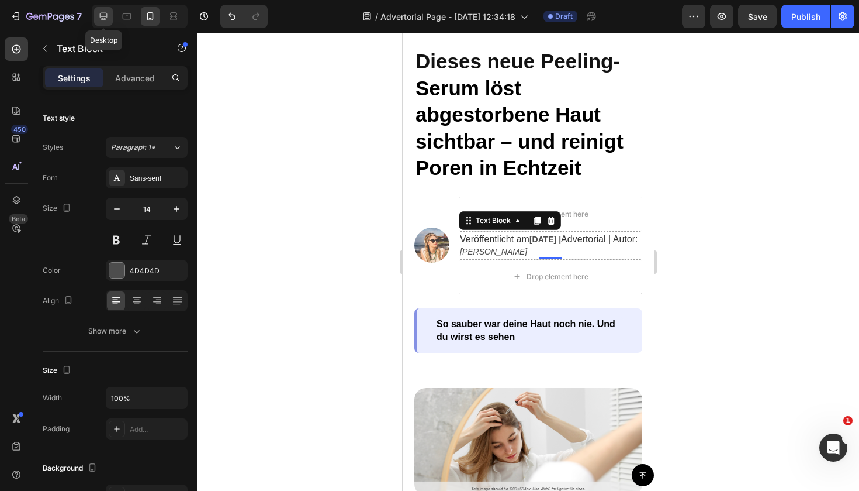
click at [111, 16] on div at bounding box center [103, 16] width 19 height 19
type input "16"
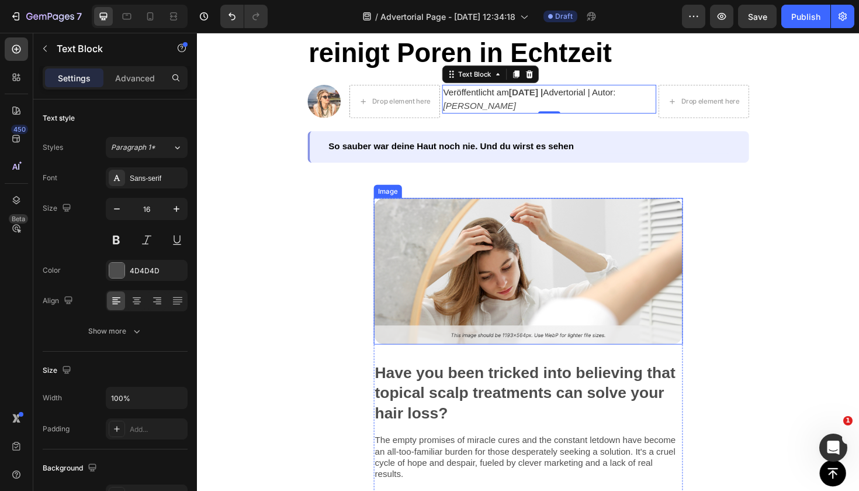
scroll to position [146, 0]
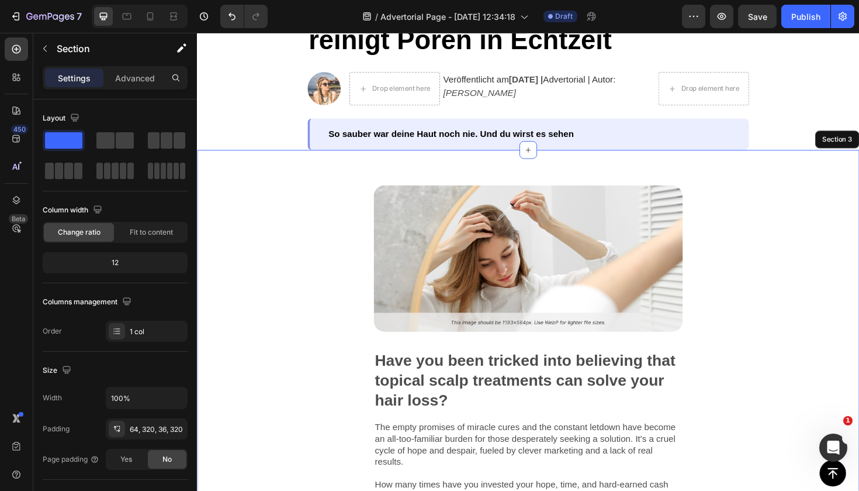
click at [822, 246] on div "Image Have you been tricked into believing that topical scalp treatments can so…" at bounding box center [548, 458] width 702 height 602
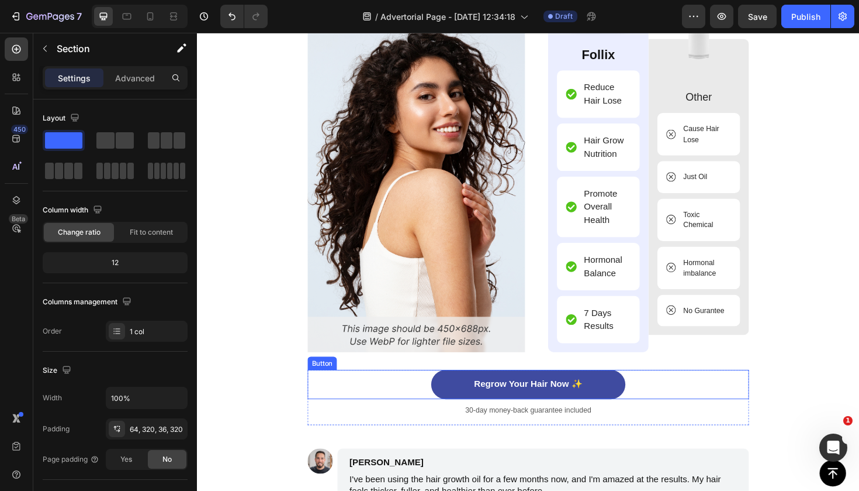
scroll to position [2934, 0]
